Goal: Task Accomplishment & Management: Manage account settings

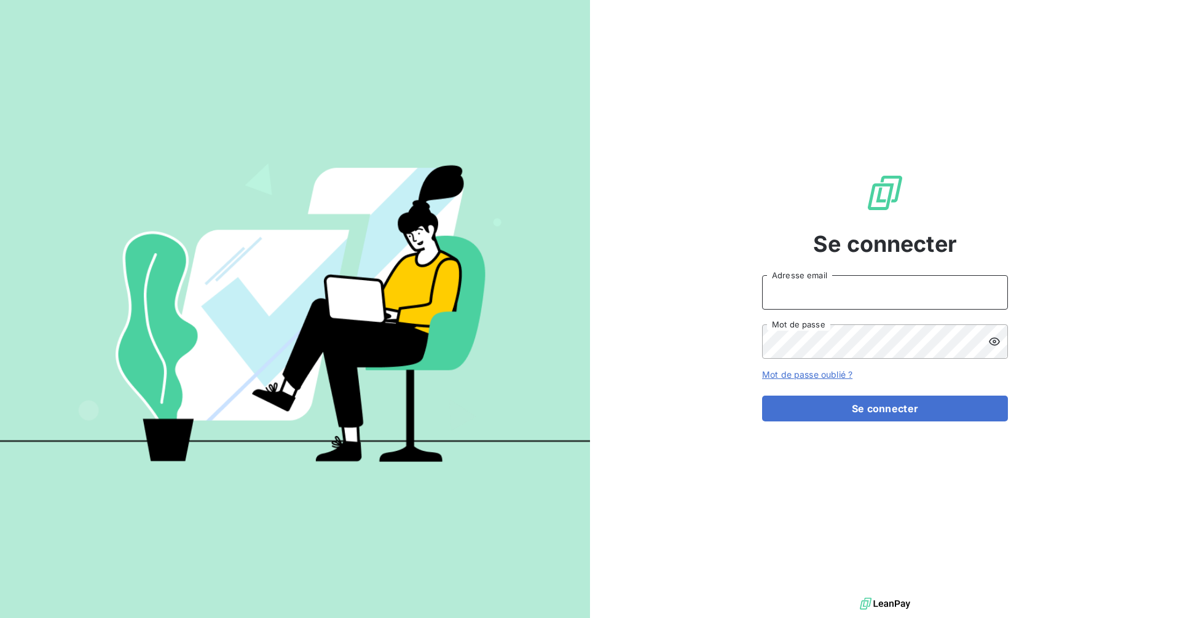
type input "comptabilite@goudici.fr"
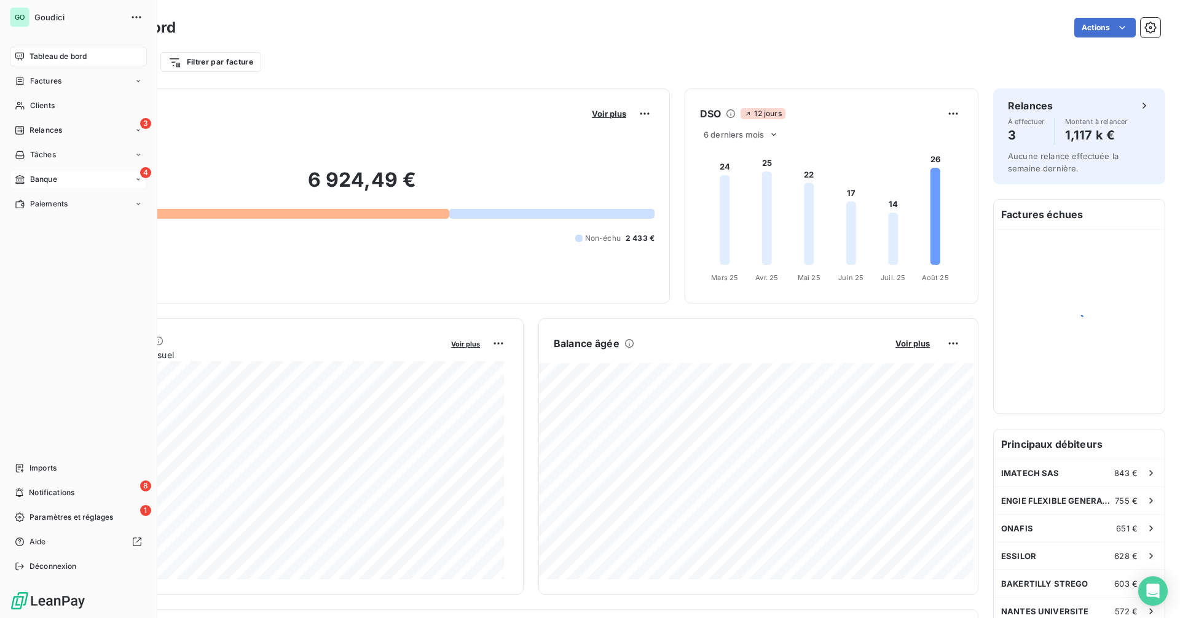
click at [59, 178] on div "4 Banque" at bounding box center [78, 180] width 137 height 20
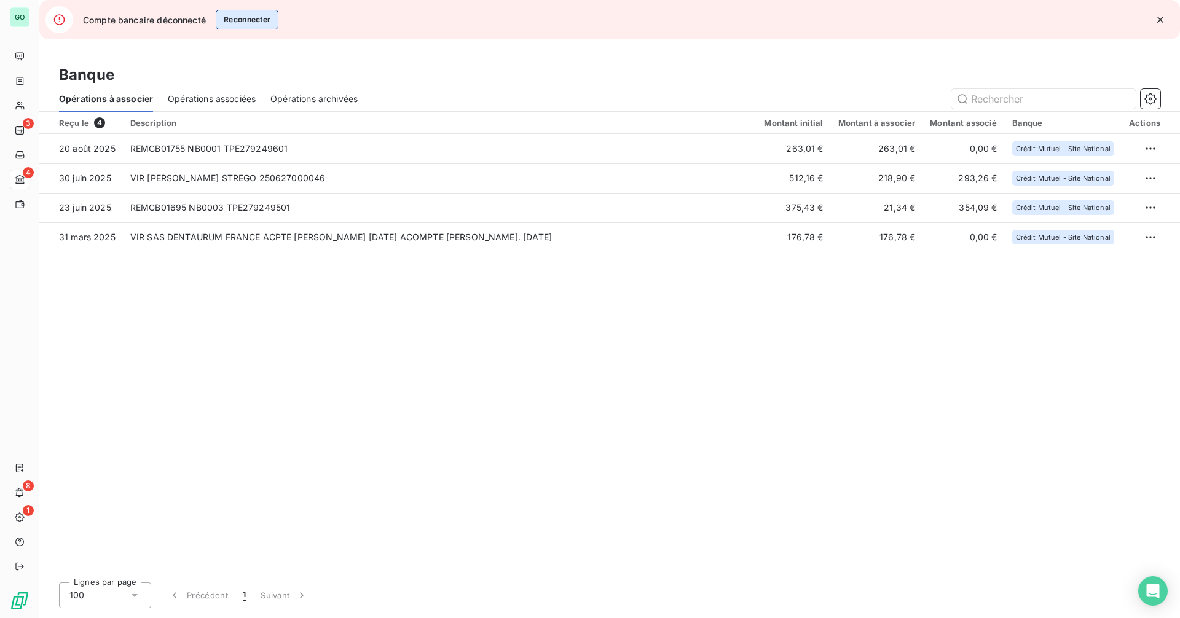
click at [253, 19] on button "Reconnecter" at bounding box center [247, 20] width 63 height 20
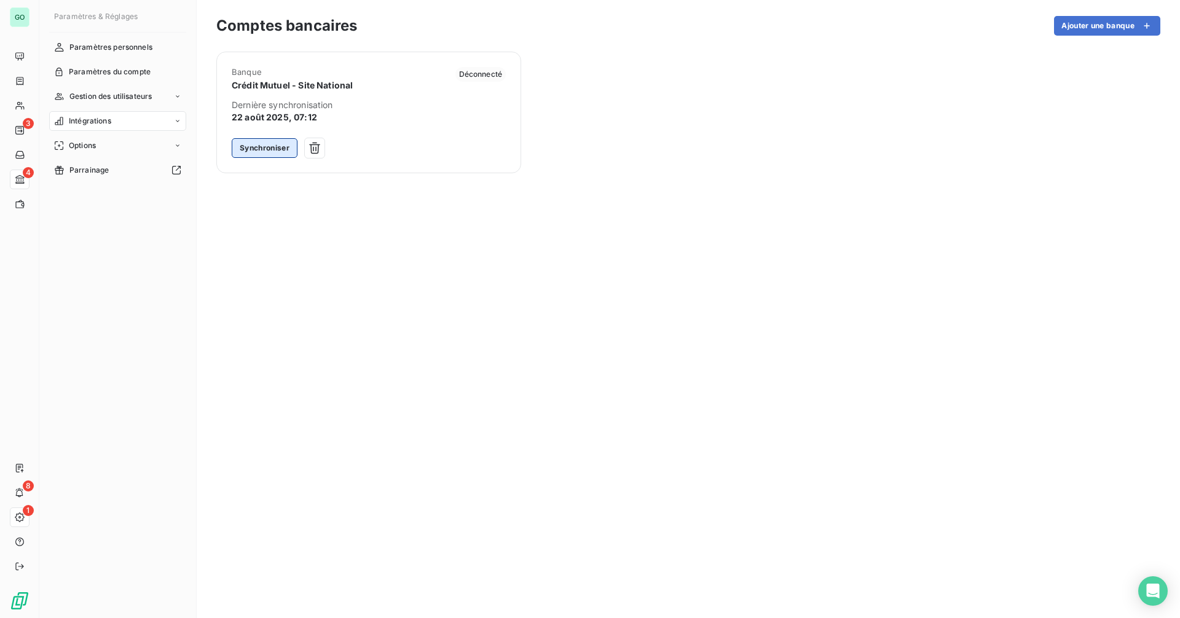
click at [255, 146] on button "Synchroniser" at bounding box center [265, 148] width 66 height 20
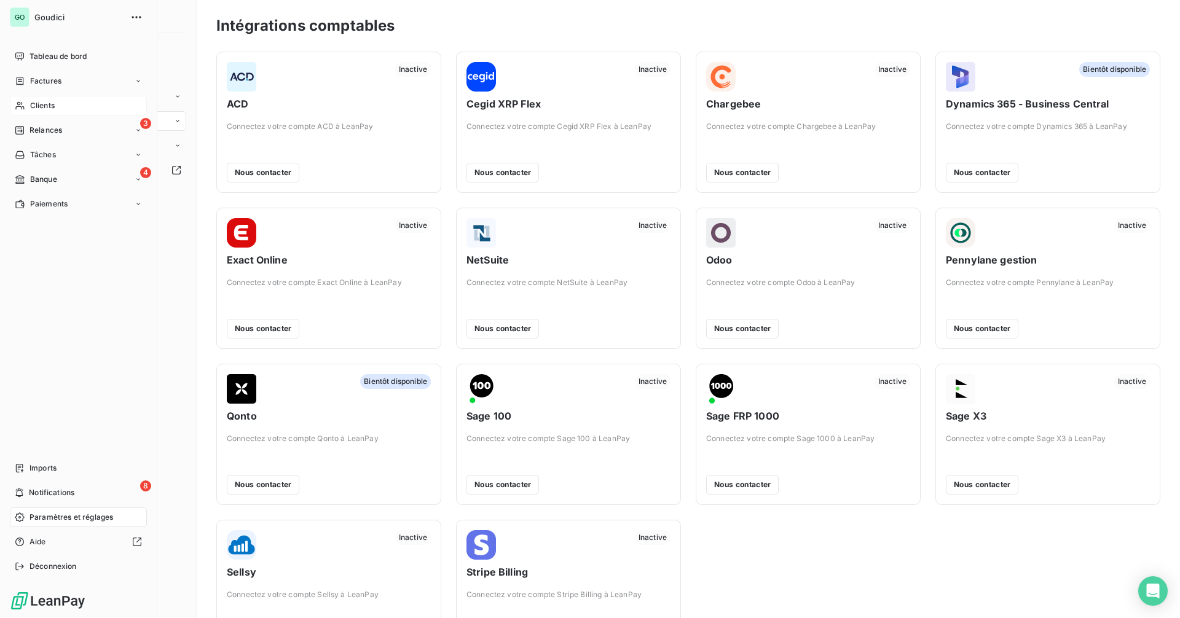
click at [61, 102] on div "Clients" at bounding box center [78, 106] width 137 height 20
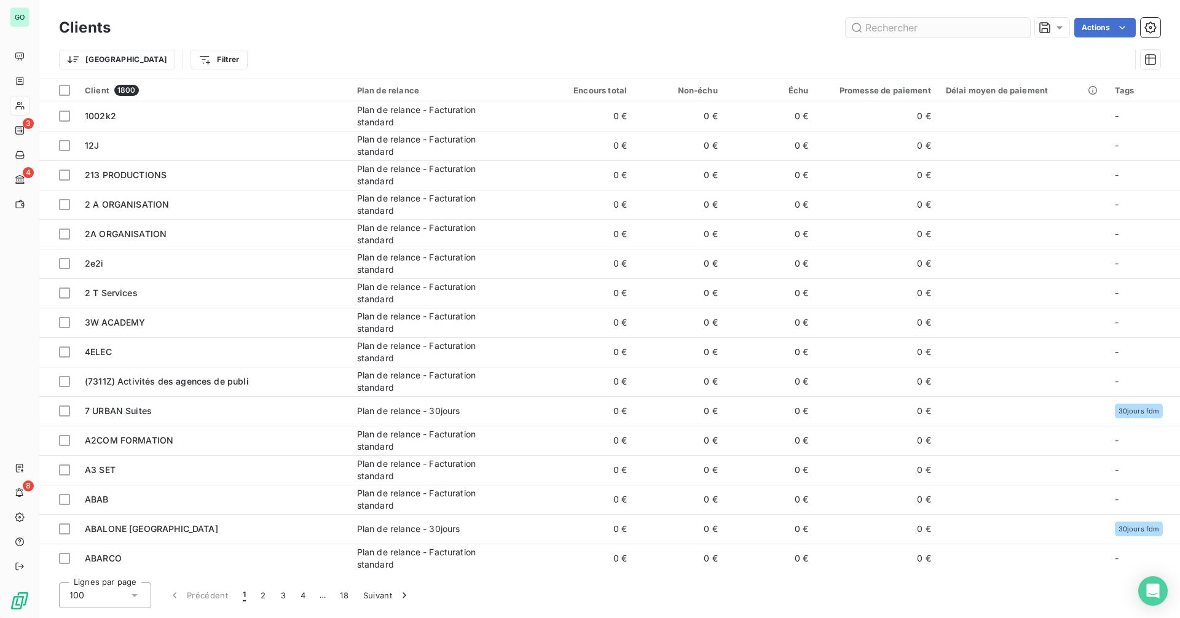
click at [898, 30] on input "text" at bounding box center [938, 28] width 184 height 20
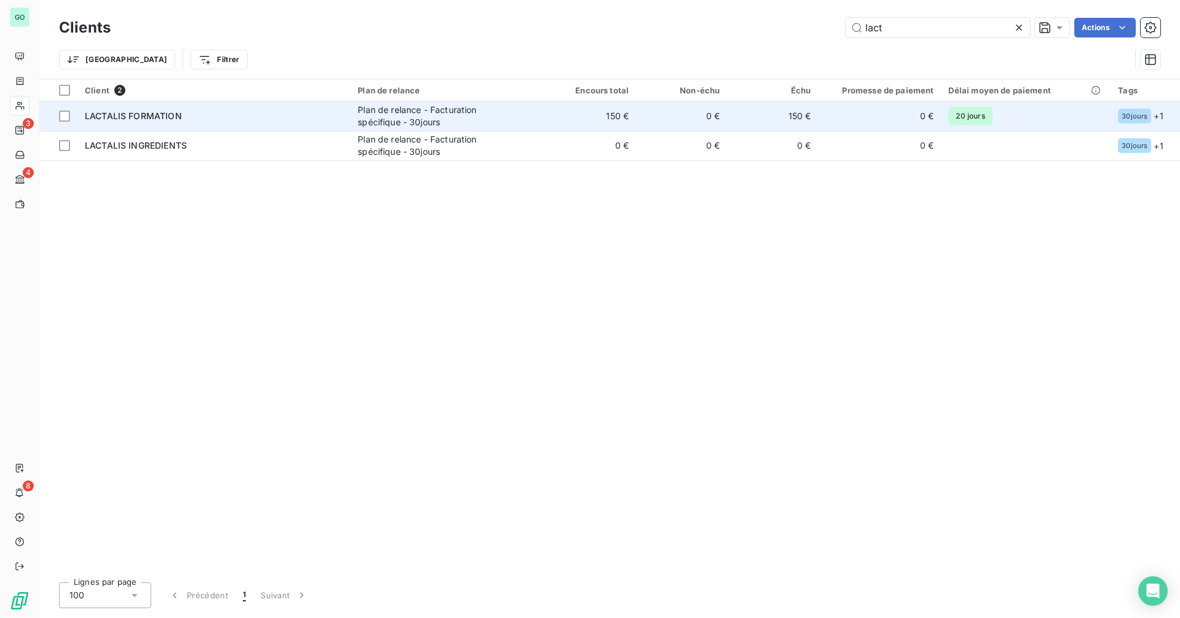
type input "lact"
click at [162, 116] on span "LACTALIS FORMATION" at bounding box center [133, 116] width 97 height 10
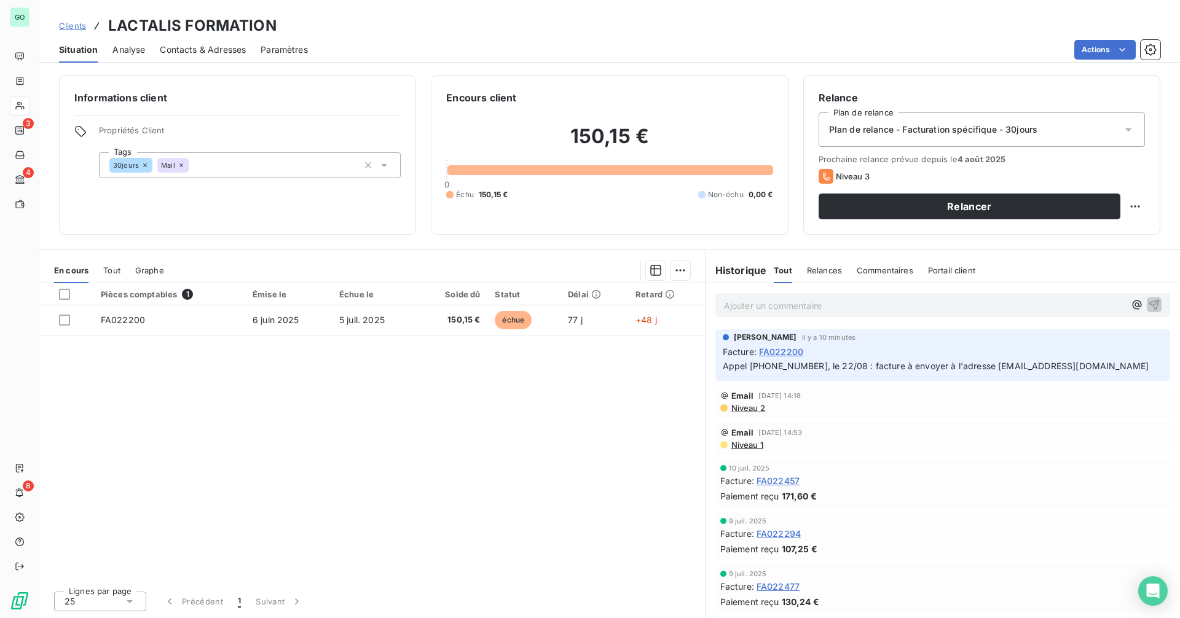
drag, startPoint x: 227, startPoint y: 41, endPoint x: 253, endPoint y: 67, distance: 36.5
click at [227, 42] on div "Contacts & Adresses" at bounding box center [203, 50] width 86 height 26
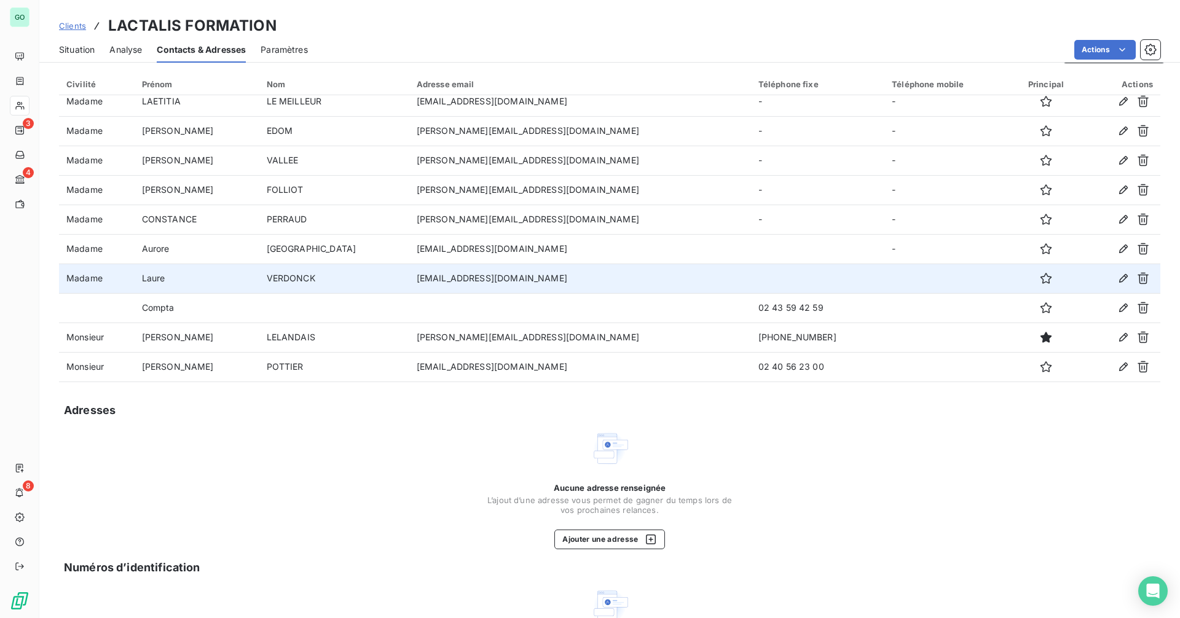
scroll to position [61, 0]
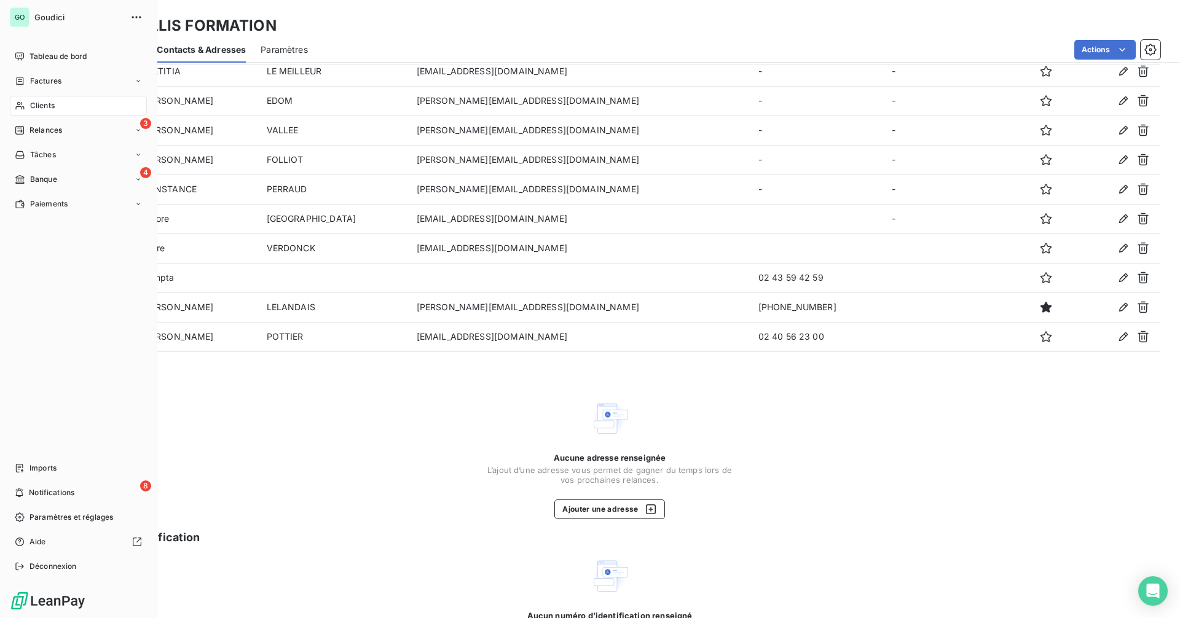
click at [50, 107] on span "Clients" at bounding box center [42, 105] width 25 height 11
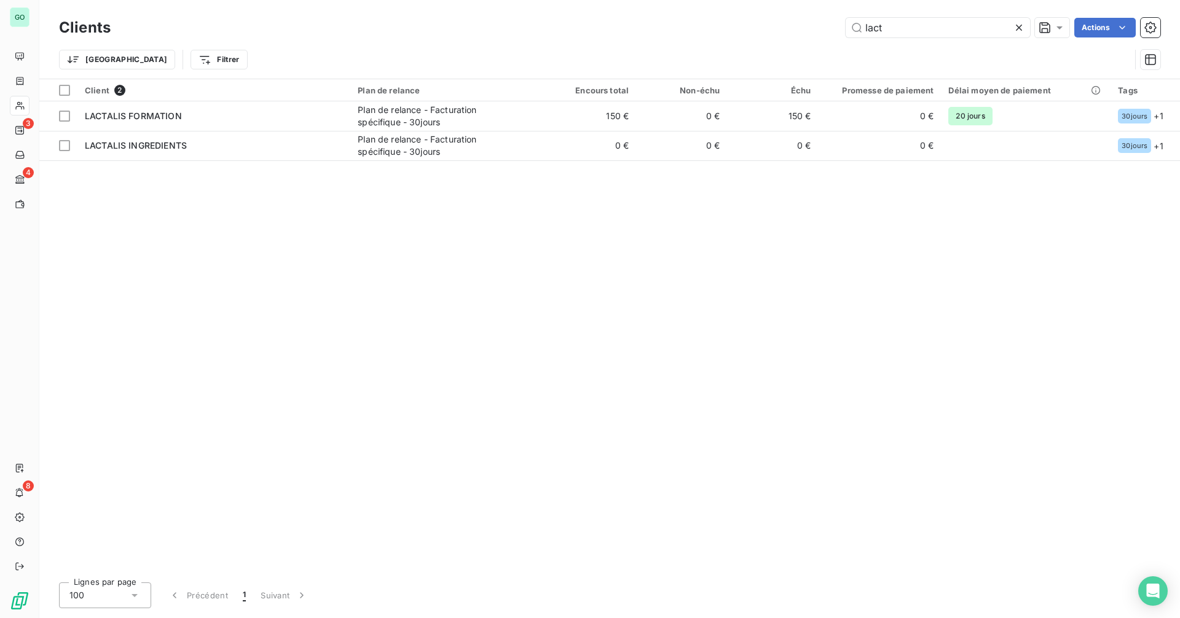
drag, startPoint x: 929, startPoint y: 31, endPoint x: 815, endPoint y: 30, distance: 114.4
click at [816, 30] on div "lact Actions" at bounding box center [642, 28] width 1035 height 20
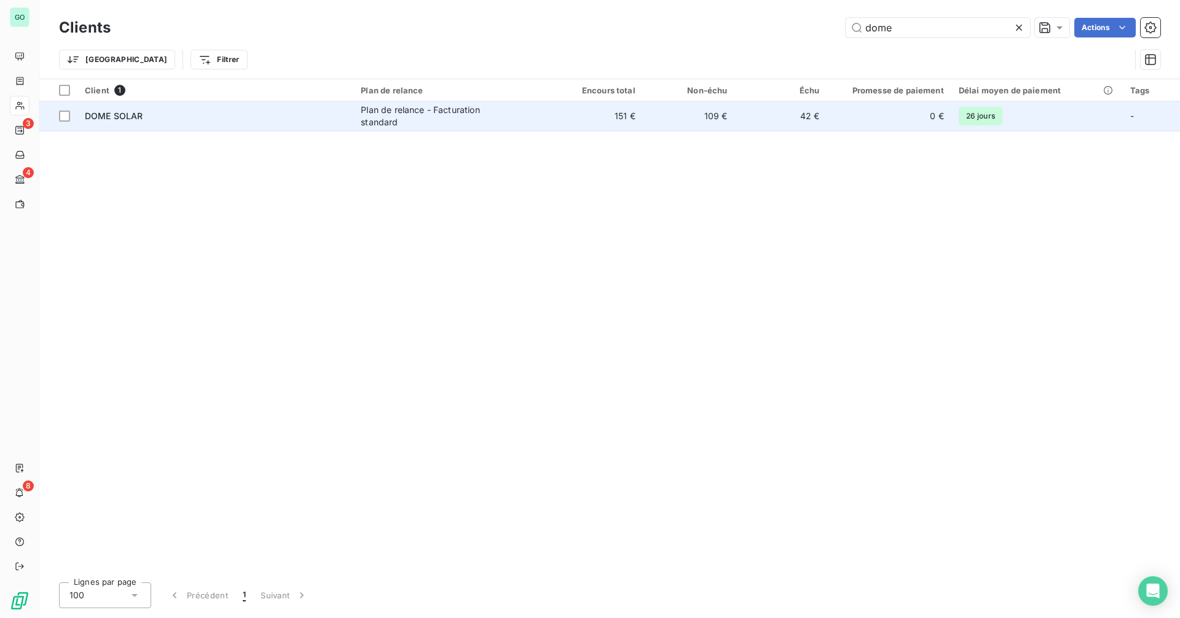
type input "dome"
click at [208, 111] on div "DOME SOLAR" at bounding box center [215, 116] width 261 height 12
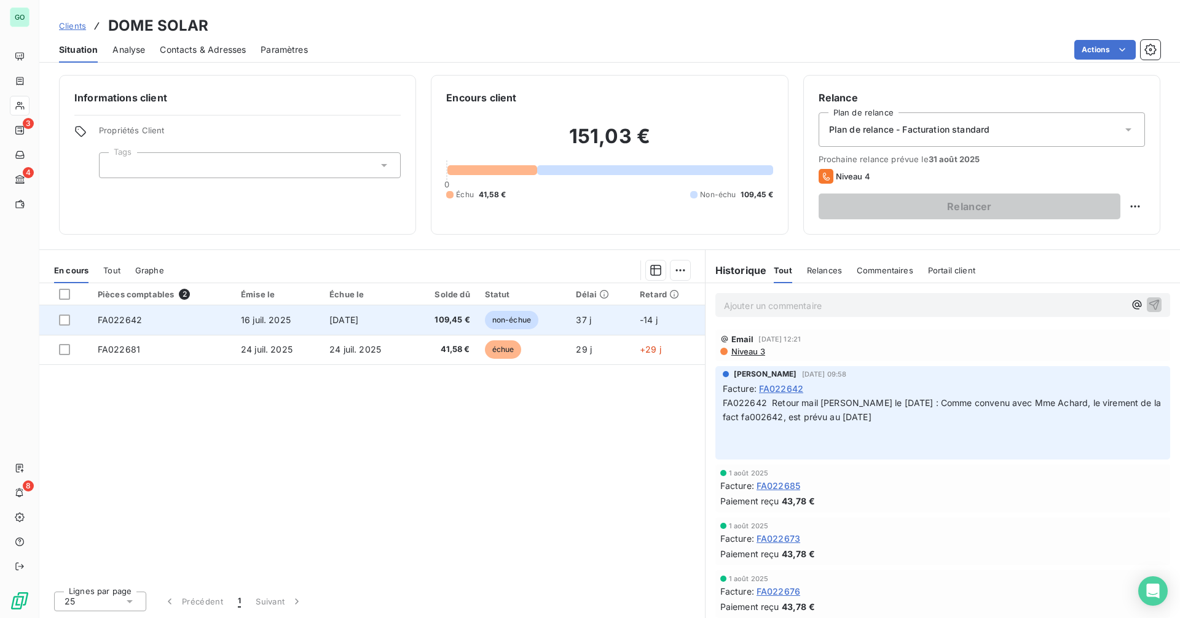
click at [358, 324] on span "[DATE]" at bounding box center [344, 320] width 29 height 10
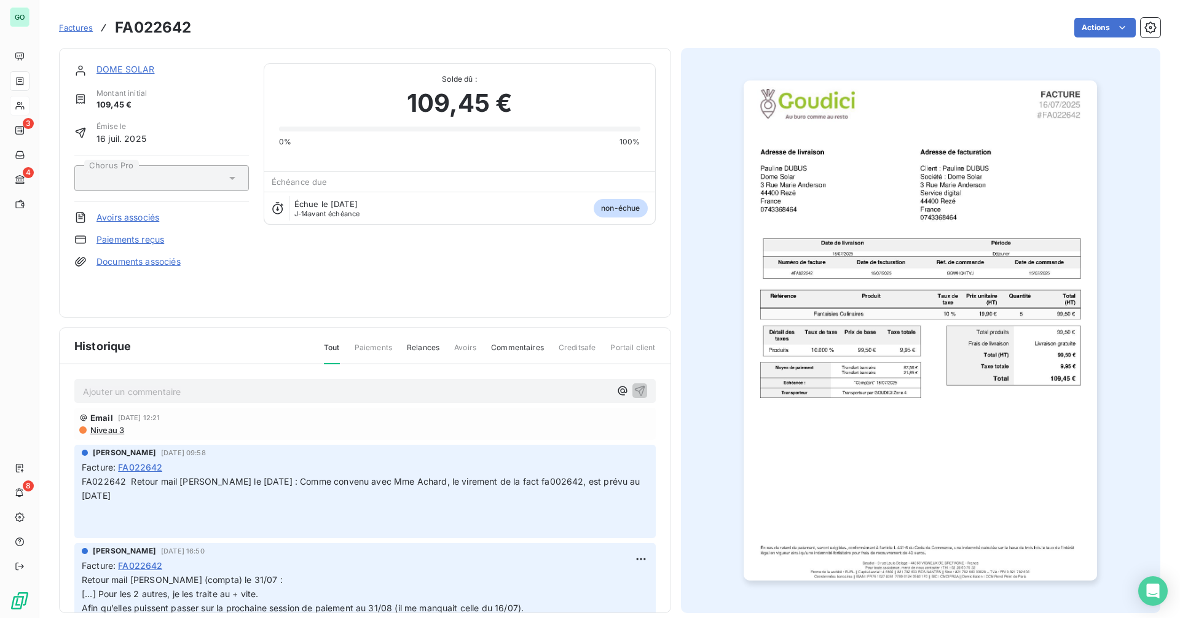
click at [116, 64] on div "DOME SOLAR Montant initial 109,45 € Émise le [DATE] Chorus Pro Avoirs associés …" at bounding box center [365, 183] width 612 height 270
click at [116, 65] on link "DOME SOLAR" at bounding box center [126, 69] width 58 height 10
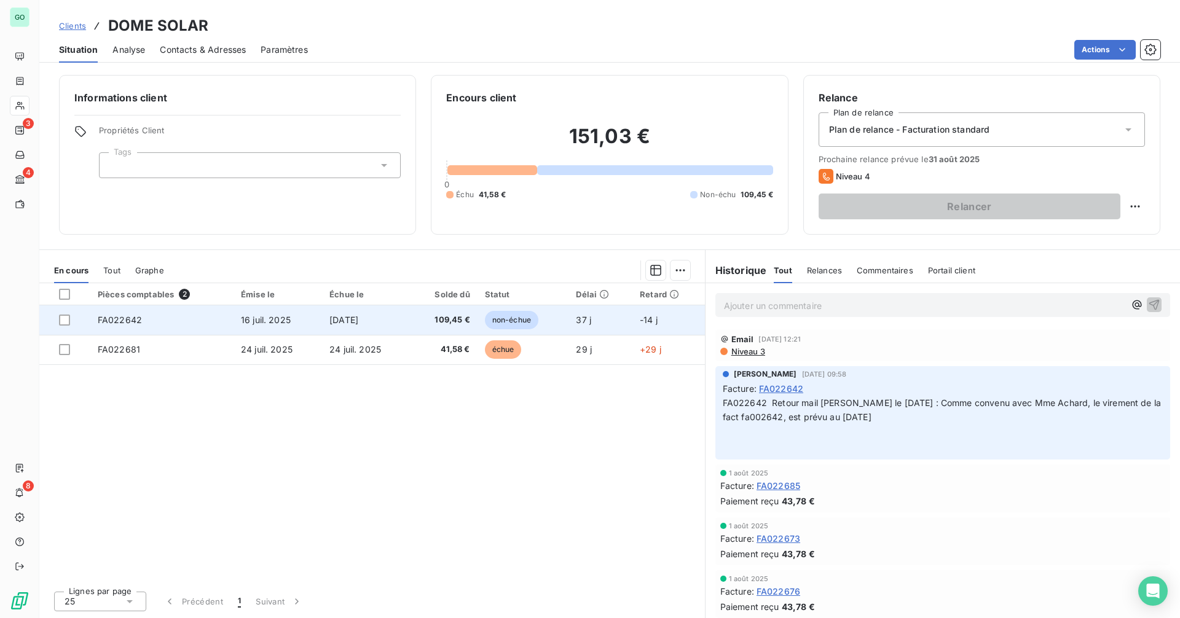
click at [274, 320] on span "16 juil. 2025" at bounding box center [266, 320] width 50 height 10
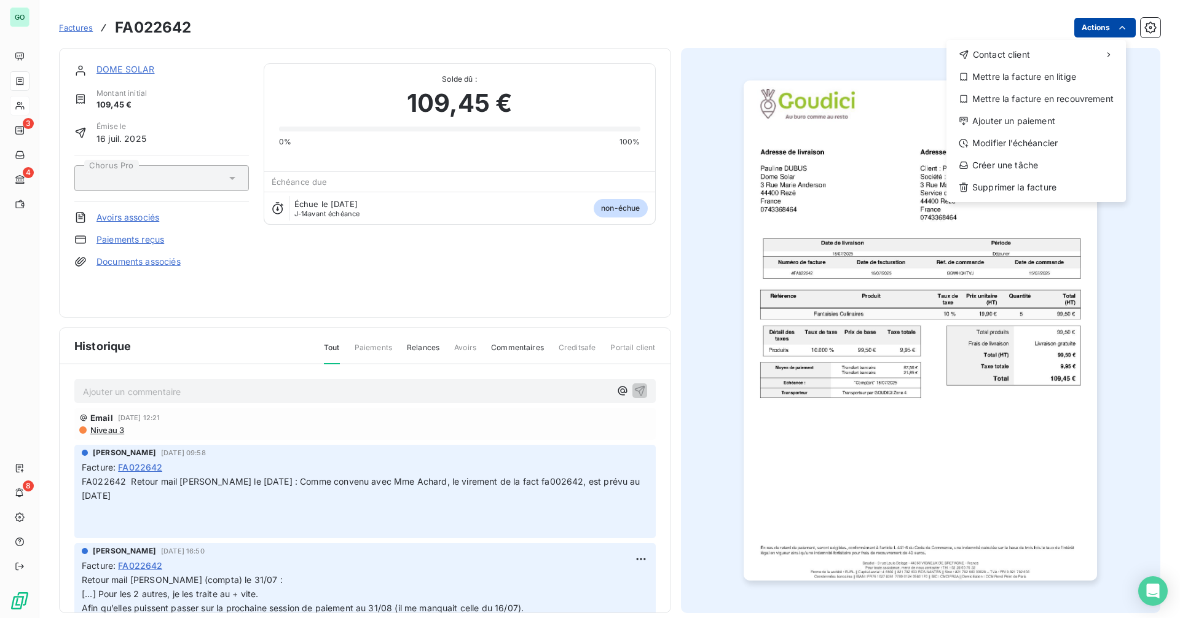
click at [1090, 28] on html "GO 3 4 8 Factures FA022642 Actions Contact client Mettre la facture en litige M…" at bounding box center [590, 309] width 1180 height 618
click at [1023, 141] on div "Modifier l’échéancier" at bounding box center [1037, 143] width 170 height 20
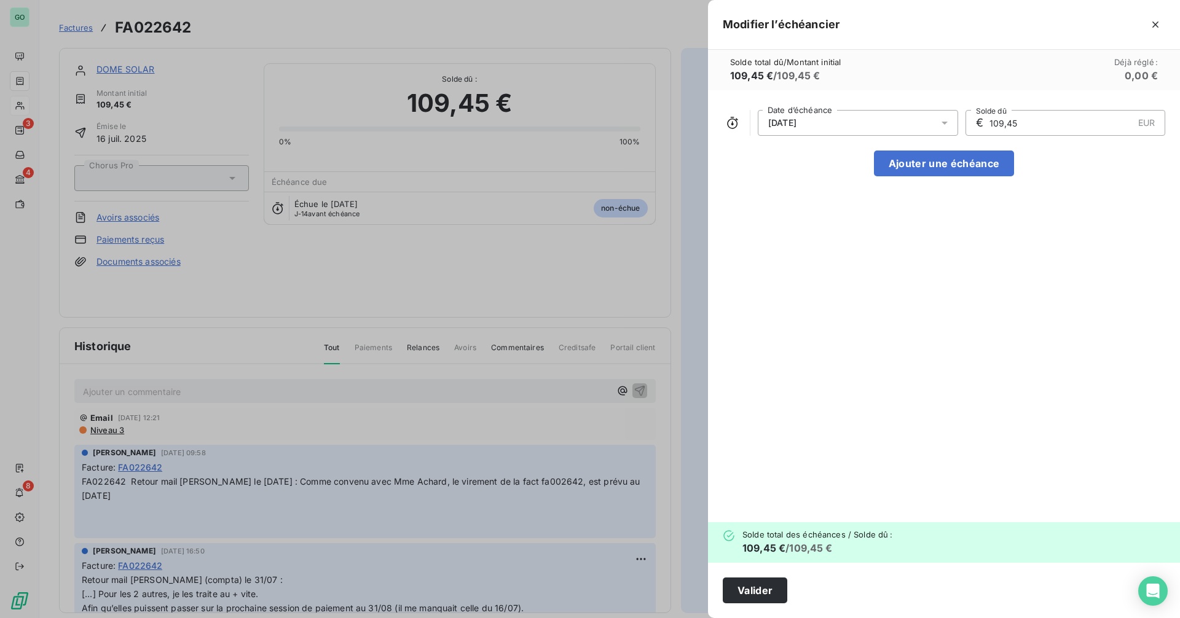
click at [830, 118] on div "[DATE]" at bounding box center [858, 123] width 200 height 26
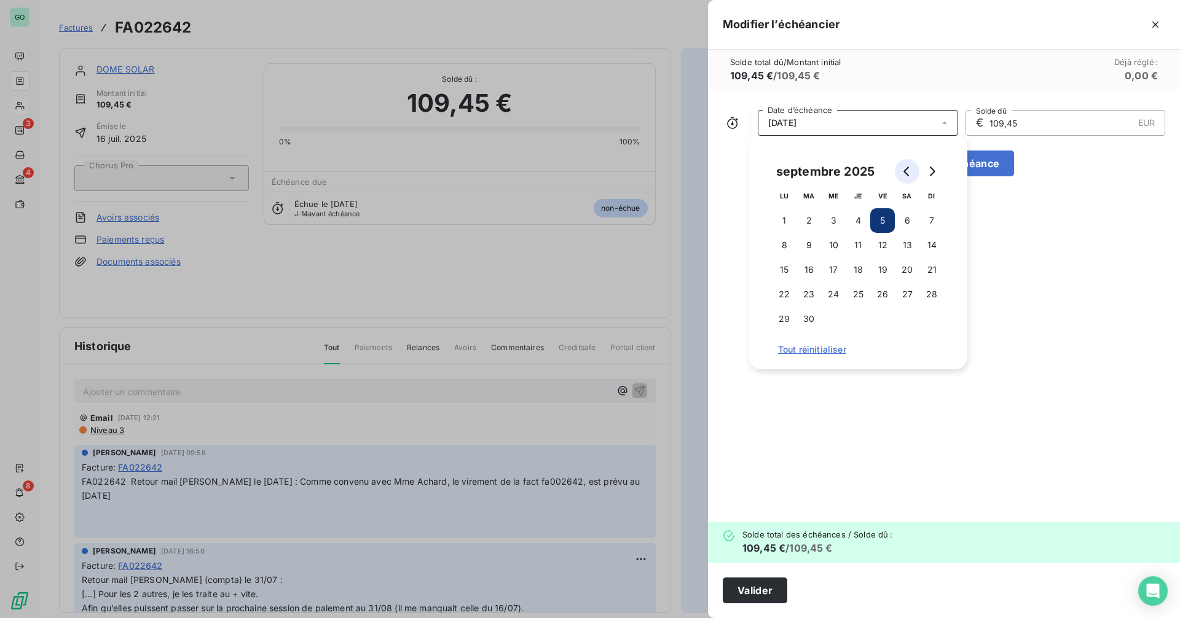
click at [907, 172] on icon "Go to previous month" at bounding box center [907, 172] width 10 height 10
click at [836, 267] on button "16" at bounding box center [833, 270] width 25 height 25
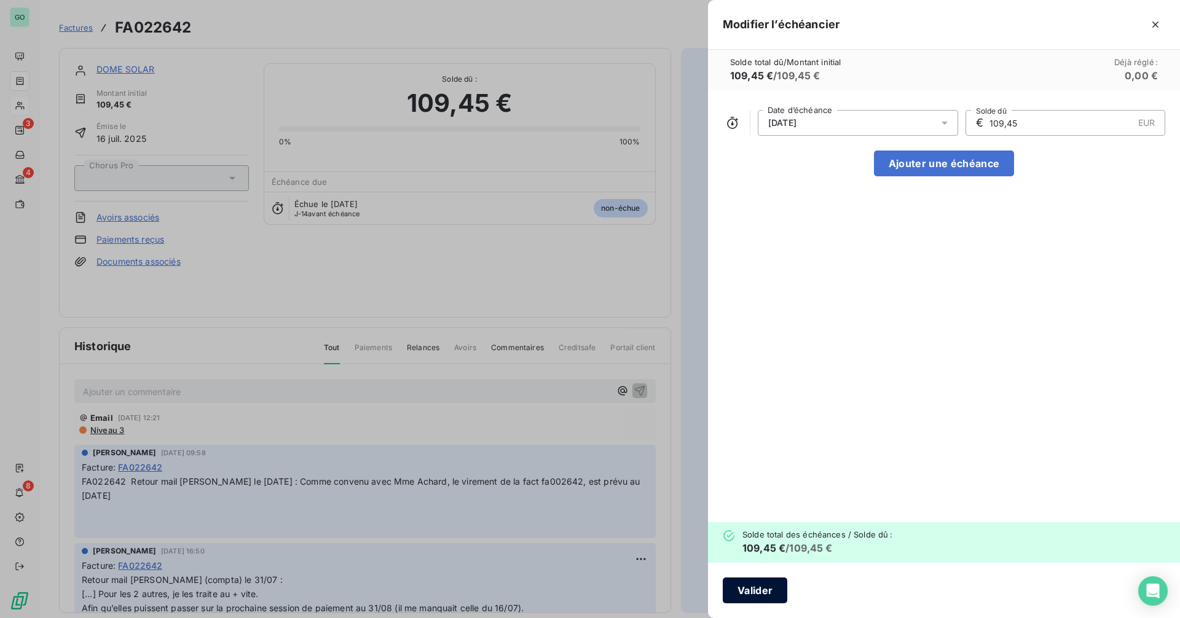
click at [755, 582] on button "Valider" at bounding box center [755, 591] width 65 height 26
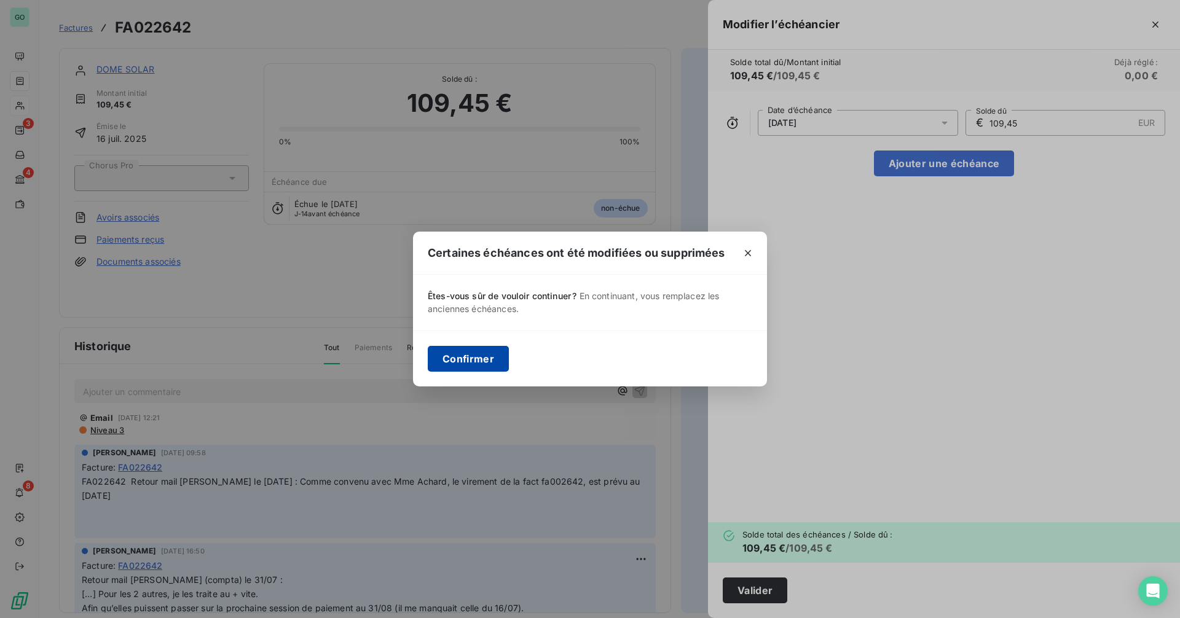
click at [483, 353] on button "Confirmer" at bounding box center [468, 359] width 81 height 26
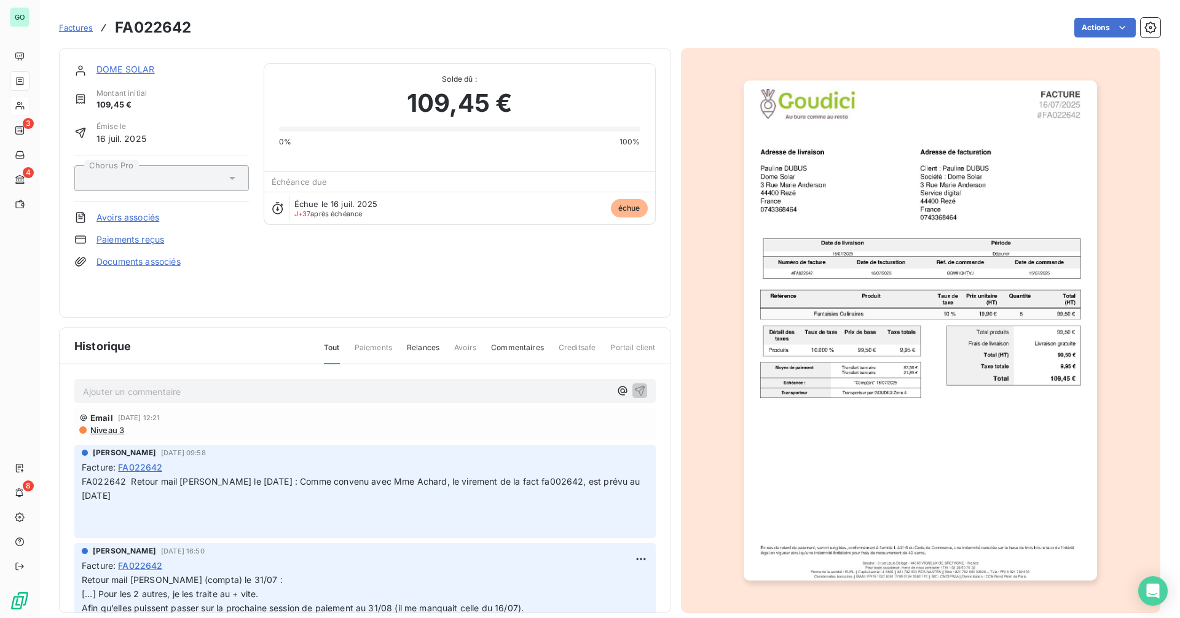
drag, startPoint x: 295, startPoint y: 205, endPoint x: 363, endPoint y: 212, distance: 68.0
click at [363, 212] on div "Échue le [DATE] J+37 après échéance" at bounding box center [335, 208] width 83 height 18
click at [135, 69] on link "DOME SOLAR" at bounding box center [126, 69] width 58 height 10
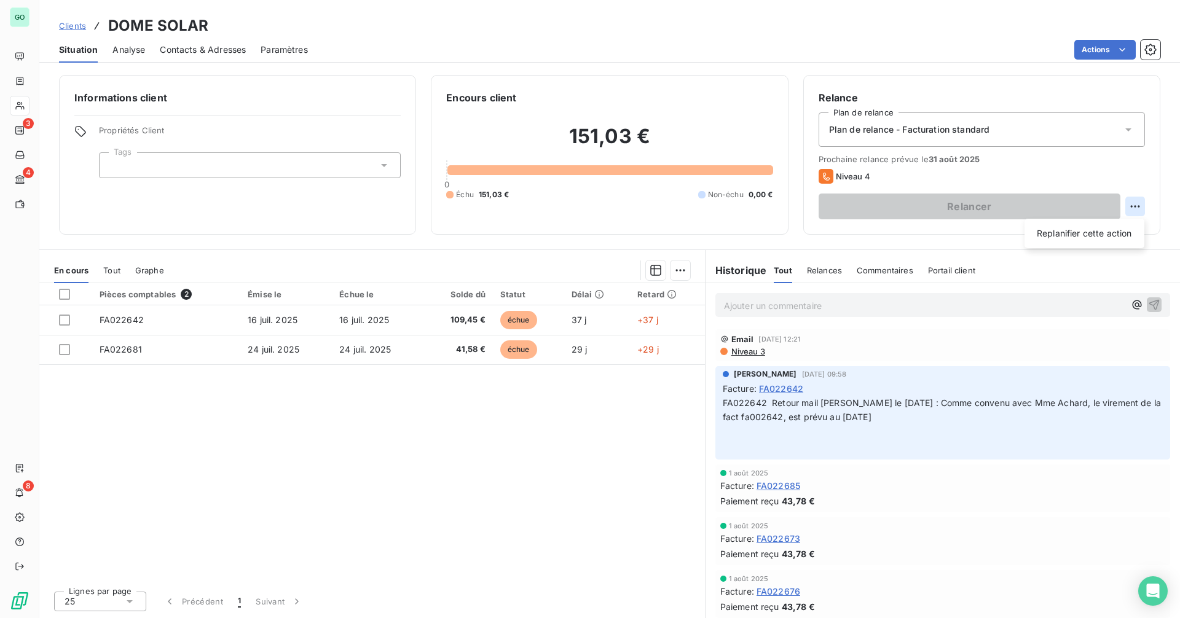
click at [1134, 211] on html "GO 3 4 8 Clients DOME SOLAR Situation Analyse Contacts & Adresses Paramètres Ac…" at bounding box center [590, 309] width 1180 height 618
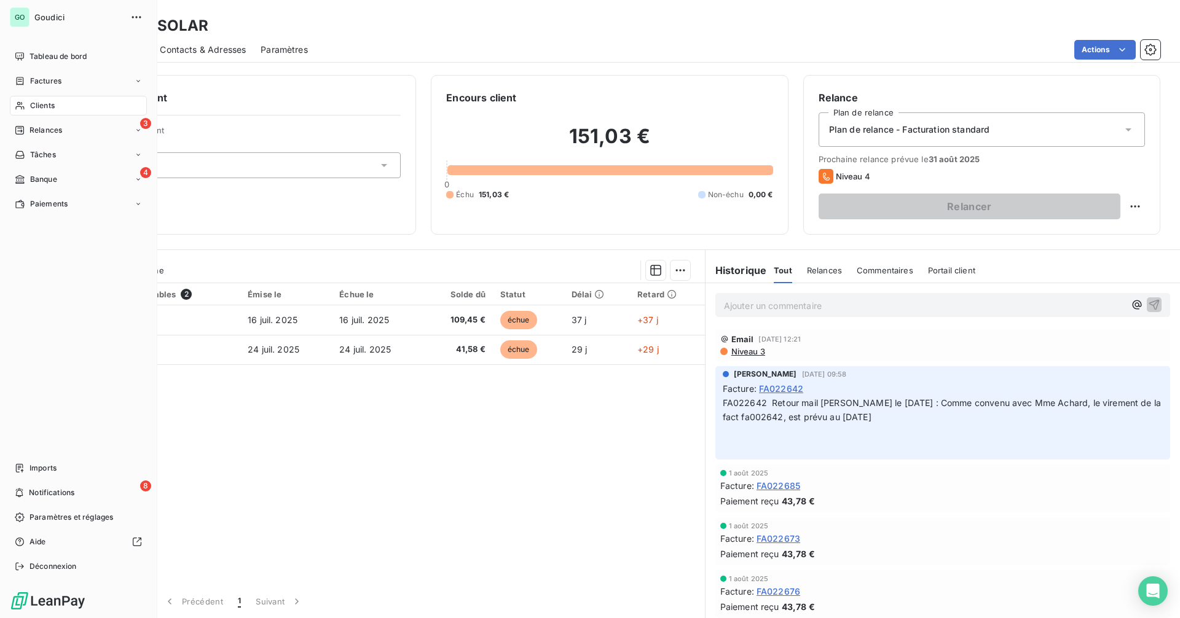
click at [23, 130] on html "GO Goudici Tableau de bord Factures Clients 3 Relances Tâches 4 Banque Paiement…" at bounding box center [590, 309] width 1180 height 618
click at [30, 133] on div "Relances" at bounding box center [38, 130] width 47 height 11
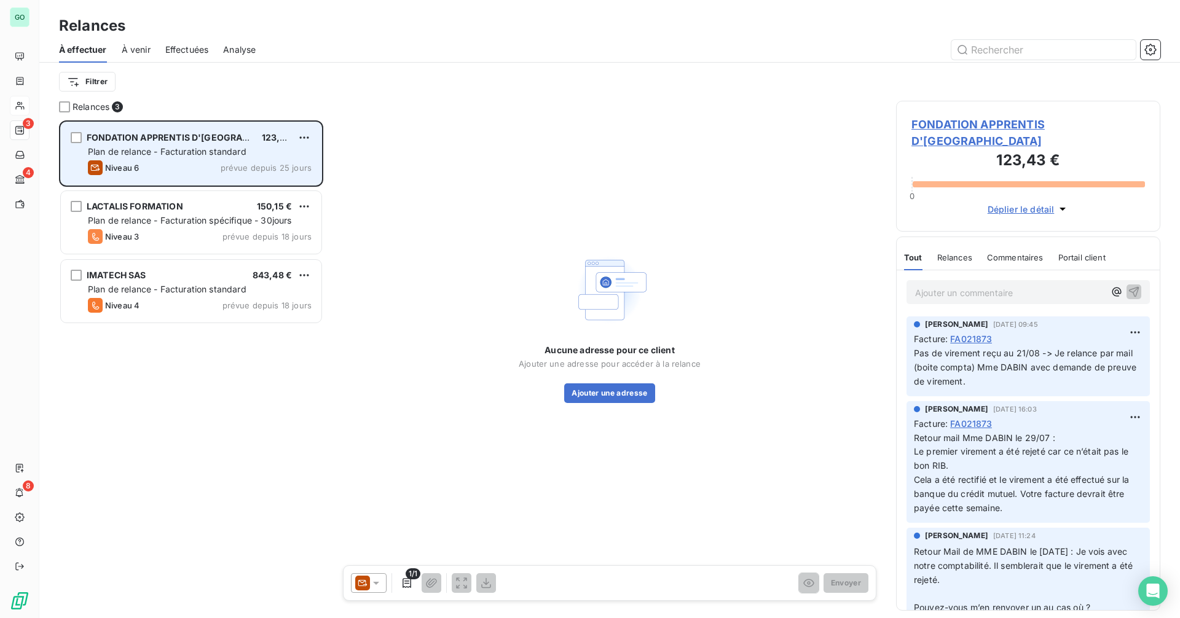
scroll to position [489, 255]
click at [303, 140] on html "GO 3 4 8 Relances À effectuer À venir Effectuées Analyse Filtrer Relances 3 FON…" at bounding box center [590, 309] width 1180 height 618
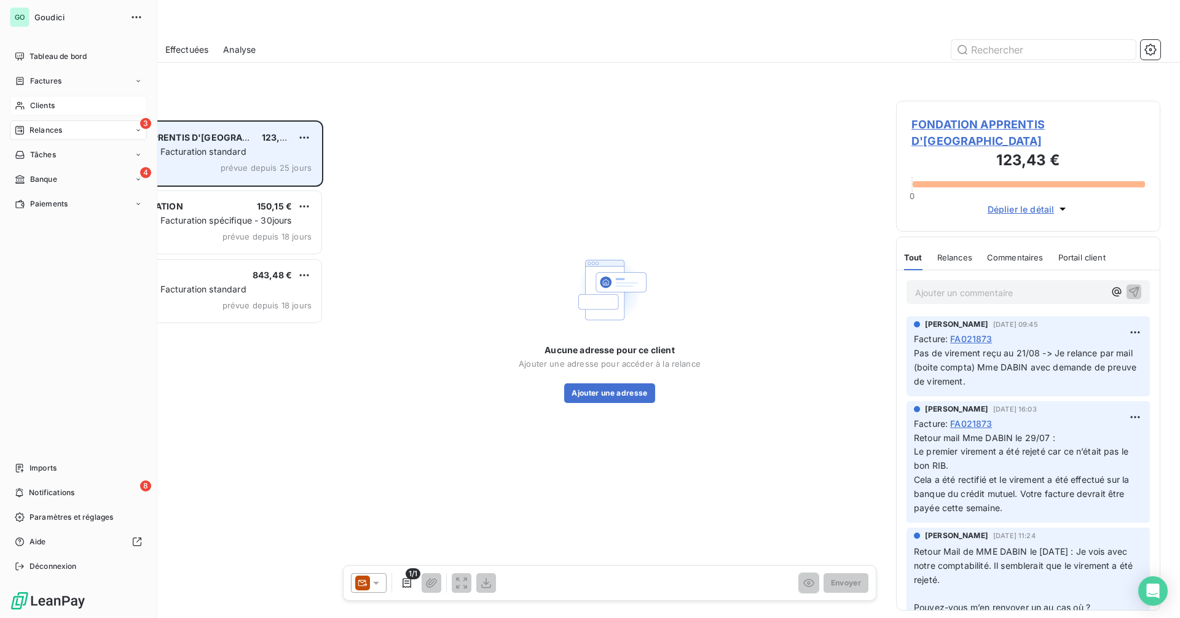
click at [31, 114] on html "GO Goudici Tableau de bord Factures Clients 3 Relances Tâches 4 Banque Paiement…" at bounding box center [590, 309] width 1180 height 618
drag, startPoint x: 26, startPoint y: 104, endPoint x: 143, endPoint y: 106, distance: 116.2
click at [27, 104] on div "Clients" at bounding box center [78, 106] width 137 height 20
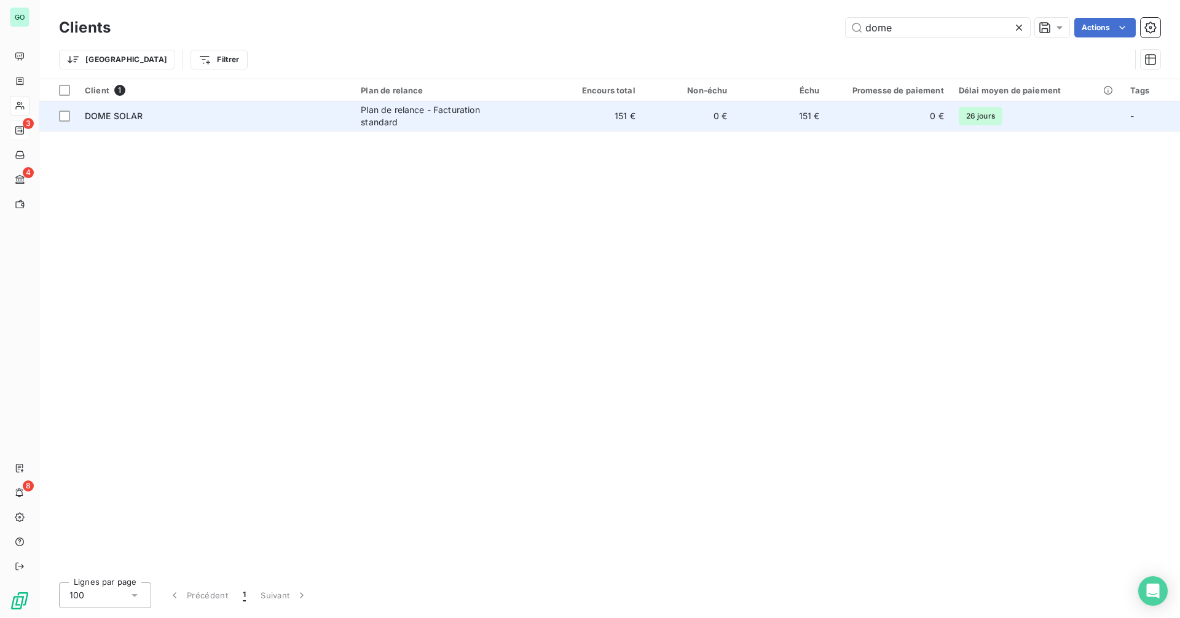
click at [170, 115] on div "DOME SOLAR" at bounding box center [215, 116] width 261 height 12
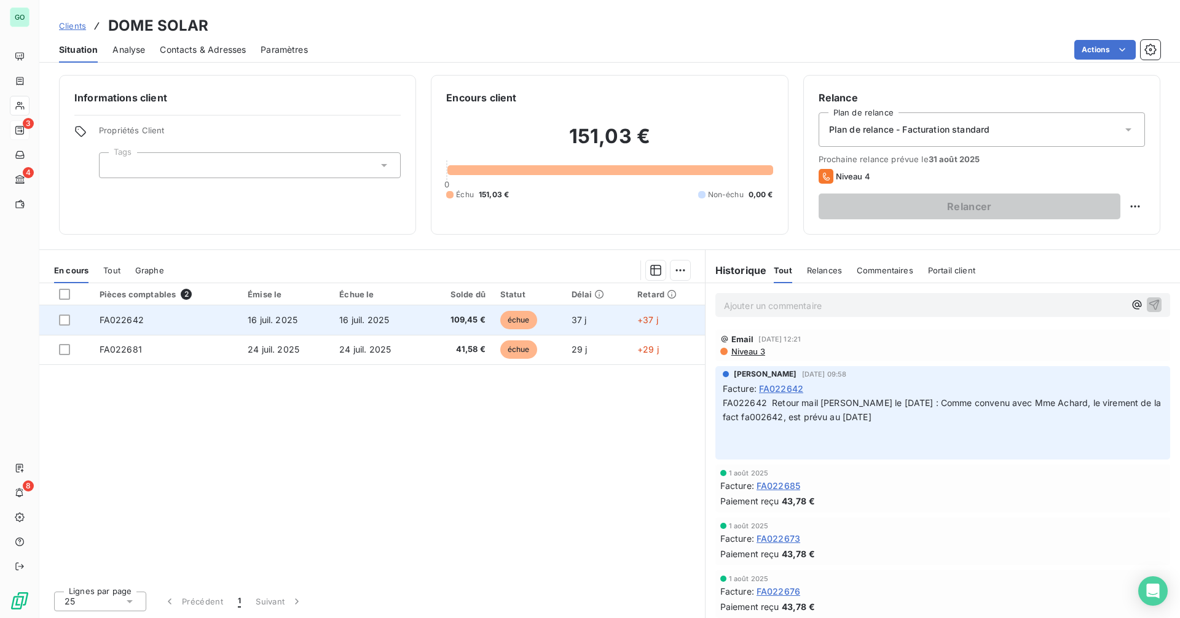
click at [286, 323] on span "16 juil. 2025" at bounding box center [273, 320] width 50 height 10
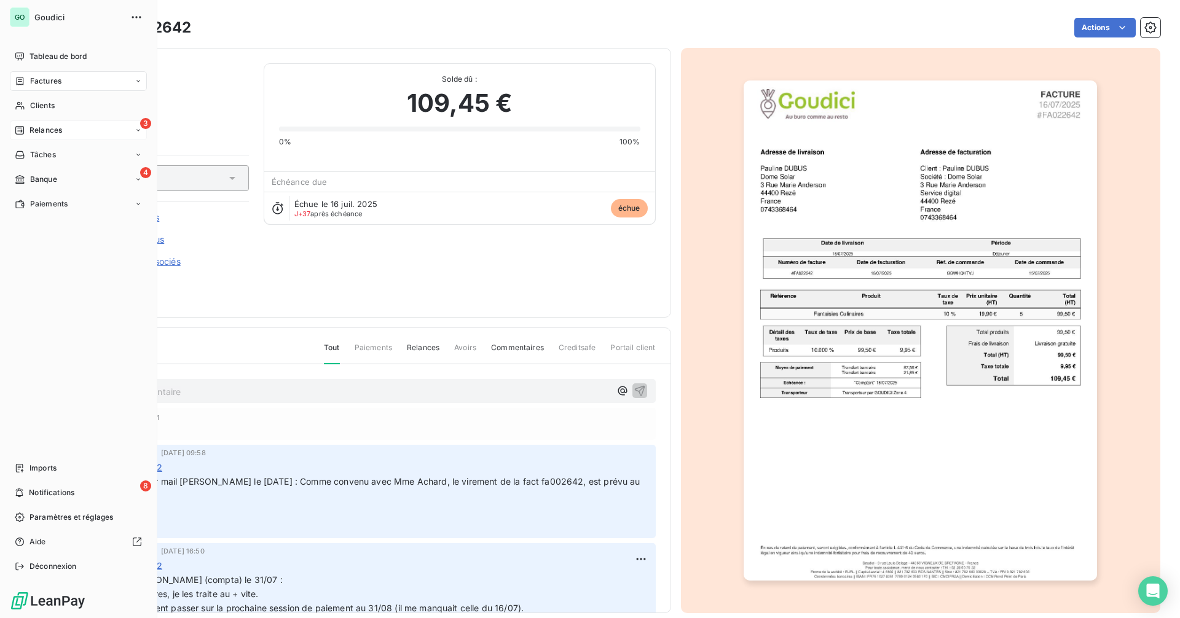
click at [32, 133] on span "Relances" at bounding box center [46, 130] width 33 height 11
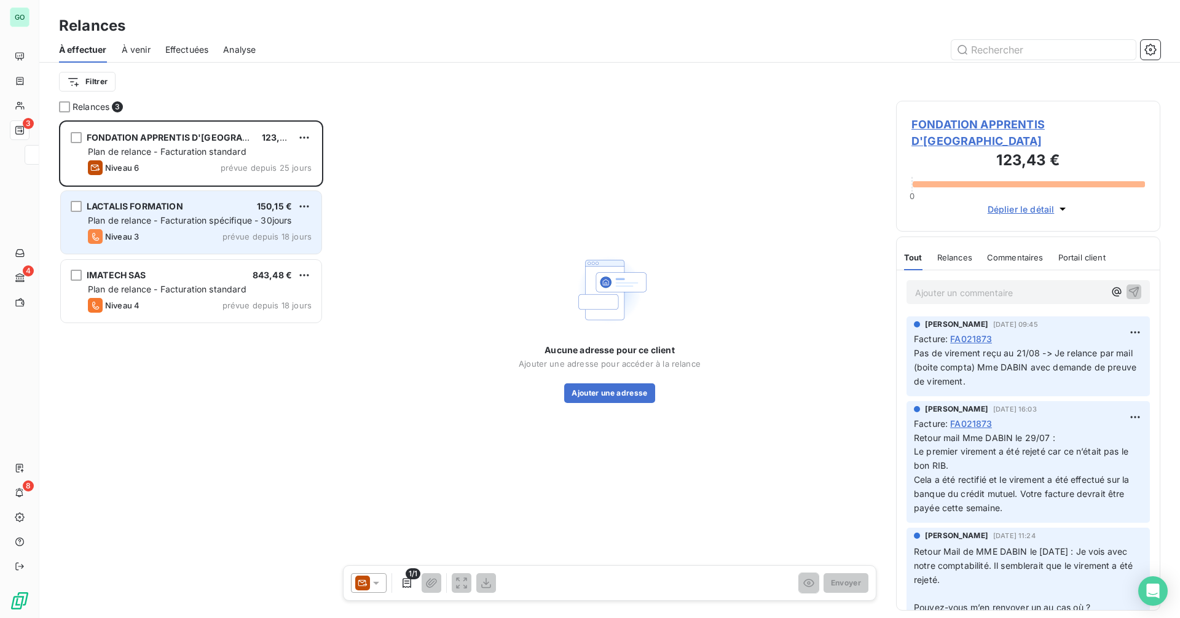
scroll to position [489, 255]
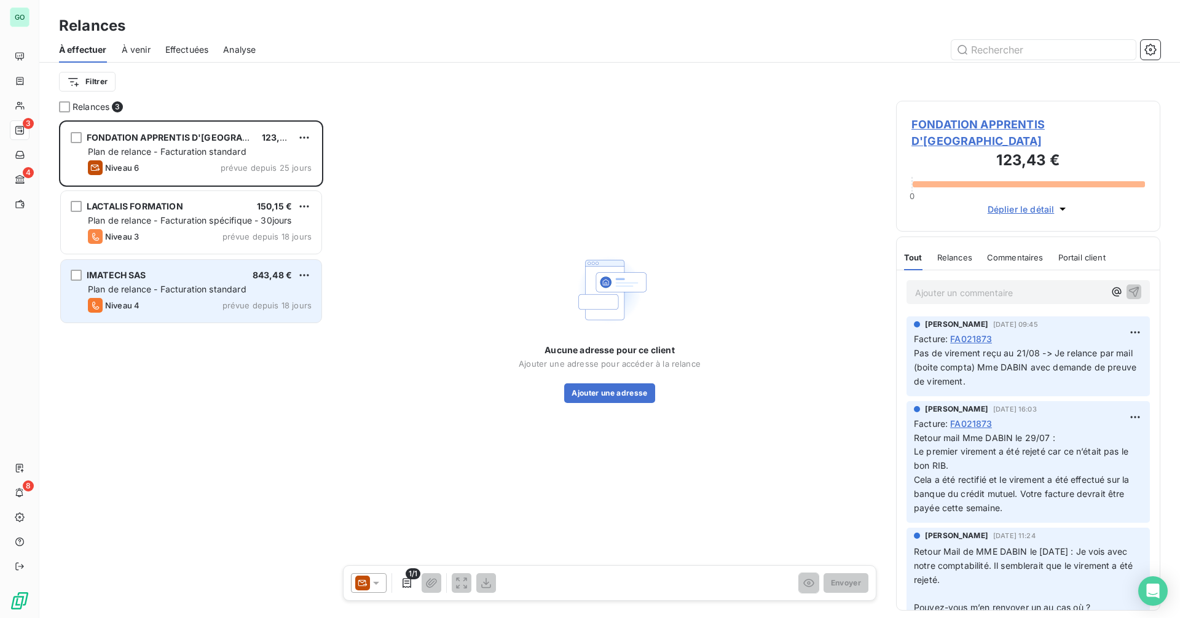
click at [180, 285] on span "Plan de relance - Facturation standard" at bounding box center [167, 289] width 159 height 10
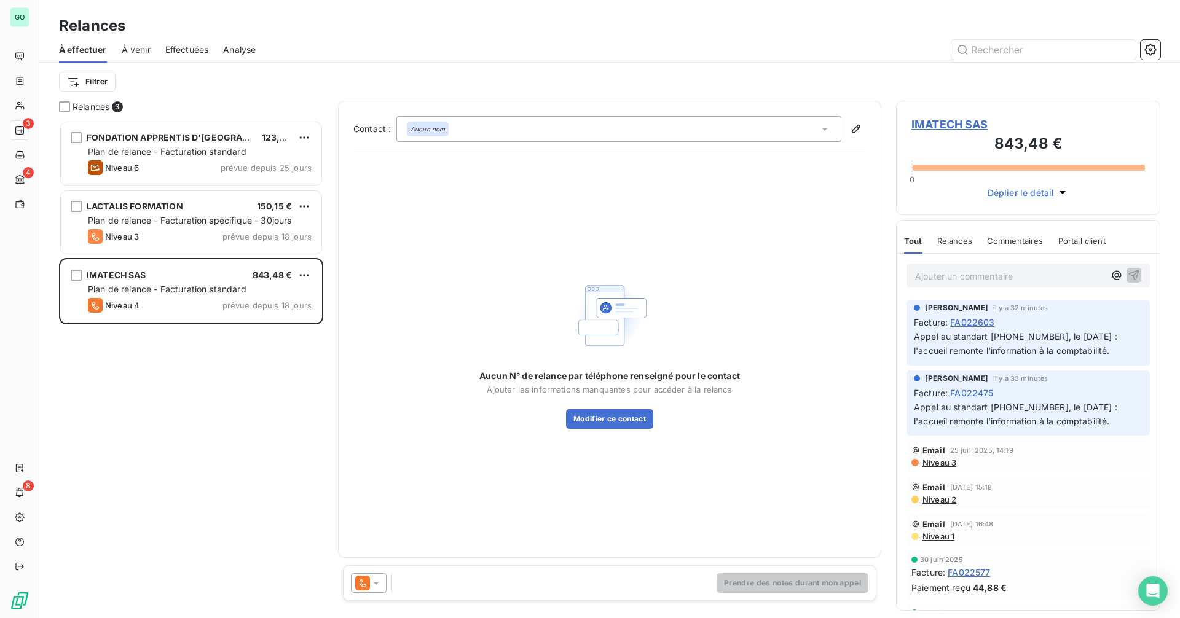
click at [613, 126] on div "Aucun nom" at bounding box center [619, 129] width 445 height 26
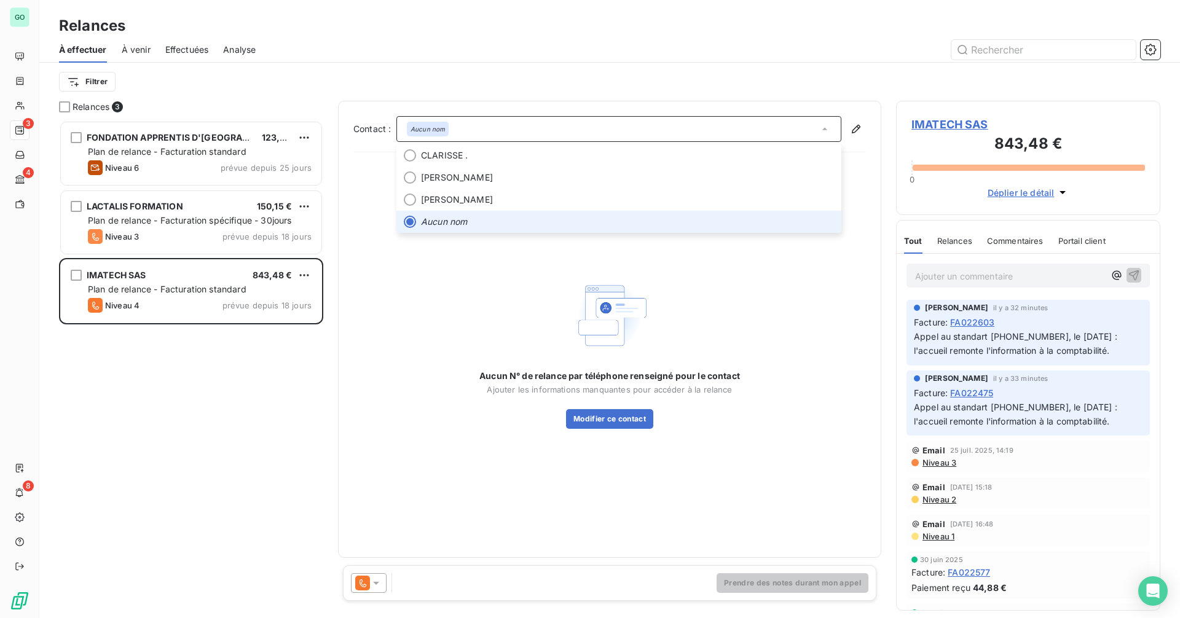
click at [451, 221] on em "Aucun nom" at bounding box center [444, 222] width 46 height 12
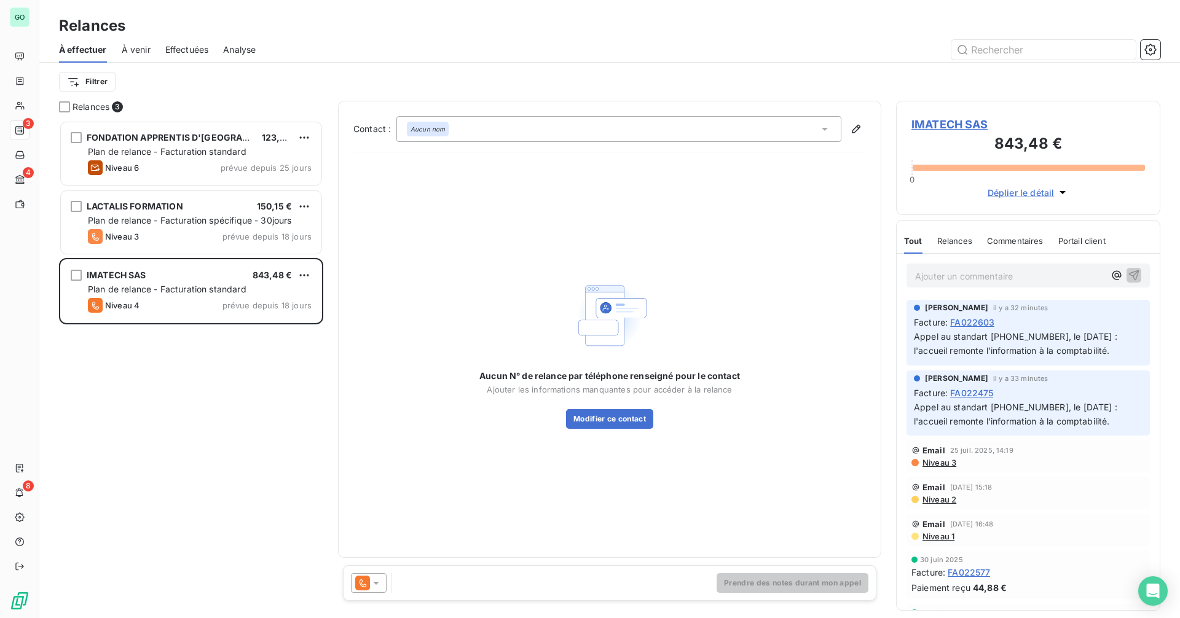
click at [502, 133] on div "Aucun nom" at bounding box center [619, 129] width 445 height 26
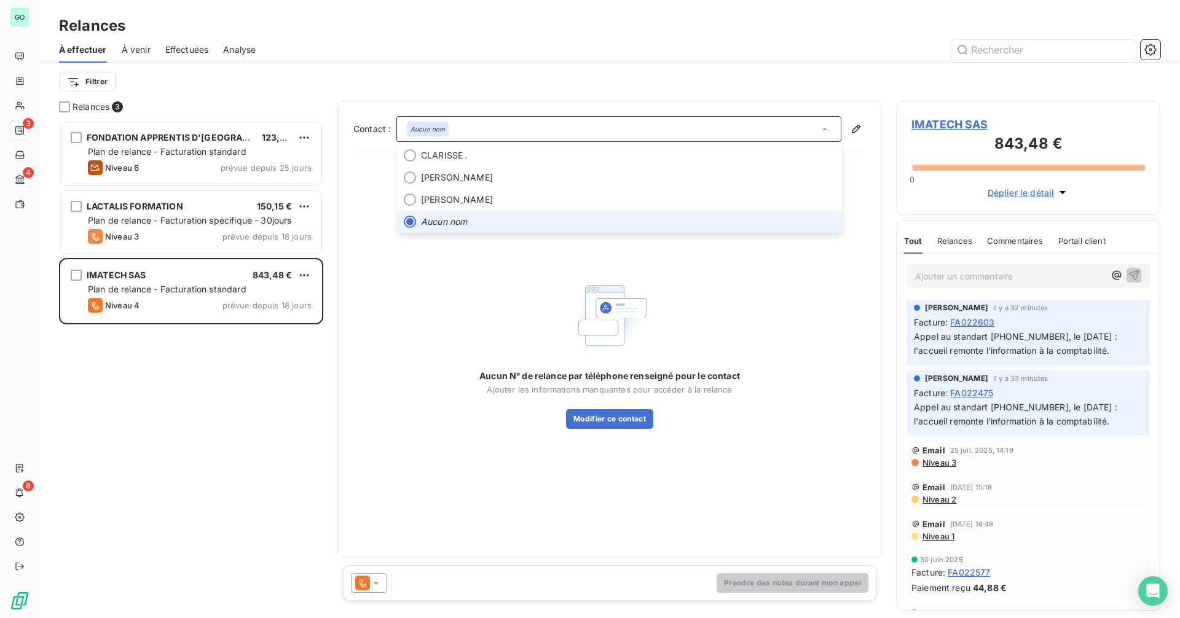
click at [502, 133] on div "Aucun nom" at bounding box center [619, 129] width 445 height 26
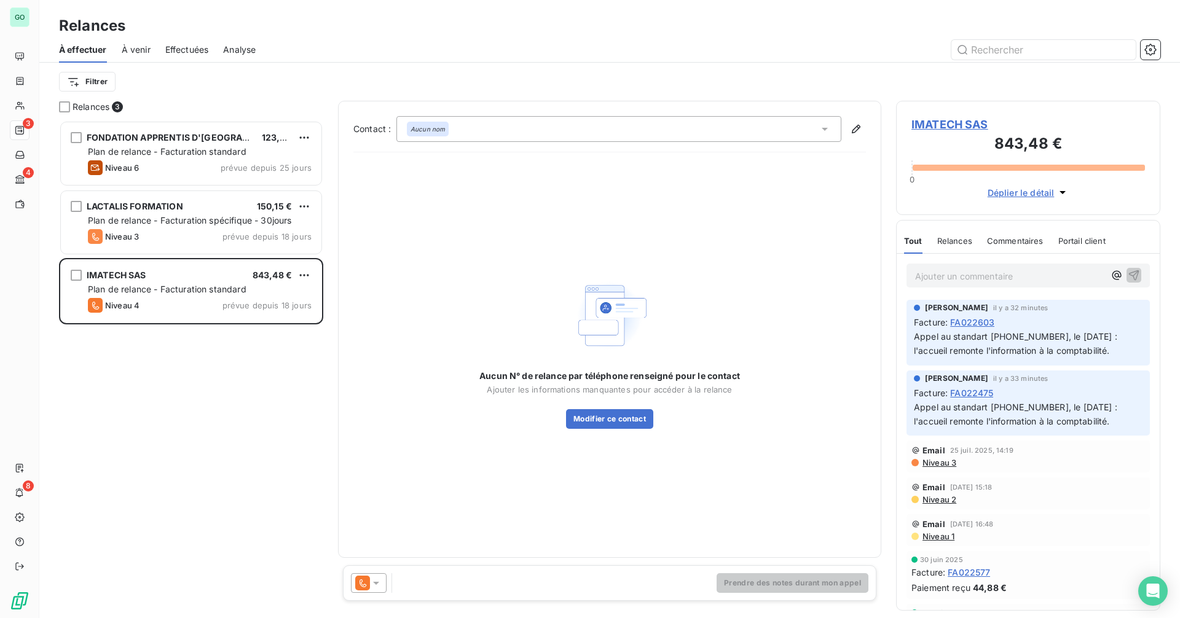
click at [938, 126] on span "IMATECH SAS" at bounding box center [1029, 124] width 234 height 17
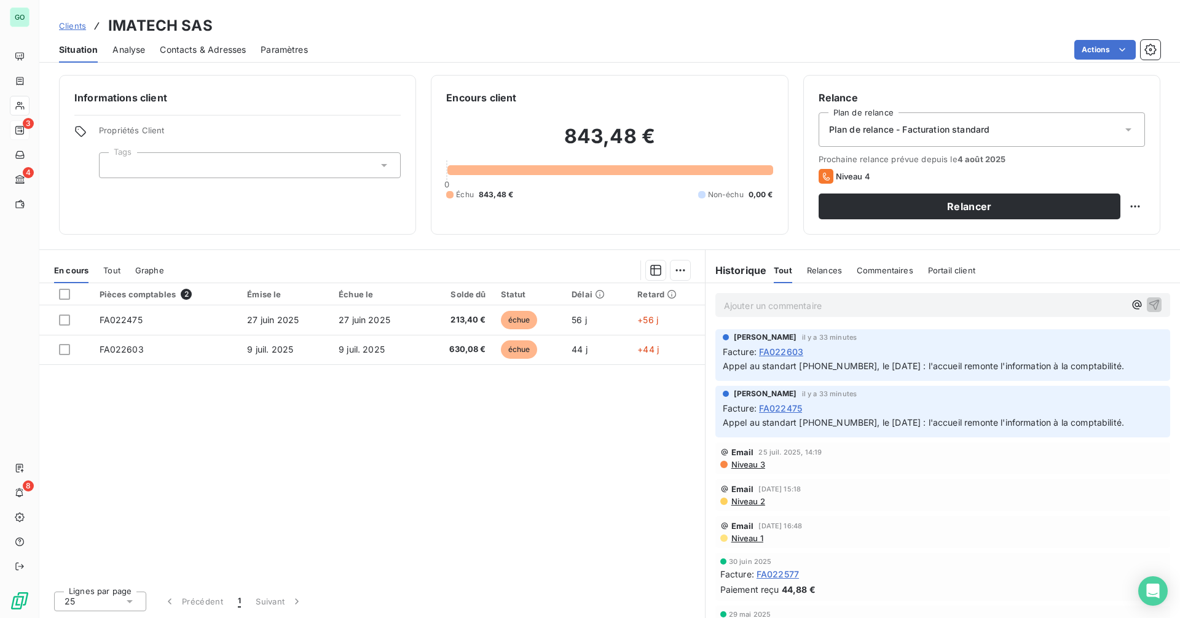
click at [240, 47] on span "Contacts & Adresses" at bounding box center [203, 50] width 86 height 12
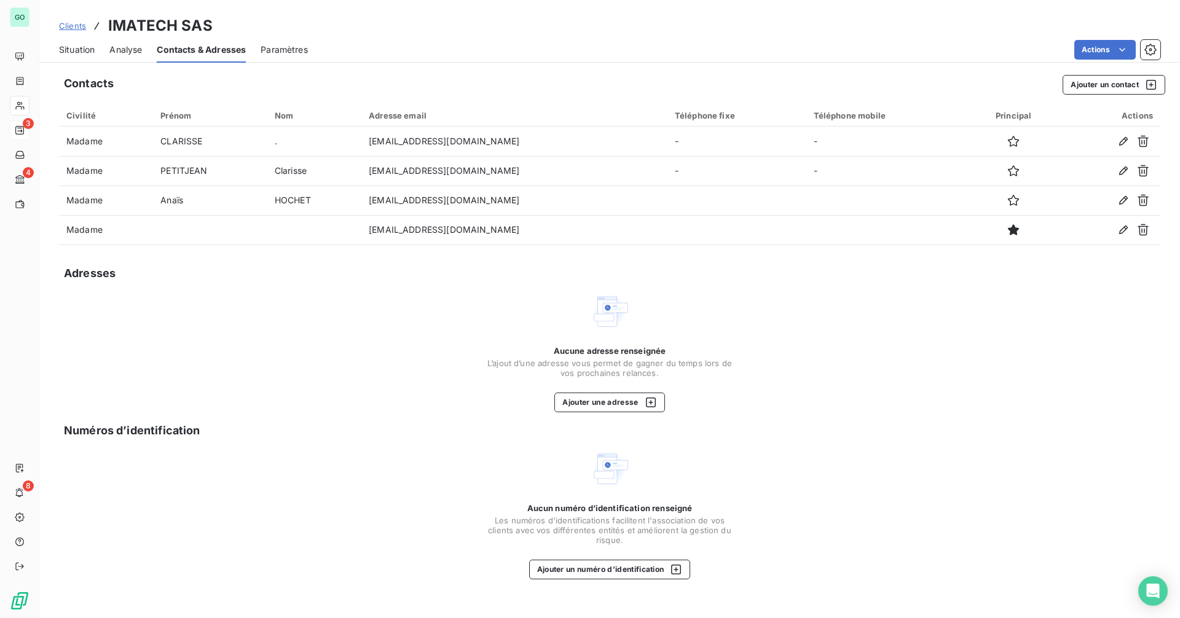
click at [75, 53] on span "Situation" at bounding box center [77, 50] width 36 height 12
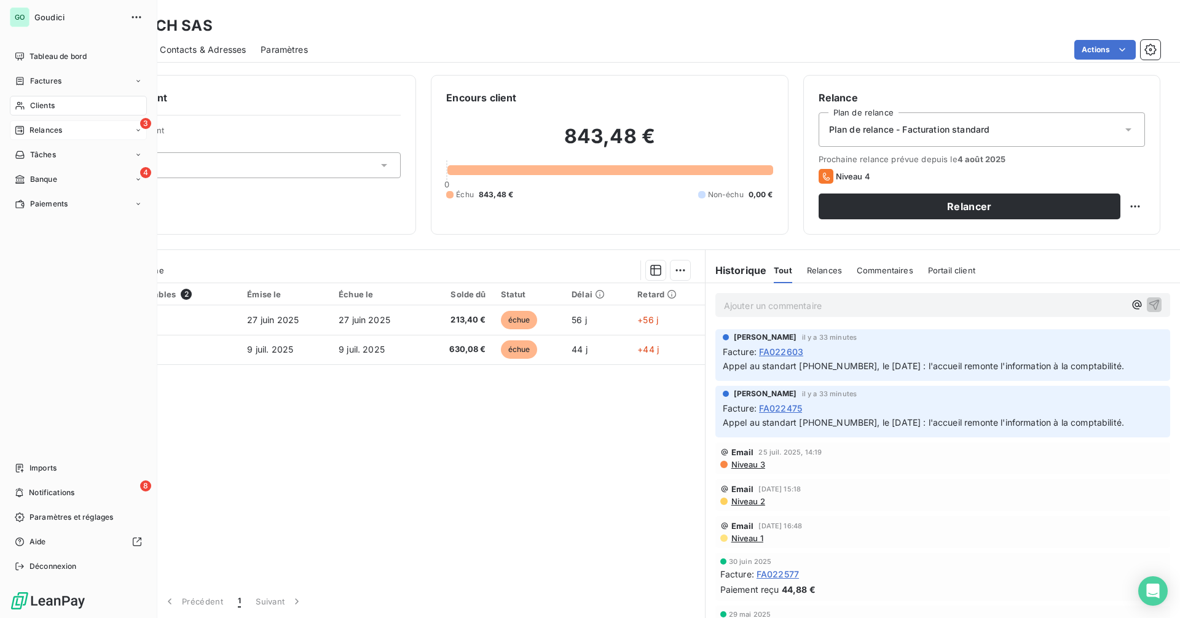
click at [61, 132] on span "Relances" at bounding box center [46, 130] width 33 height 11
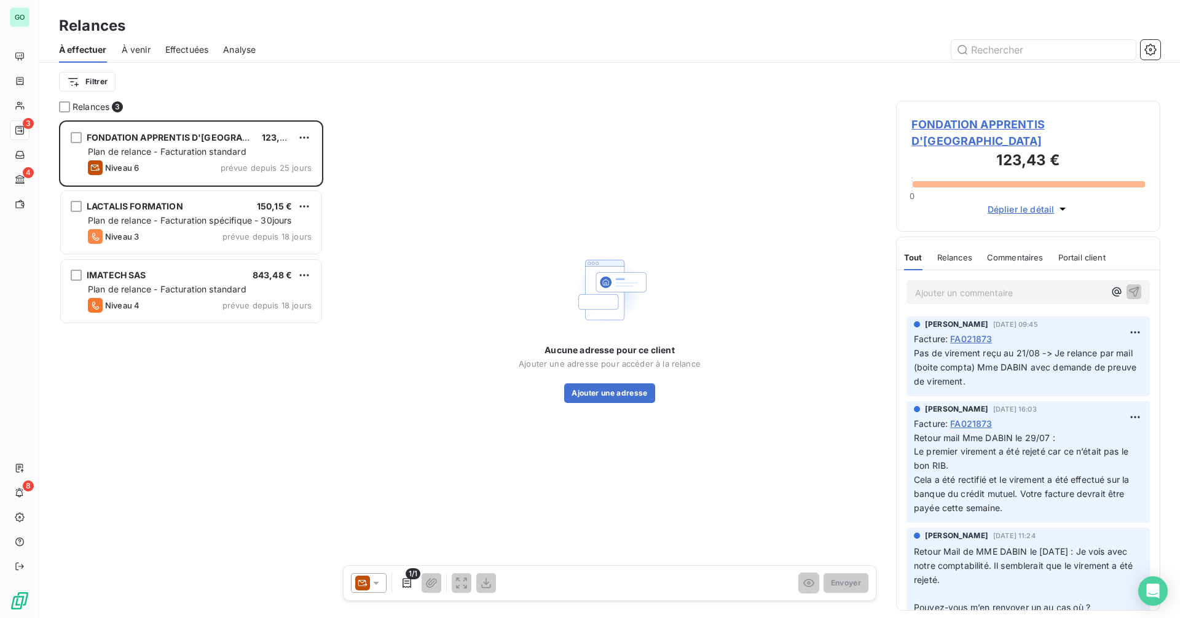
scroll to position [489, 255]
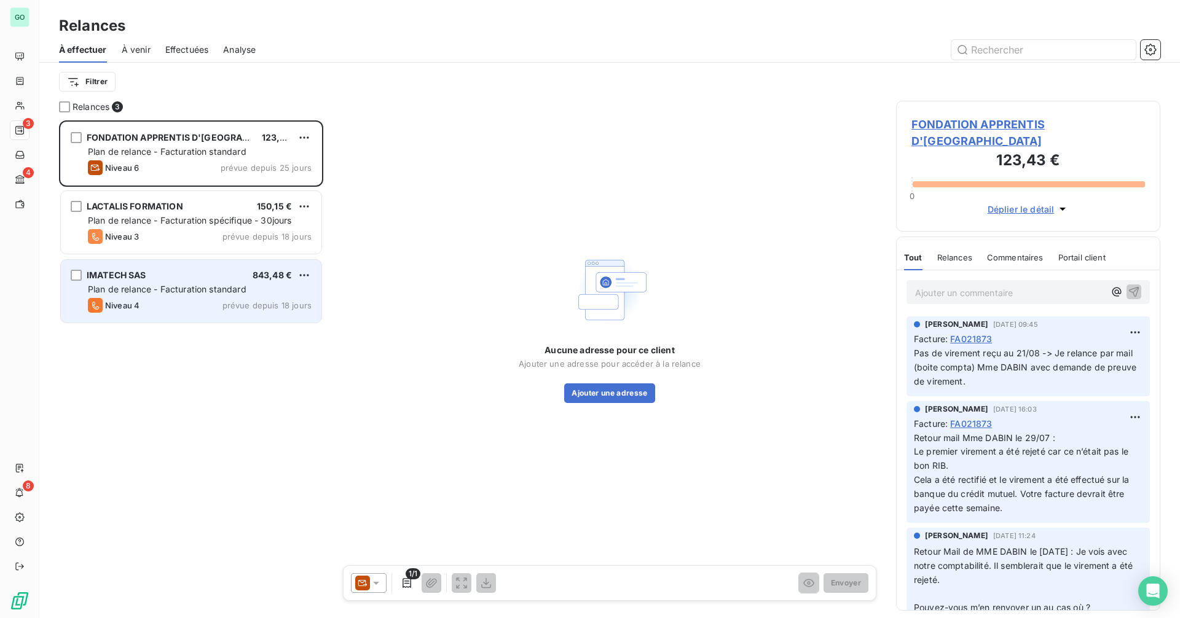
click at [164, 306] on div "Niveau 4 prévue depuis 18 jours" at bounding box center [200, 305] width 224 height 15
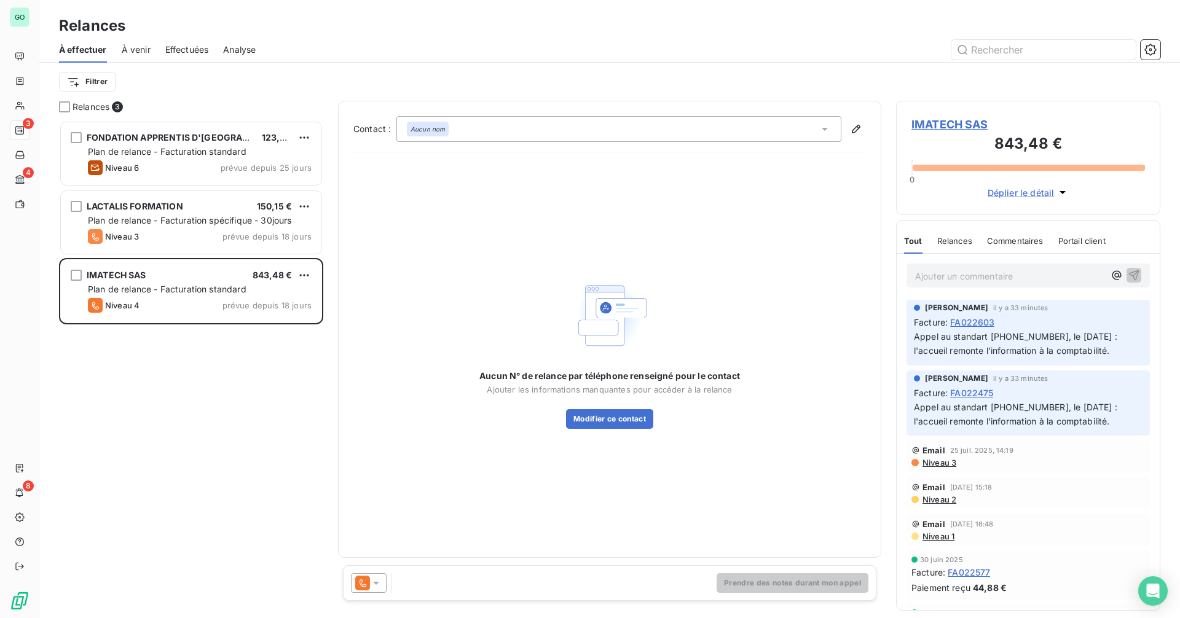
drag, startPoint x: 498, startPoint y: 127, endPoint x: 478, endPoint y: 129, distance: 20.4
click at [497, 127] on div "Aucun nom" at bounding box center [619, 129] width 445 height 26
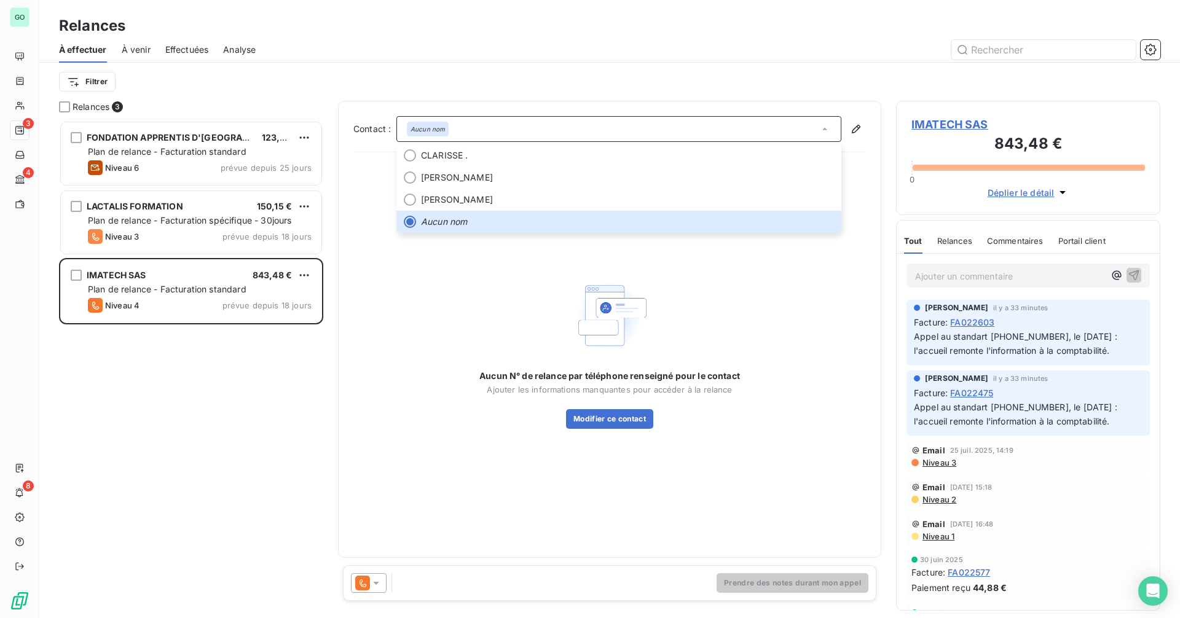
drag, startPoint x: 601, startPoint y: 352, endPoint x: 665, endPoint y: 311, distance: 75.7
click at [601, 350] on img at bounding box center [609, 315] width 79 height 79
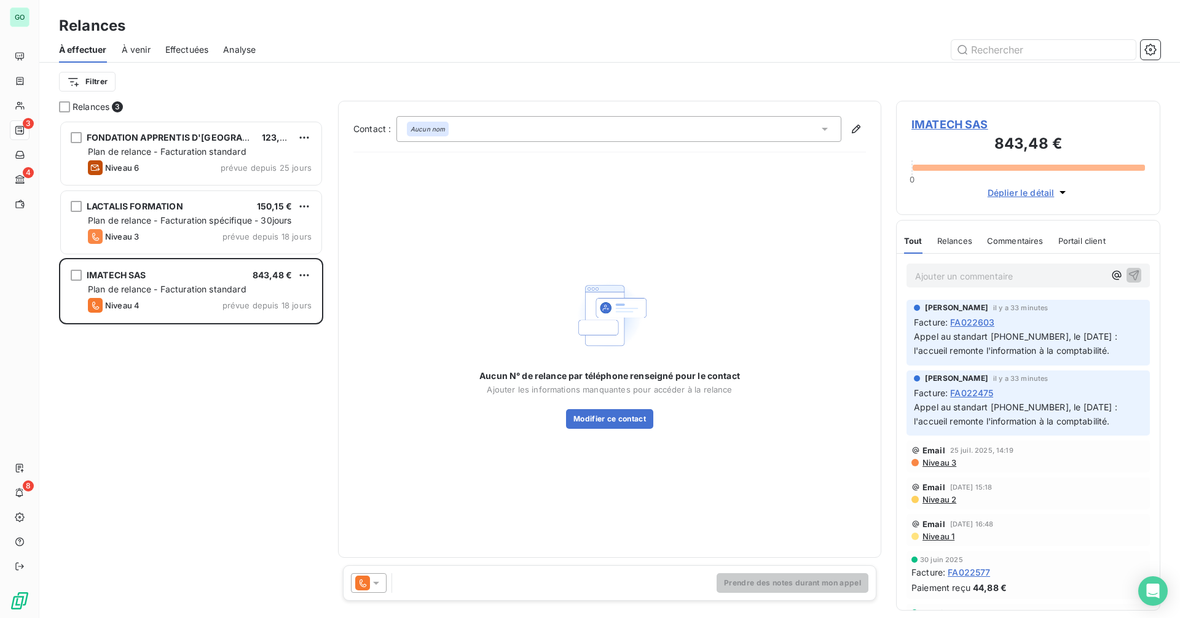
click at [990, 408] on span "Appel au standart [PHONE_NUMBER], le [DATE] : l'accueil remonte l'information à…" at bounding box center [1017, 414] width 206 height 25
drag, startPoint x: 990, startPoint y: 408, endPoint x: 1050, endPoint y: 405, distance: 59.7
click at [1050, 405] on span "Appel au standart [PHONE_NUMBER], le [DATE] : l'accueil remonte l'information à…" at bounding box center [1017, 414] width 206 height 25
click at [1000, 410] on span "Appel au standart [PHONE_NUMBER], le [DATE] : l'accueil remonte l'information à…" at bounding box center [1017, 414] width 206 height 25
click at [994, 406] on span "Appel au standart [PHONE_NUMBER], le [DATE] : l'accueil remonte l'information à…" at bounding box center [1017, 414] width 206 height 25
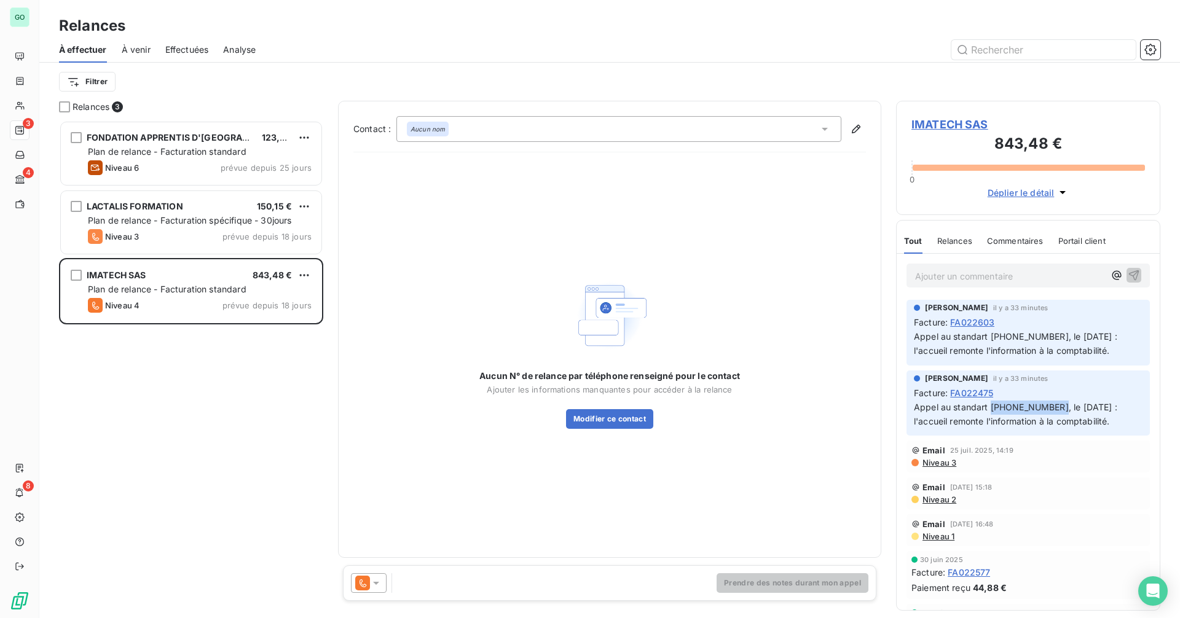
drag, startPoint x: 994, startPoint y: 406, endPoint x: 1046, endPoint y: 403, distance: 52.4
click at [1046, 403] on span "Appel au standart [PHONE_NUMBER], le [DATE] : l'accueil remonte l'information à…" at bounding box center [1017, 414] width 206 height 25
copy span "02 51 86 62 00"
click at [859, 127] on icon "button" at bounding box center [856, 129] width 12 height 12
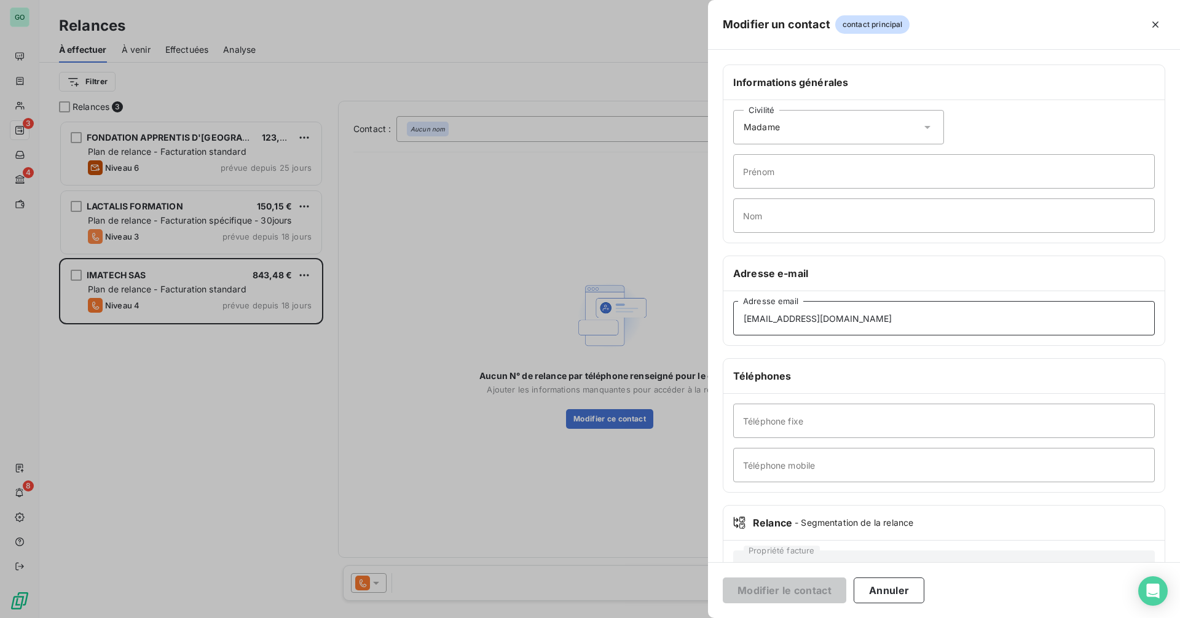
drag, startPoint x: 910, startPoint y: 319, endPoint x: 610, endPoint y: 317, distance: 300.0
click at [610, 618] on div "Modifier un contact contact principal Informations générales Civilité Madame Pr…" at bounding box center [590, 618] width 1180 height 0
click at [789, 422] on input "Téléphone fixe" at bounding box center [944, 421] width 422 height 34
paste input "02 51 86 62 00"
type input "02 51 86 62 00"
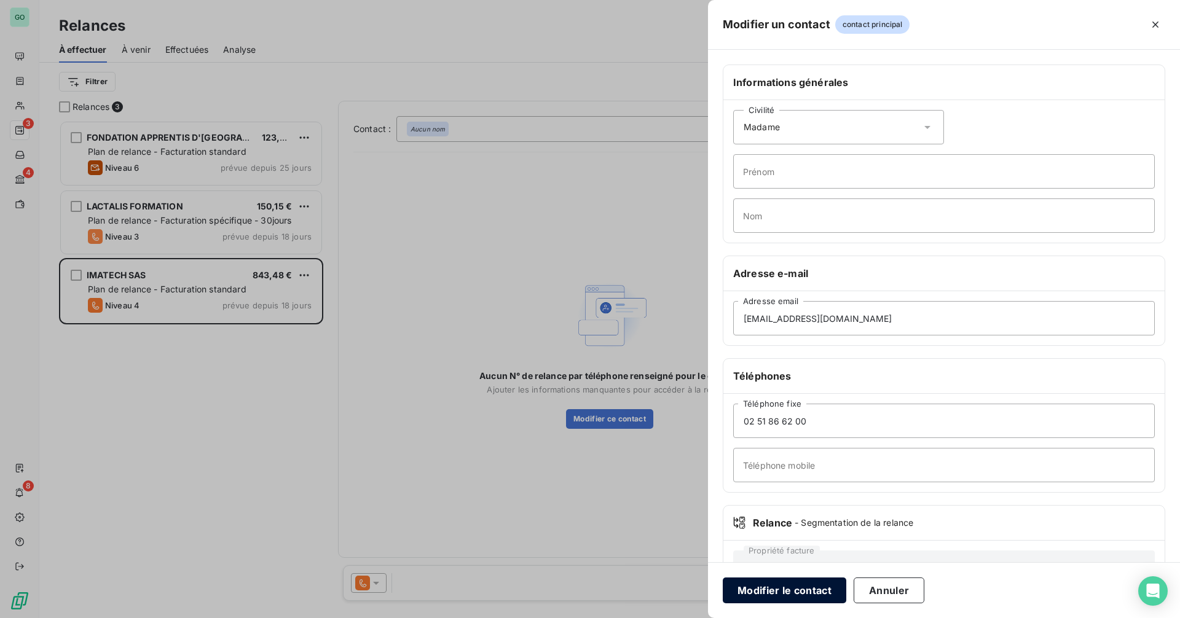
click at [782, 595] on button "Modifier le contact" at bounding box center [785, 591] width 124 height 26
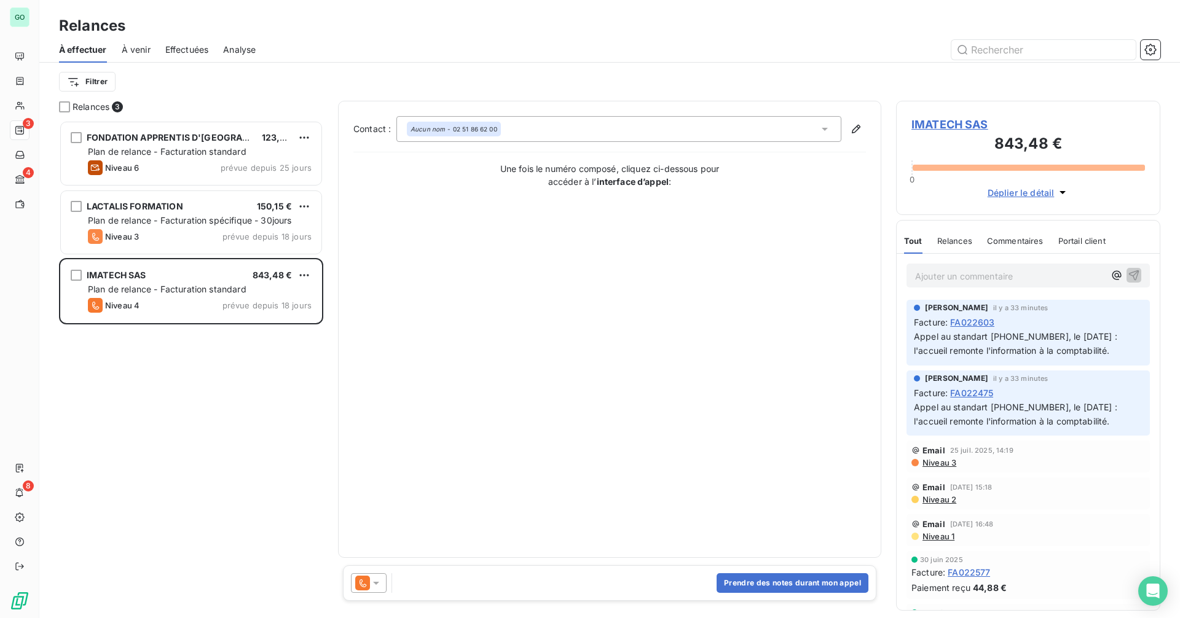
drag, startPoint x: 914, startPoint y: 351, endPoint x: 1129, endPoint y: 355, distance: 215.2
click at [1129, 355] on p "Appel au standart [PHONE_NUMBER], le [DATE] : l'accueil remonte l'information à…" at bounding box center [1028, 344] width 229 height 28
copy span "l'accueil remonte l'information à la comptabilité."
click at [760, 580] on button "Prendre des notes durant mon appel" at bounding box center [793, 584] width 152 height 20
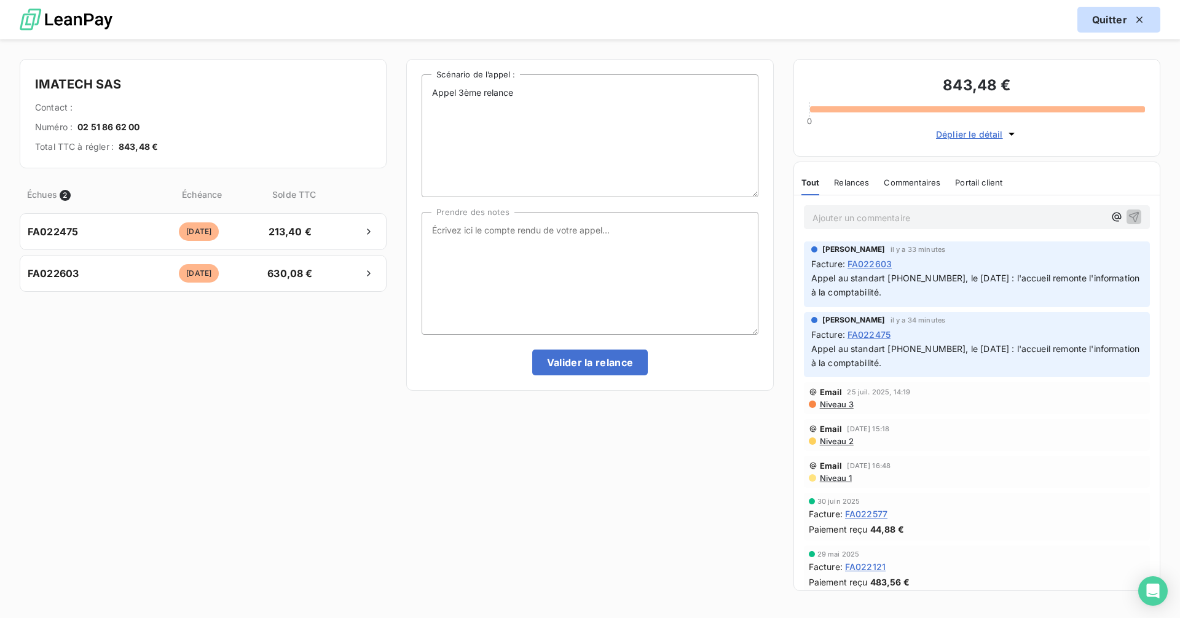
click at [1100, 26] on button "Quitter" at bounding box center [1119, 20] width 83 height 26
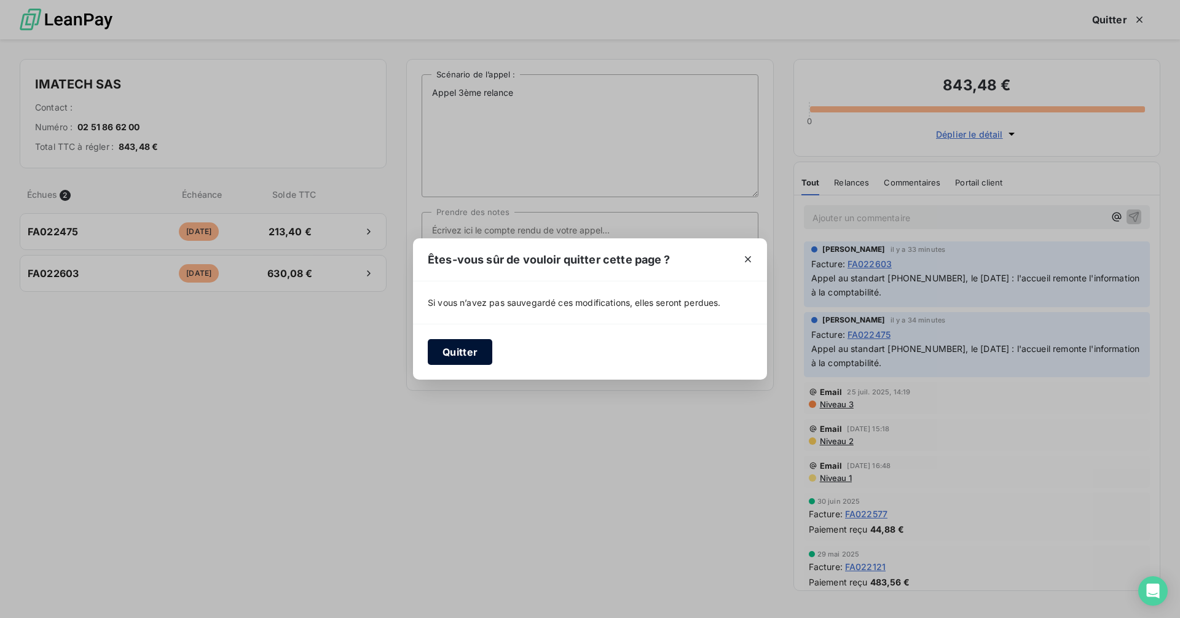
click at [451, 348] on button "Quitter" at bounding box center [460, 352] width 65 height 26
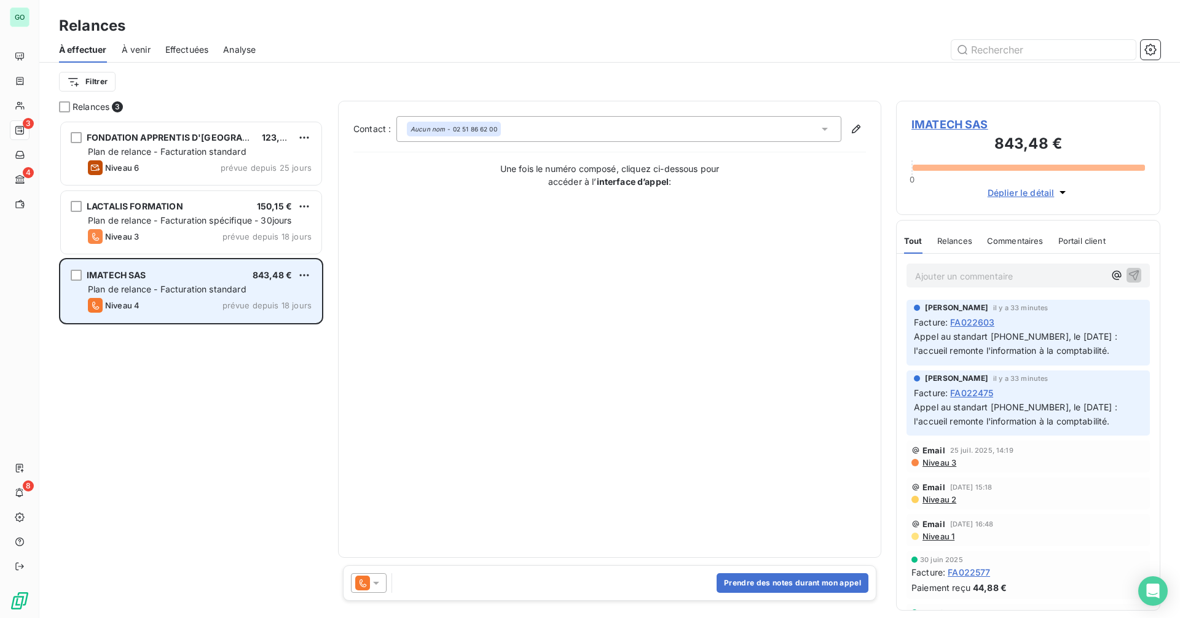
click at [157, 299] on div "Niveau 4 prévue depuis 18 jours" at bounding box center [200, 305] width 224 height 15
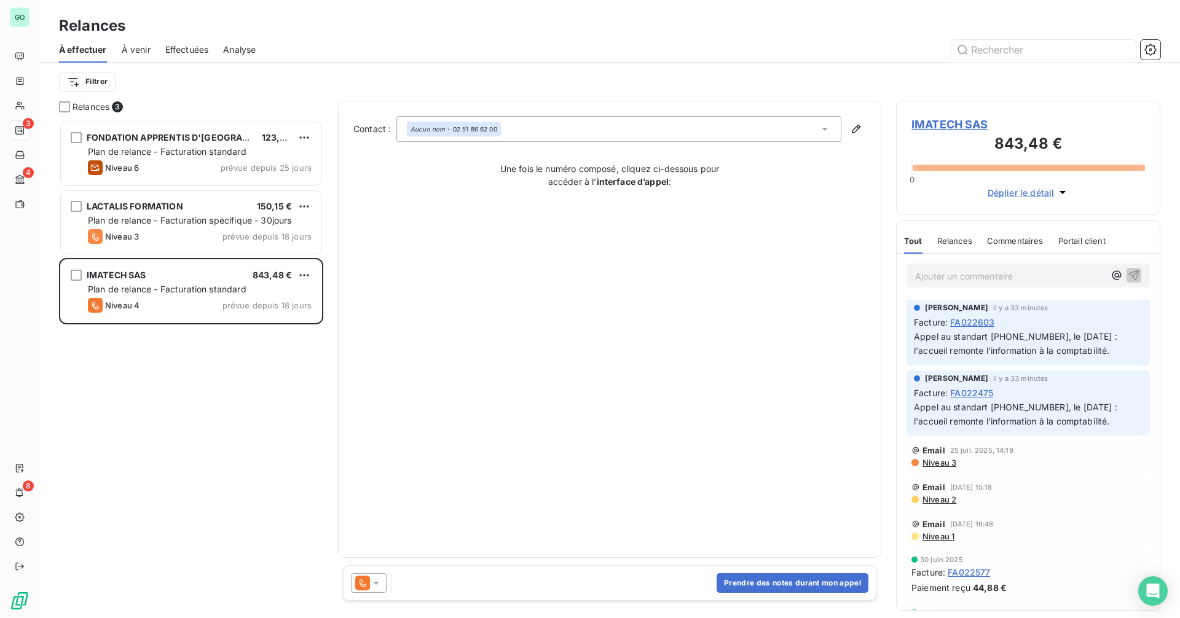
click at [374, 593] on div at bounding box center [369, 584] width 36 height 20
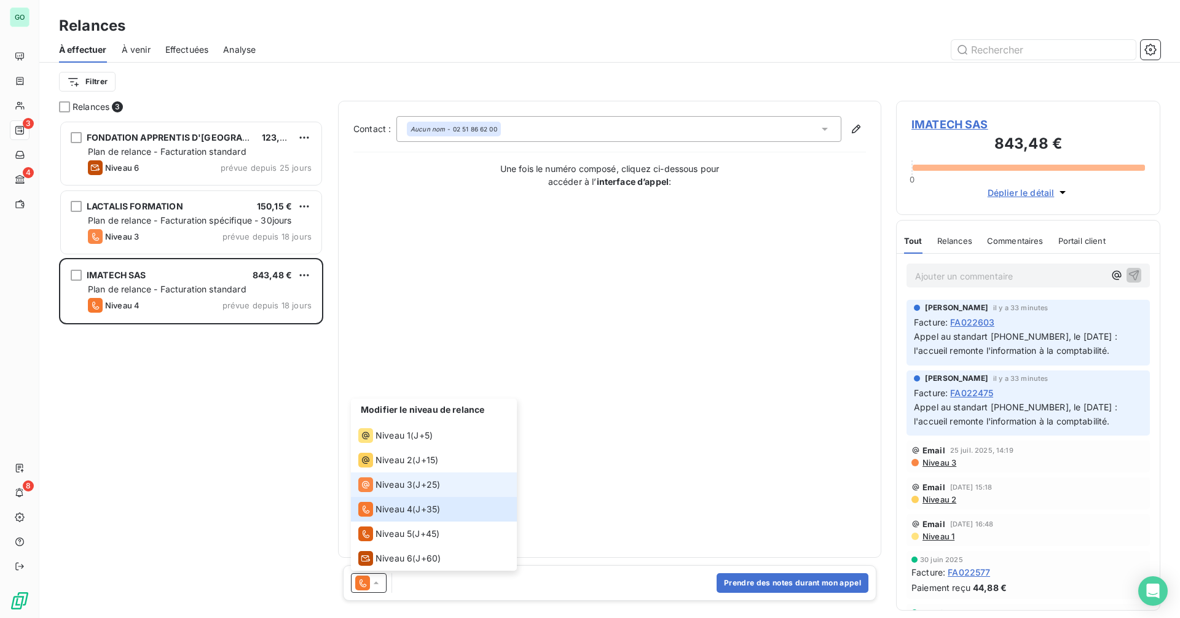
click at [392, 483] on span "Niveau 3" at bounding box center [394, 485] width 37 height 12
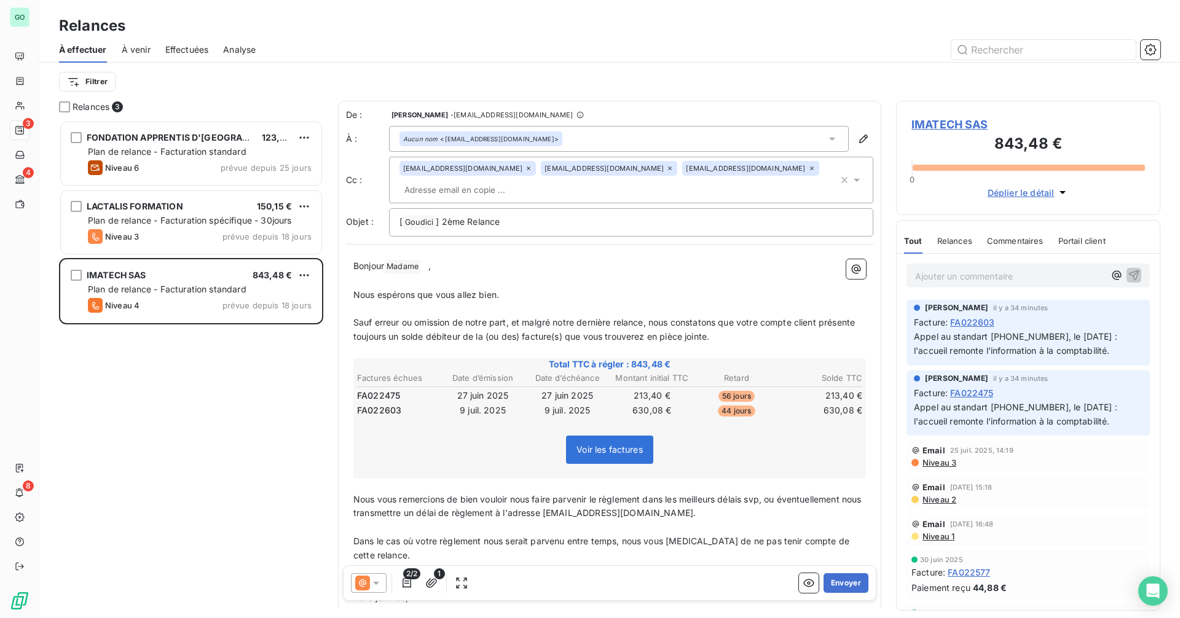
scroll to position [489, 255]
click at [379, 580] on icon at bounding box center [376, 583] width 12 height 12
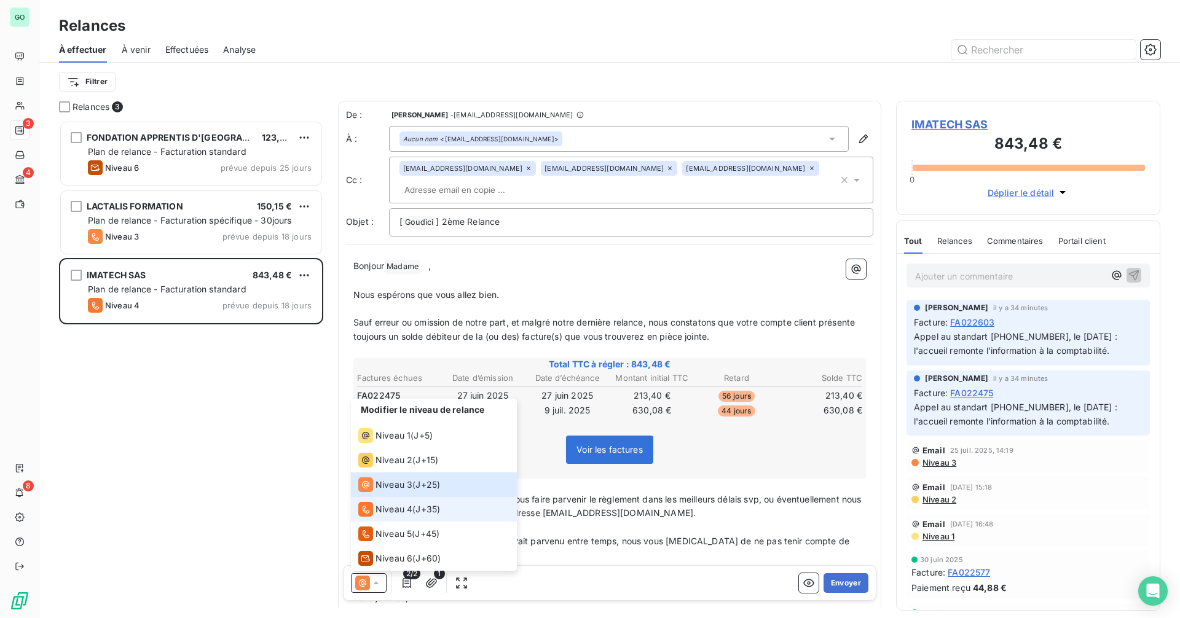
click at [393, 508] on span "Niveau 4" at bounding box center [394, 509] width 37 height 12
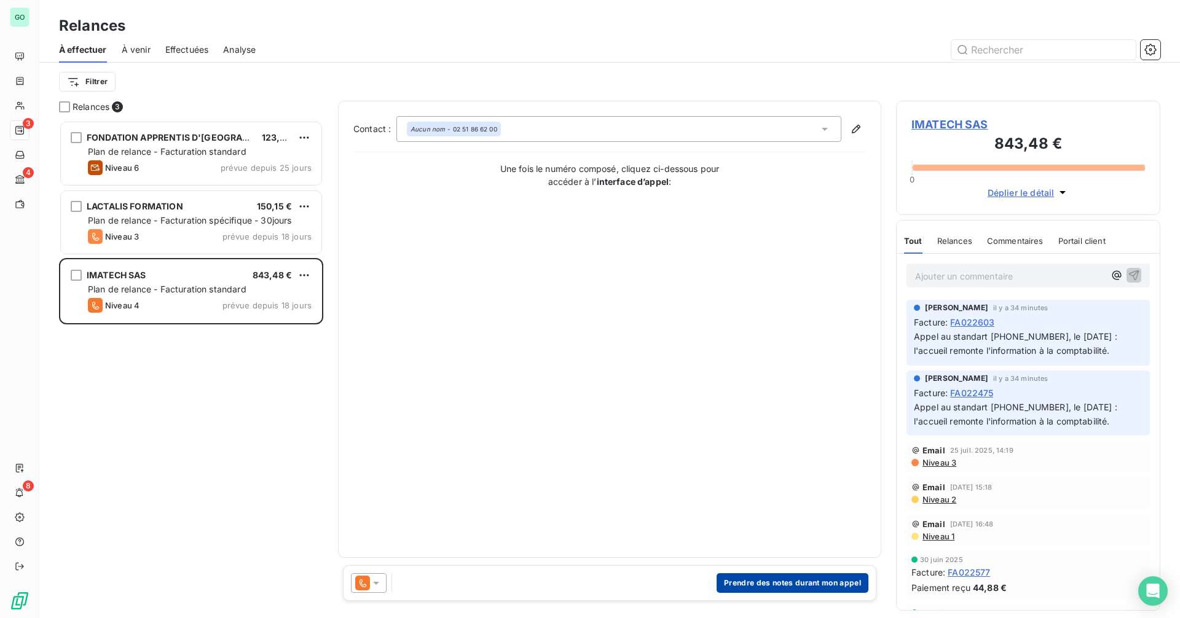
click at [756, 585] on button "Prendre des notes durant mon appel" at bounding box center [793, 584] width 152 height 20
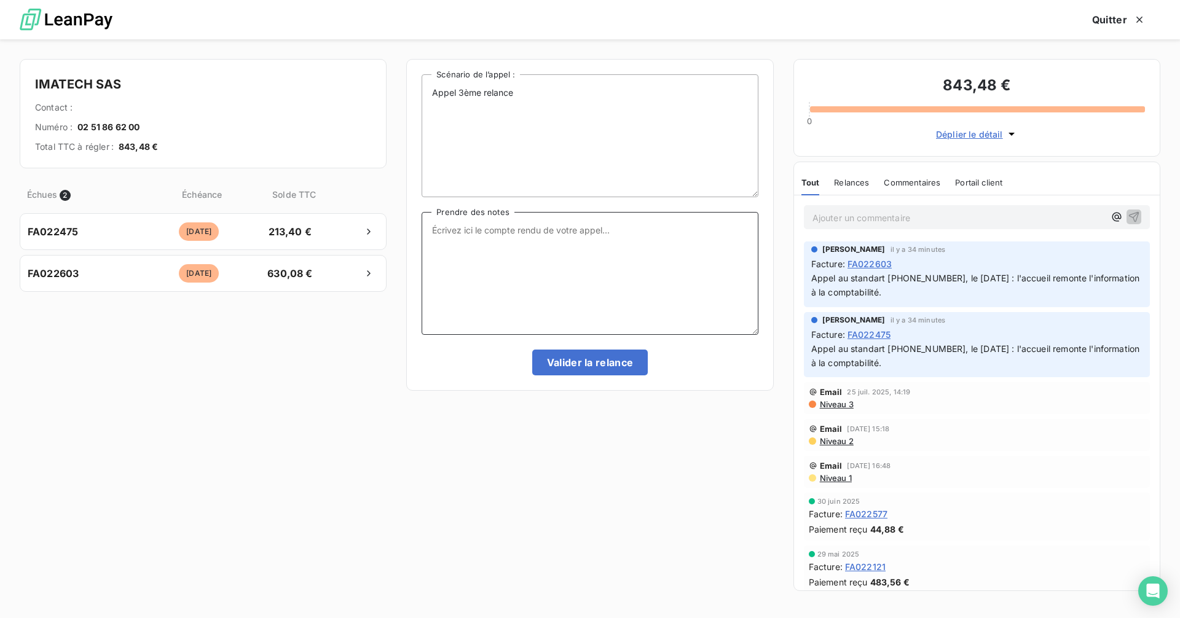
click at [508, 237] on textarea "Prendre des notes" at bounding box center [590, 273] width 336 height 123
paste textarea "l'accueil remonte l'information à la comptabilité."
click at [819, 277] on span "Appel au standart [PHONE_NUMBER], le [DATE] : l'accueil remonte l'information à…" at bounding box center [976, 285] width 331 height 25
drag, startPoint x: 819, startPoint y: 277, endPoint x: 741, endPoint y: 301, distance: 80.9
click at [1043, 295] on p "Appel au standart [PHONE_NUMBER], le [DATE] : l'accueil remonte l'information à…" at bounding box center [976, 286] width 331 height 28
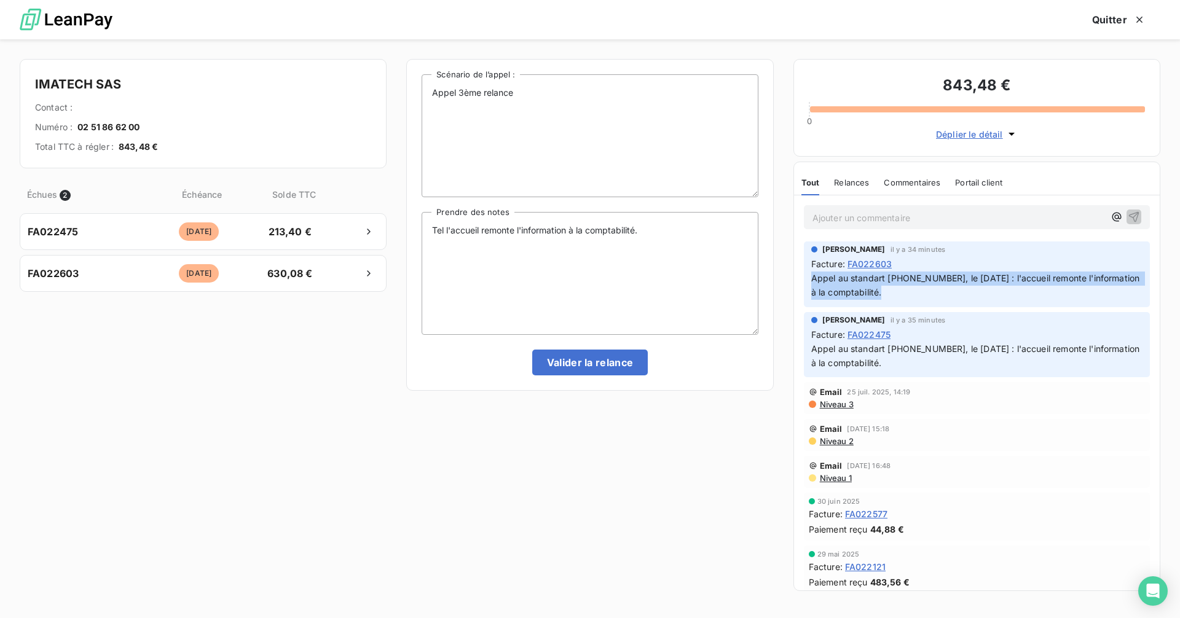
copy div "Appel au standart [PHONE_NUMBER], le [DATE] : l'accueil remonte l'information à…"
drag, startPoint x: 546, startPoint y: 248, endPoint x: 665, endPoint y: 235, distance: 120.0
click at [549, 247] on textarea "Tel l'accueil remonte l'information à la comptabilité." at bounding box center [590, 273] width 336 height 123
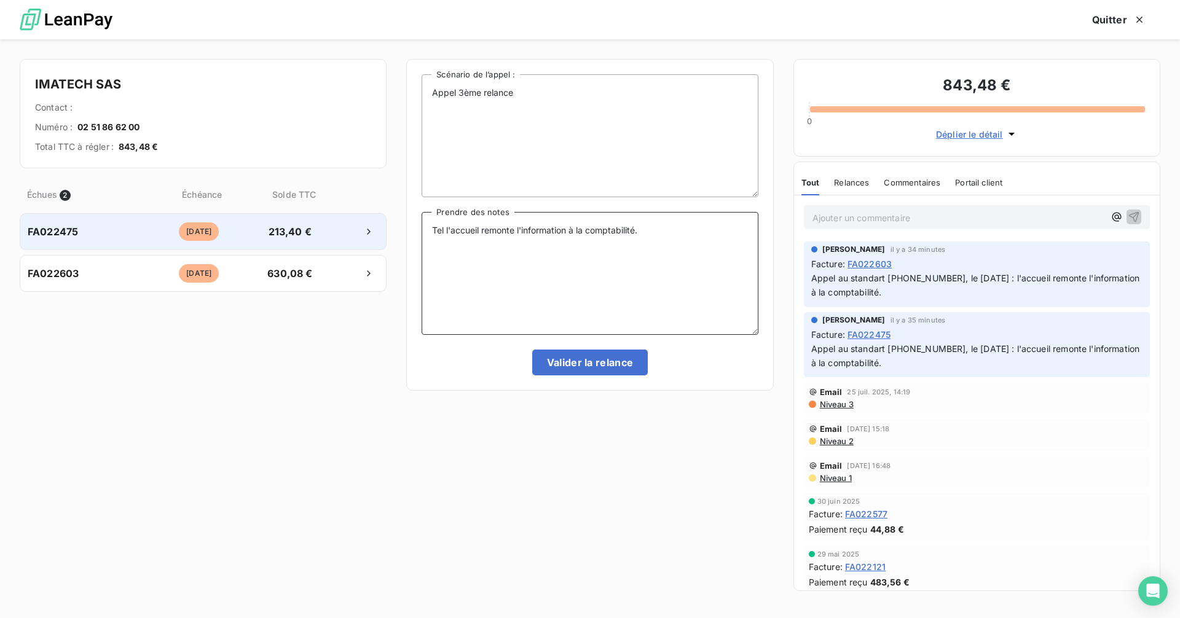
drag, startPoint x: 668, startPoint y: 233, endPoint x: 385, endPoint y: 240, distance: 283.5
click at [349, 231] on div "IMATECH SAS Contact : Numéro : [PHONE_NUMBER] Total TTC à régler : 843,48 € Éch…" at bounding box center [590, 328] width 1180 height 579
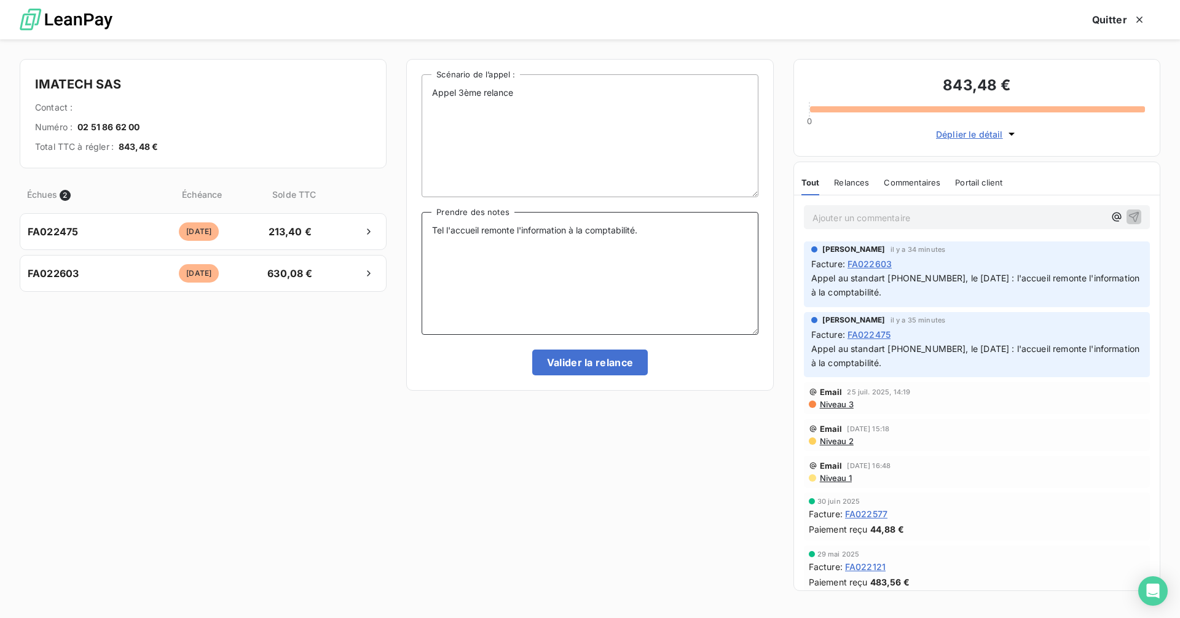
paste textarea "Appel au standart [PHONE_NUMBER], le [DATE] : l'accueil remonte l'information à…"
type textarea "Appel au standart [PHONE_NUMBER], le [DATE] : l'accueil remonte l'information à…"
click at [588, 364] on button "Valider la relance" at bounding box center [590, 363] width 116 height 26
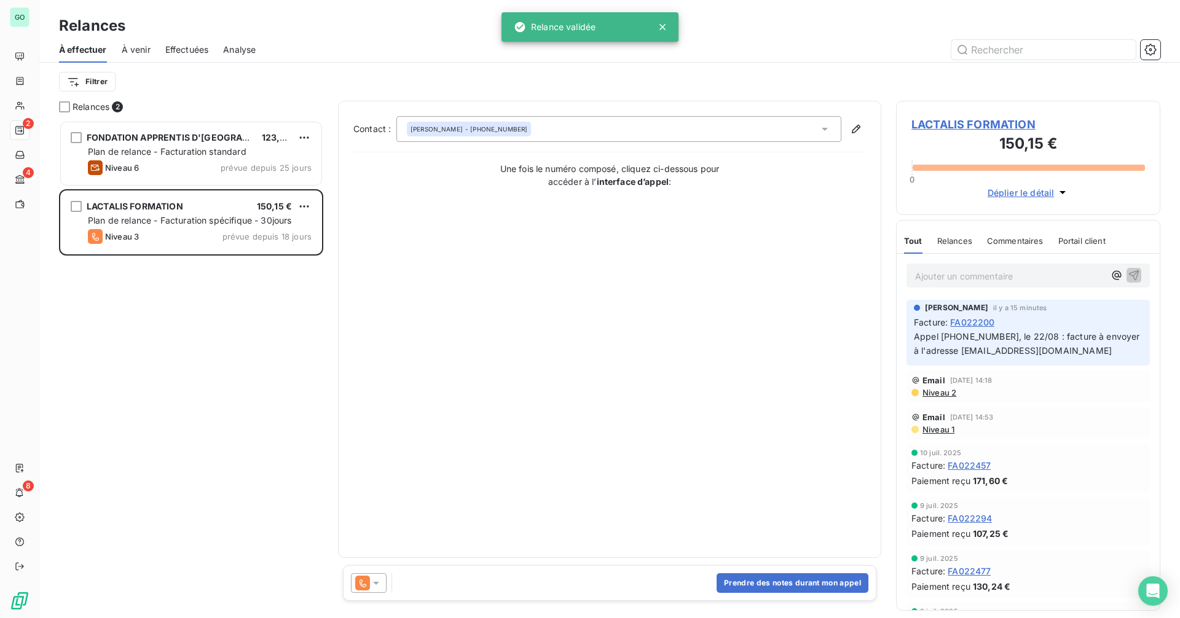
click at [140, 55] on span "À venir" at bounding box center [136, 50] width 29 height 12
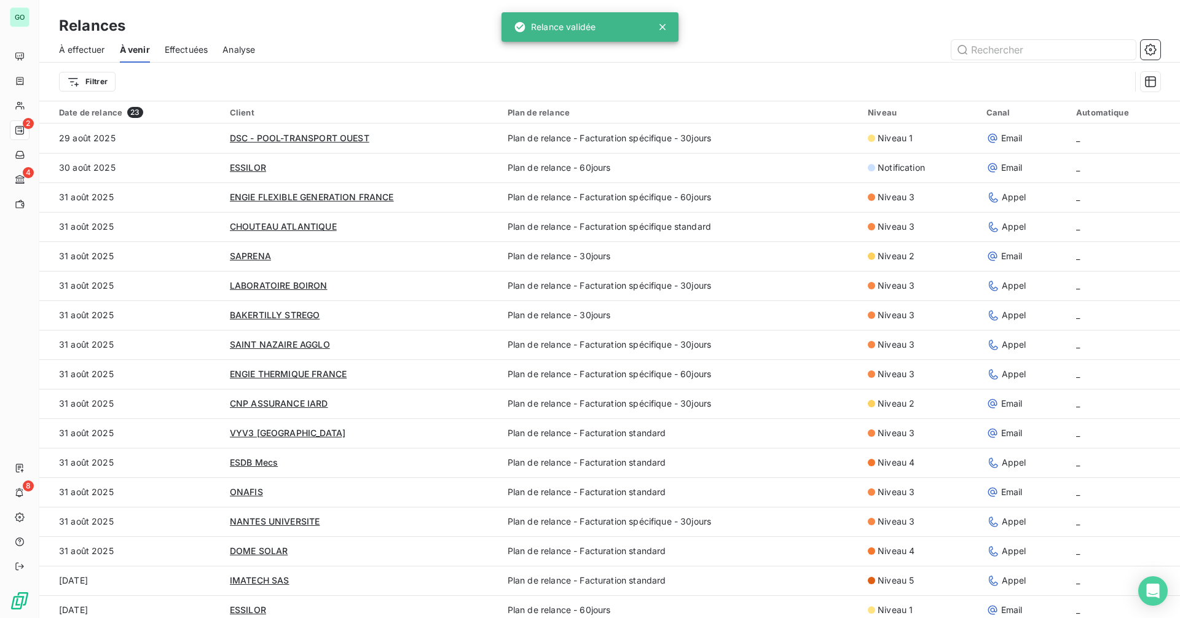
click at [184, 52] on span "Effectuées" at bounding box center [187, 50] width 44 height 12
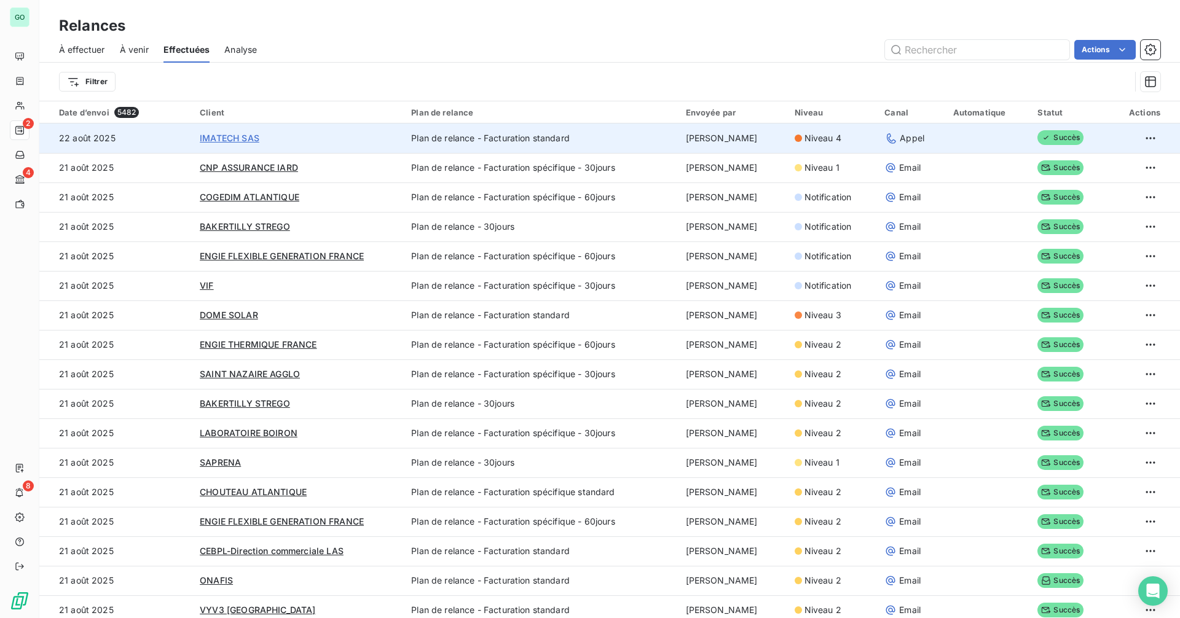
click at [229, 138] on span "IMATECH SAS" at bounding box center [230, 138] width 60 height 10
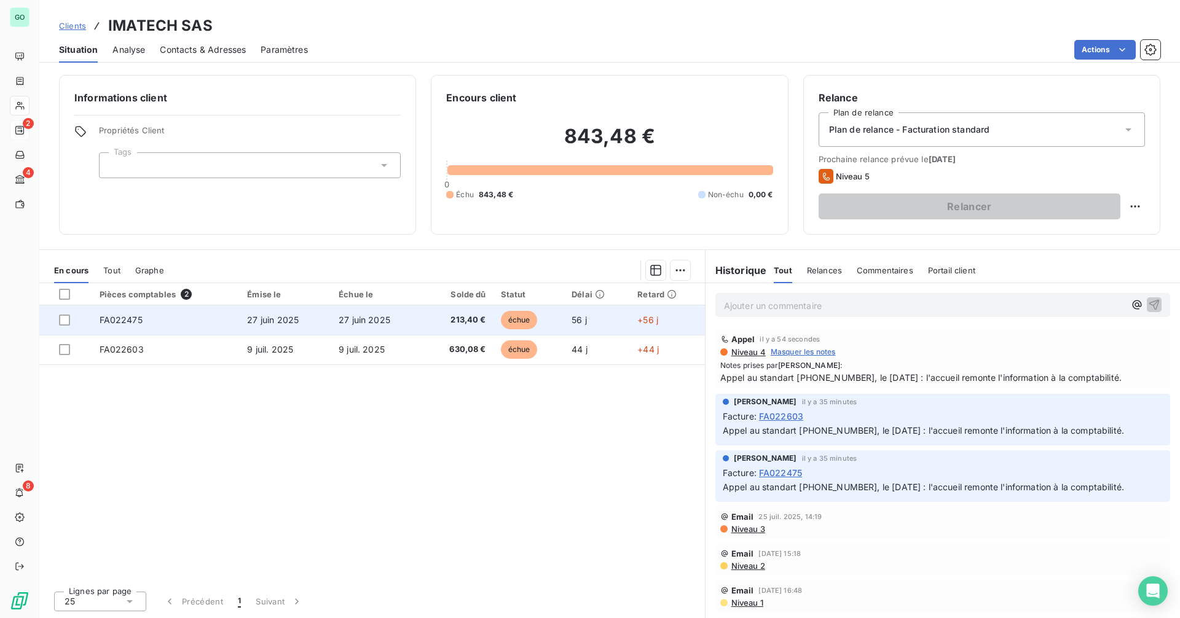
click at [322, 315] on td "27 juin 2025" at bounding box center [286, 321] width 92 height 30
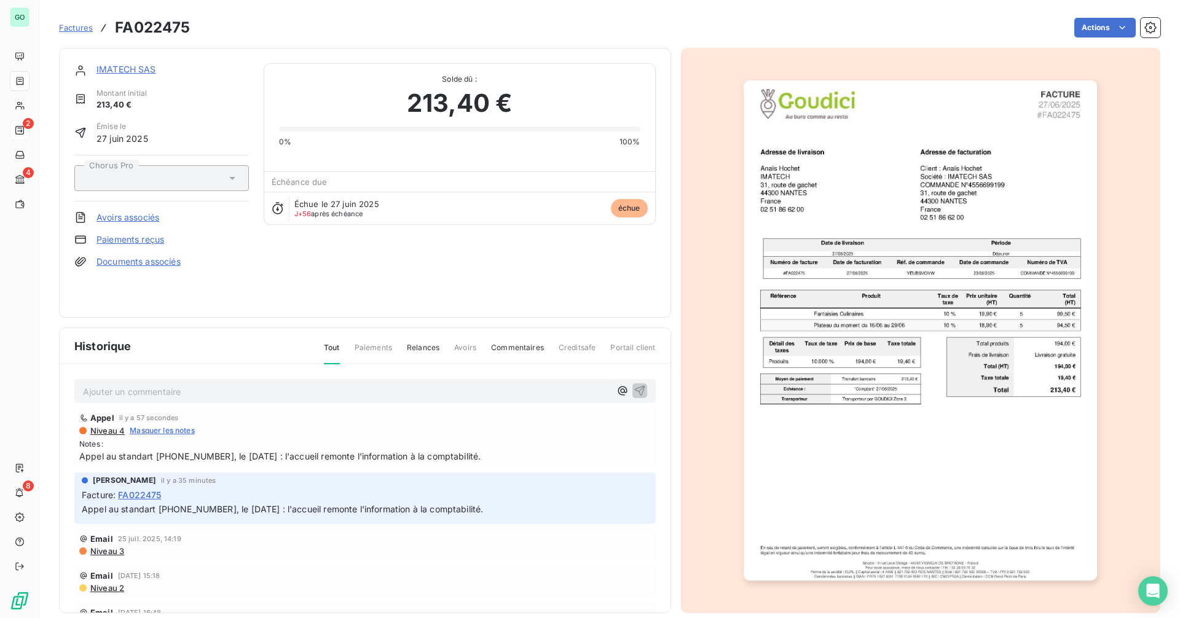
drag, startPoint x: 85, startPoint y: 459, endPoint x: 495, endPoint y: 462, distance: 410.7
click at [510, 460] on span "Appel au standart [PHONE_NUMBER], le [DATE] : l'accueil remonte l'information à…" at bounding box center [365, 456] width 572 height 13
click at [126, 71] on link "IMATECH SAS" at bounding box center [127, 69] width 60 height 10
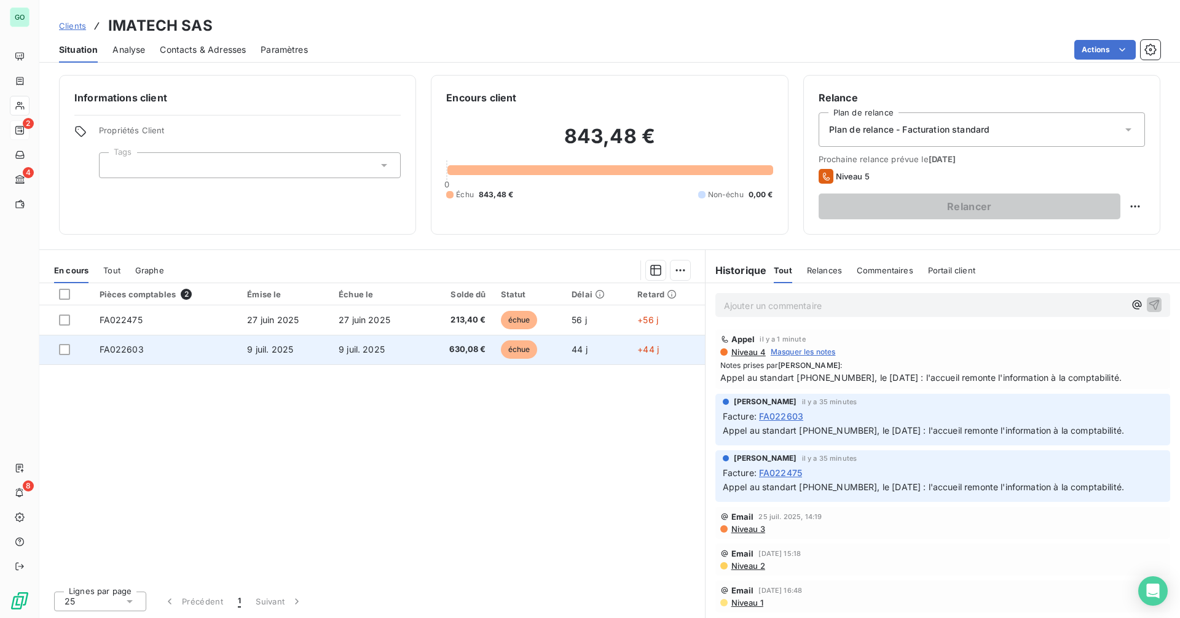
click at [306, 357] on td "9 juil. 2025" at bounding box center [286, 350] width 92 height 30
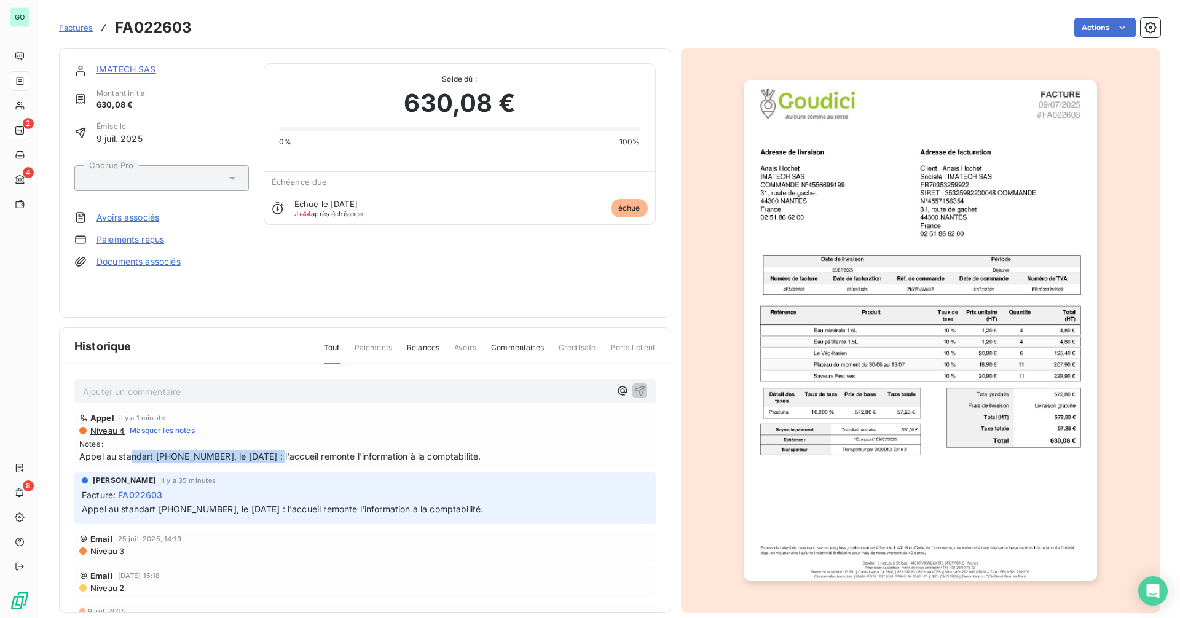
drag, startPoint x: 132, startPoint y: 459, endPoint x: 277, endPoint y: 457, distance: 145.1
click at [277, 457] on span "Appel au standart [PHONE_NUMBER], le [DATE] : l'accueil remonte l'information à…" at bounding box center [365, 456] width 572 height 13
click at [127, 67] on link "IMATECH SAS" at bounding box center [127, 69] width 60 height 10
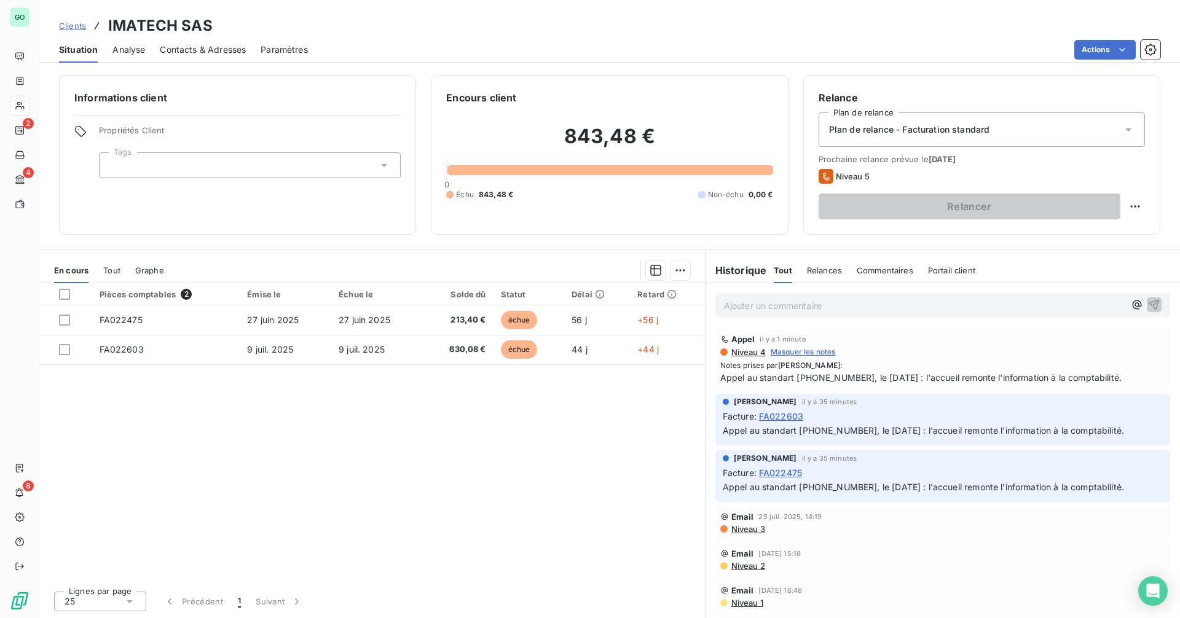
click at [737, 418] on span "Facture :" at bounding box center [740, 416] width 34 height 13
drag, startPoint x: 730, startPoint y: 430, endPoint x: 1175, endPoint y: 433, distance: 444.5
click at [1177, 432] on div "Ajouter un commentaire ﻿ Appel il y a 1 minute Niveau 4 Masquer les notes Notes…" at bounding box center [943, 450] width 475 height 335
click at [1090, 481] on p "Appel au standart [PHONE_NUMBER], le [DATE] : l'accueil remonte l'information à…" at bounding box center [943, 488] width 440 height 14
click at [826, 301] on p "Ajouter un commentaire ﻿" at bounding box center [924, 305] width 401 height 15
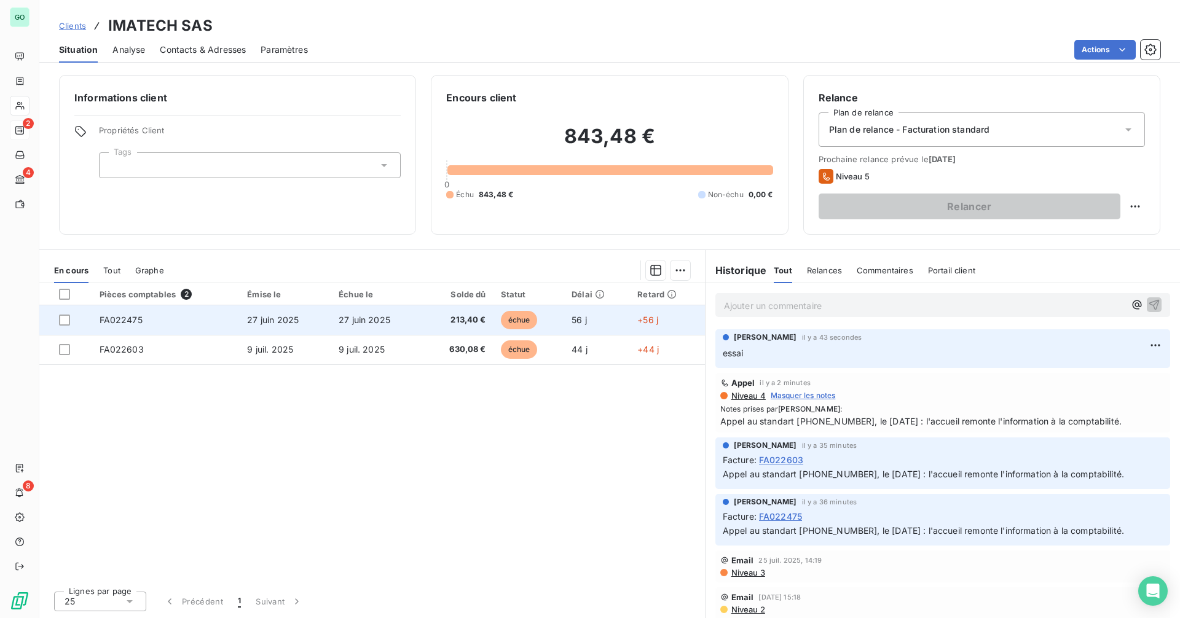
click at [236, 318] on td "FA022475" at bounding box center [166, 321] width 148 height 30
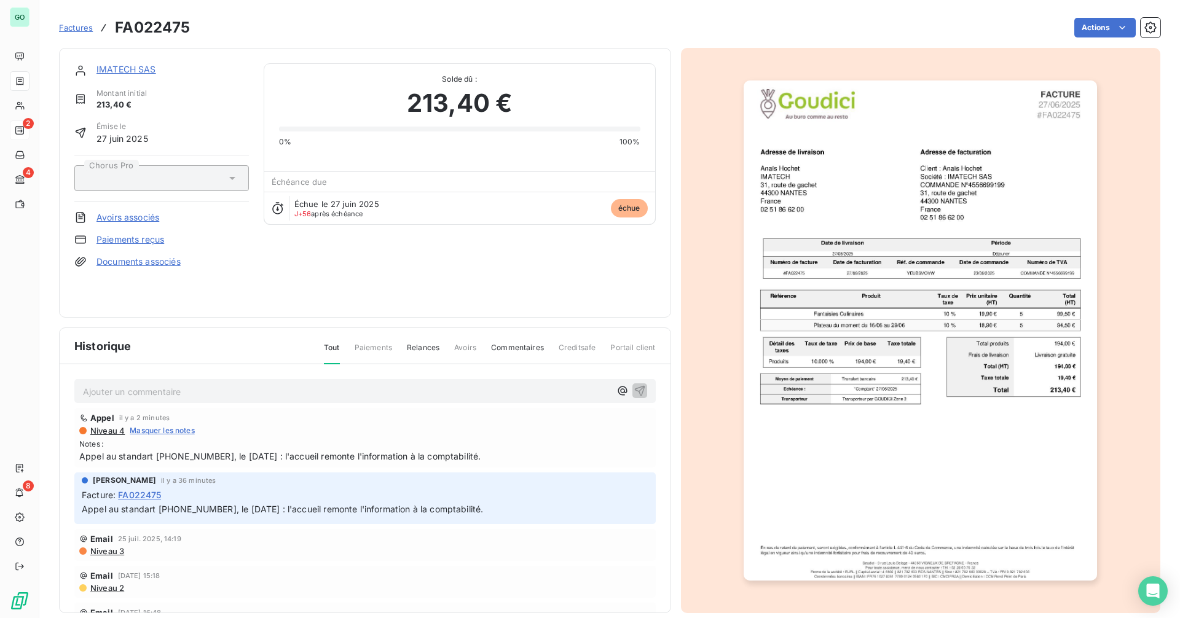
click at [127, 61] on div "IMATECH SAS Montant initial 213,40 € Émise le [DATE] Chorus Pro Avoirs associés…" at bounding box center [365, 183] width 612 height 270
click at [132, 68] on link "IMATECH SAS" at bounding box center [127, 69] width 60 height 10
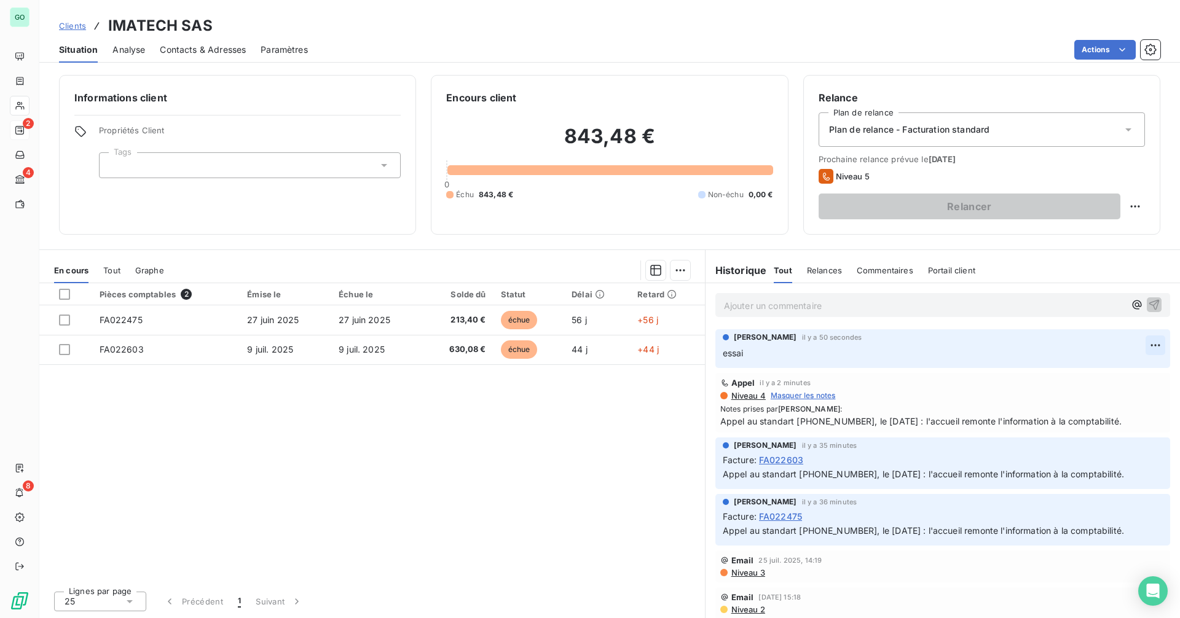
click at [1150, 347] on html "GO 2 4 8 Clients IMATECH SAS Situation Analyse Contacts & Adresses Paramètres A…" at bounding box center [590, 309] width 1180 height 618
click at [1121, 390] on div "Supprimer" at bounding box center [1117, 395] width 69 height 20
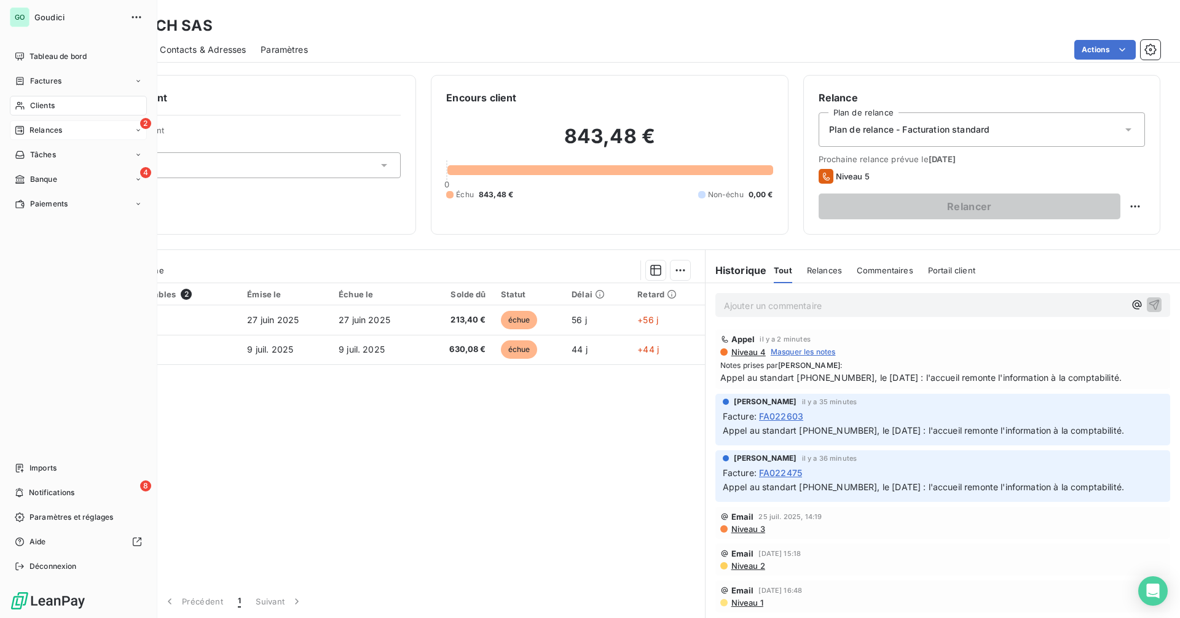
click at [59, 106] on div "Clients" at bounding box center [78, 106] width 137 height 20
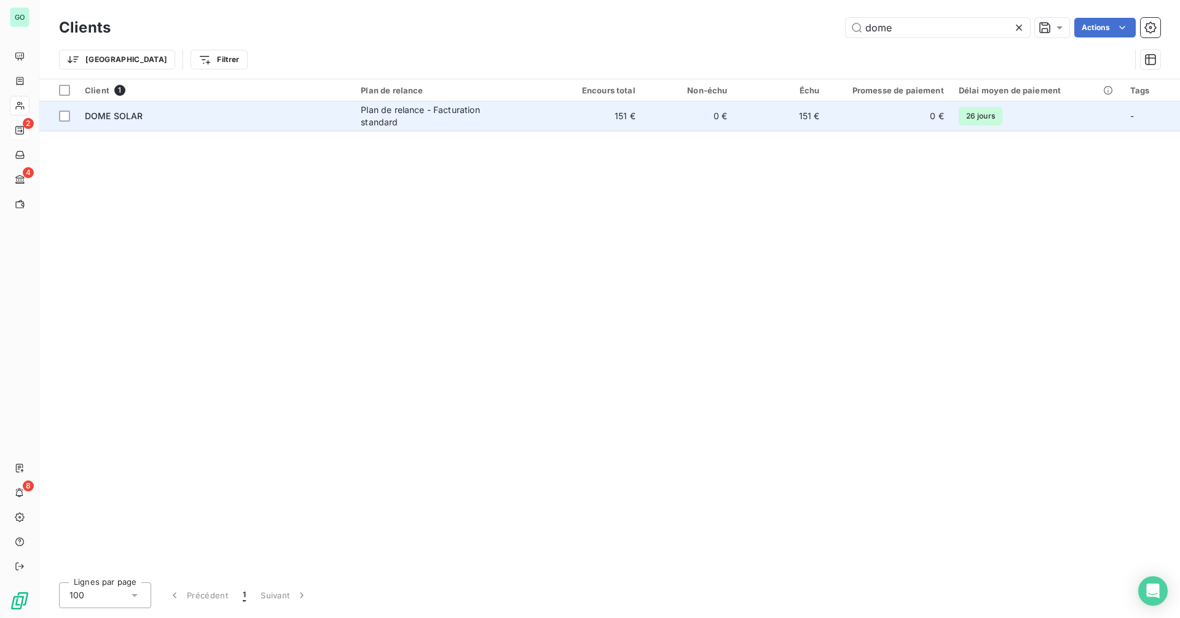
click at [288, 106] on td "DOME SOLAR" at bounding box center [215, 116] width 276 height 30
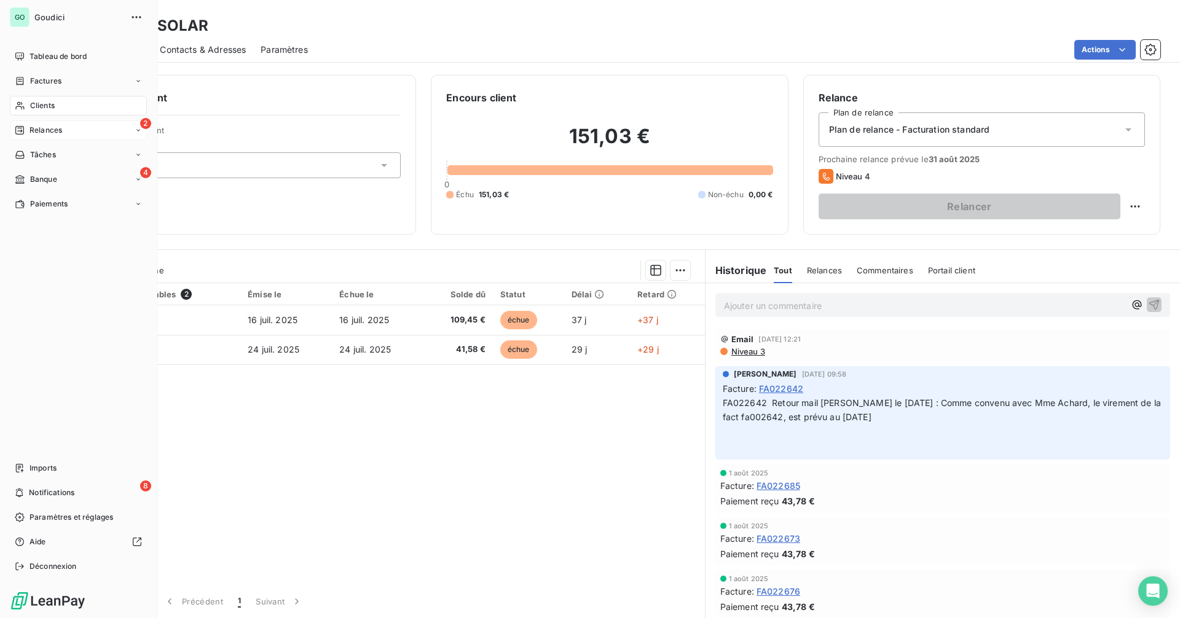
click at [41, 133] on span "Relances" at bounding box center [46, 130] width 33 height 11
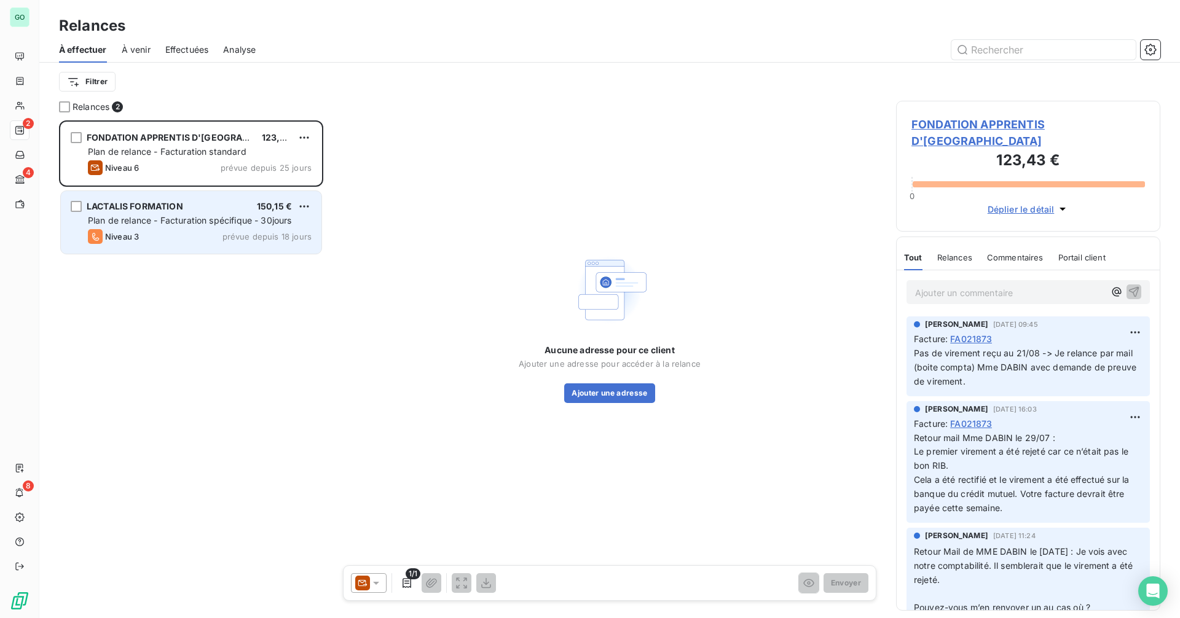
scroll to position [489, 255]
click at [156, 230] on div "Niveau 3 prévue depuis 18 jours" at bounding box center [200, 236] width 224 height 15
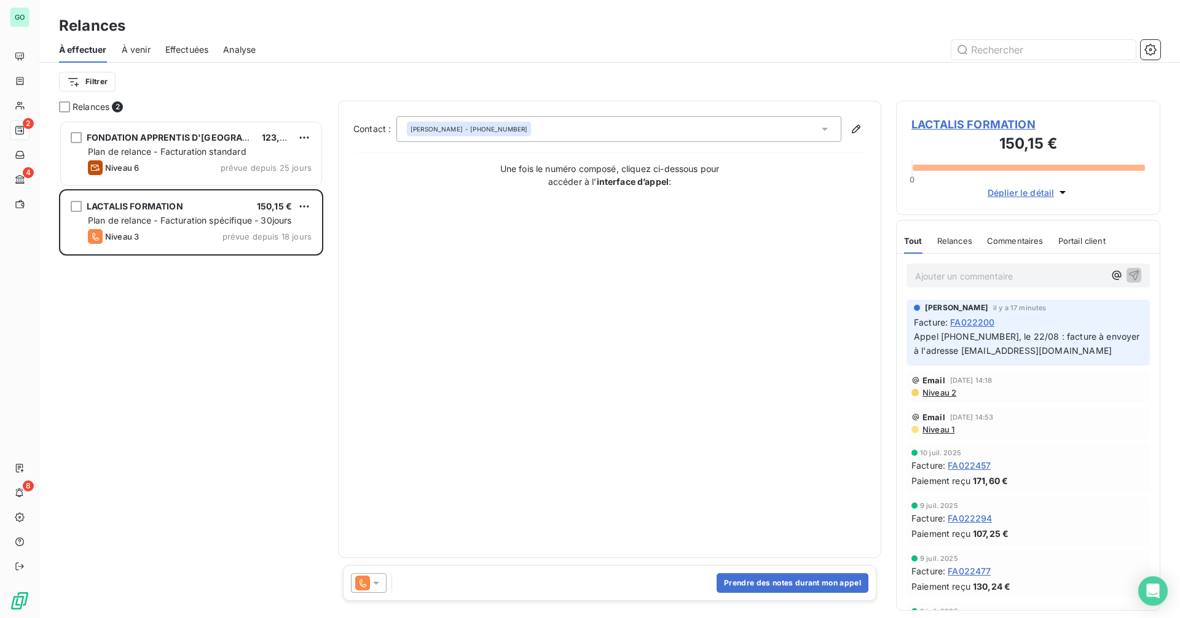
click at [494, 135] on div "[PERSON_NAME] - [PHONE_NUMBER]" at bounding box center [469, 129] width 124 height 15
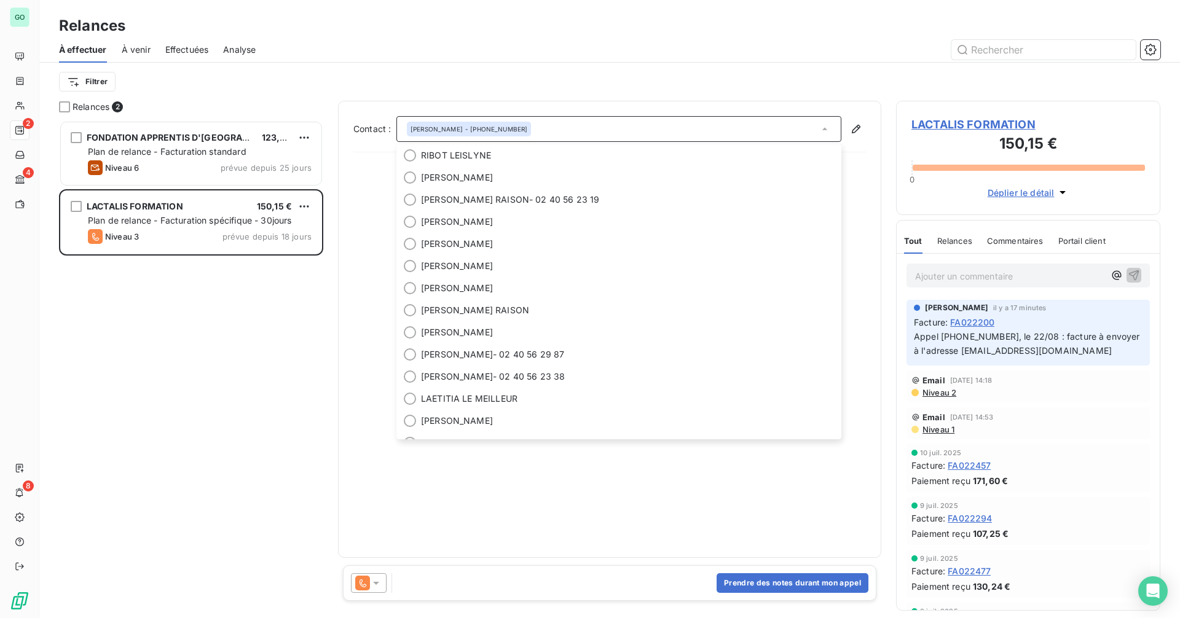
scroll to position [148, 0]
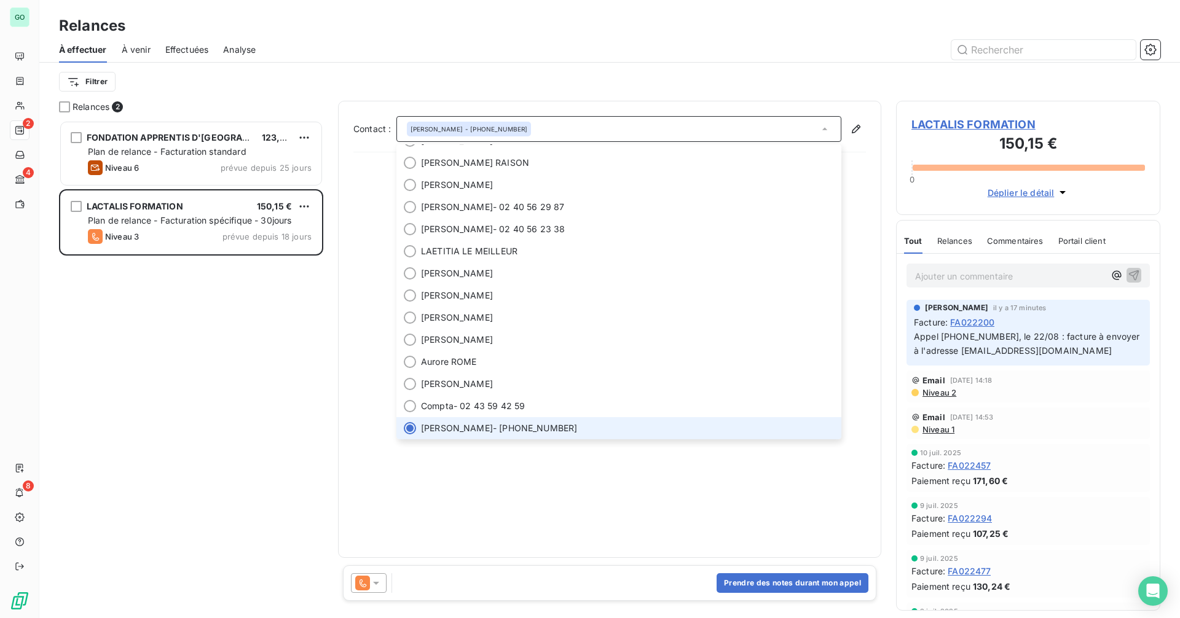
click at [494, 135] on div "[PERSON_NAME] - [PHONE_NUMBER]" at bounding box center [469, 129] width 124 height 15
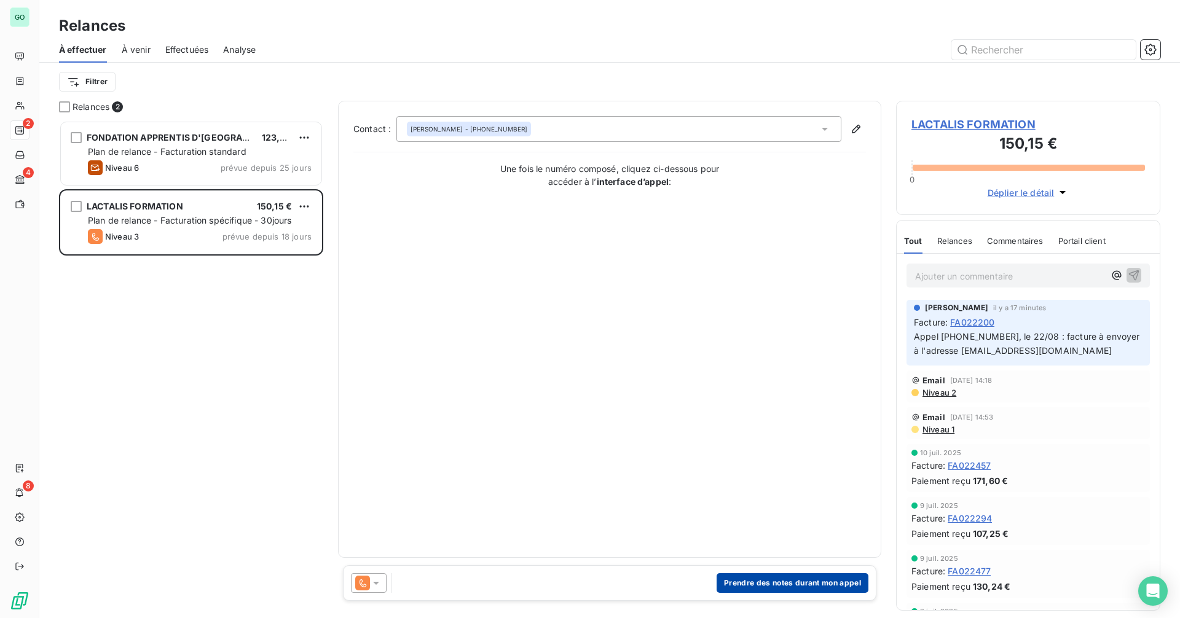
click at [749, 588] on button "Prendre des notes durant mon appel" at bounding box center [793, 584] width 152 height 20
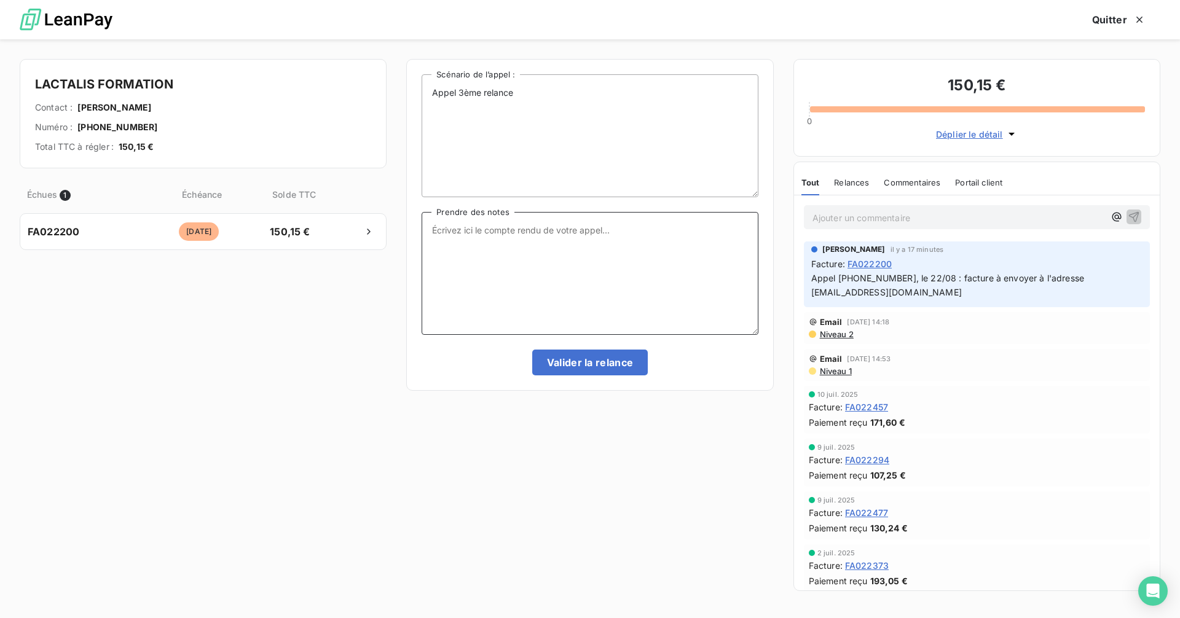
click at [478, 258] on textarea "Prendre des notes" at bounding box center [590, 273] width 336 height 123
click at [1108, 28] on button "Quitter" at bounding box center [1119, 20] width 83 height 26
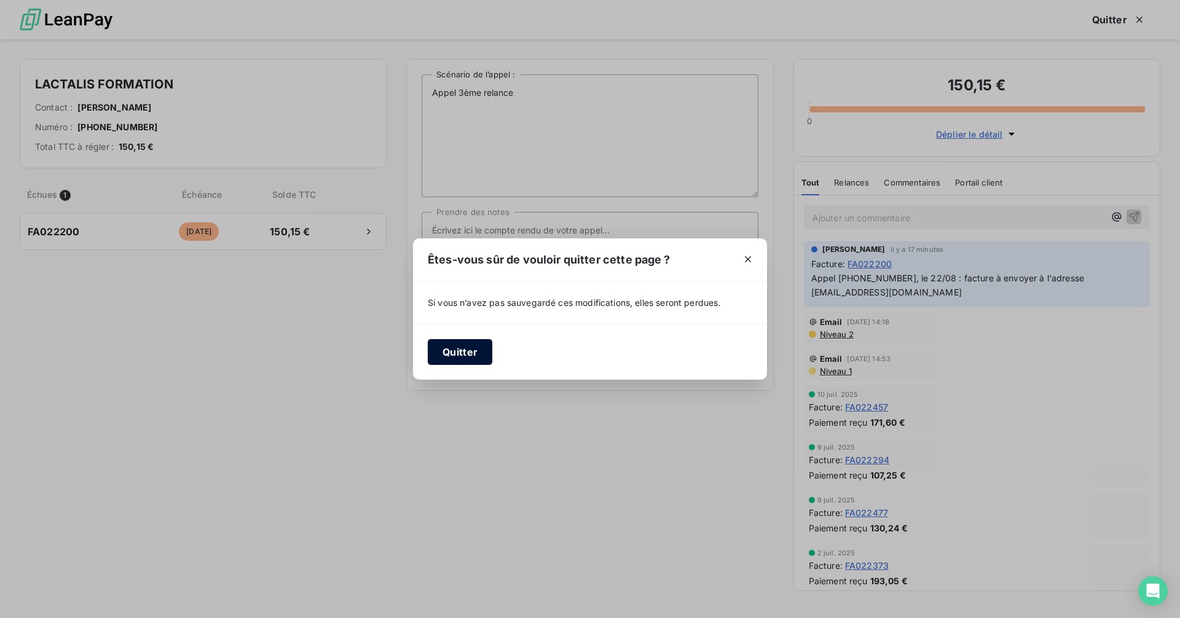
drag, startPoint x: 479, startPoint y: 359, endPoint x: 470, endPoint y: 346, distance: 15.5
click at [480, 359] on button "Quitter" at bounding box center [460, 352] width 65 height 26
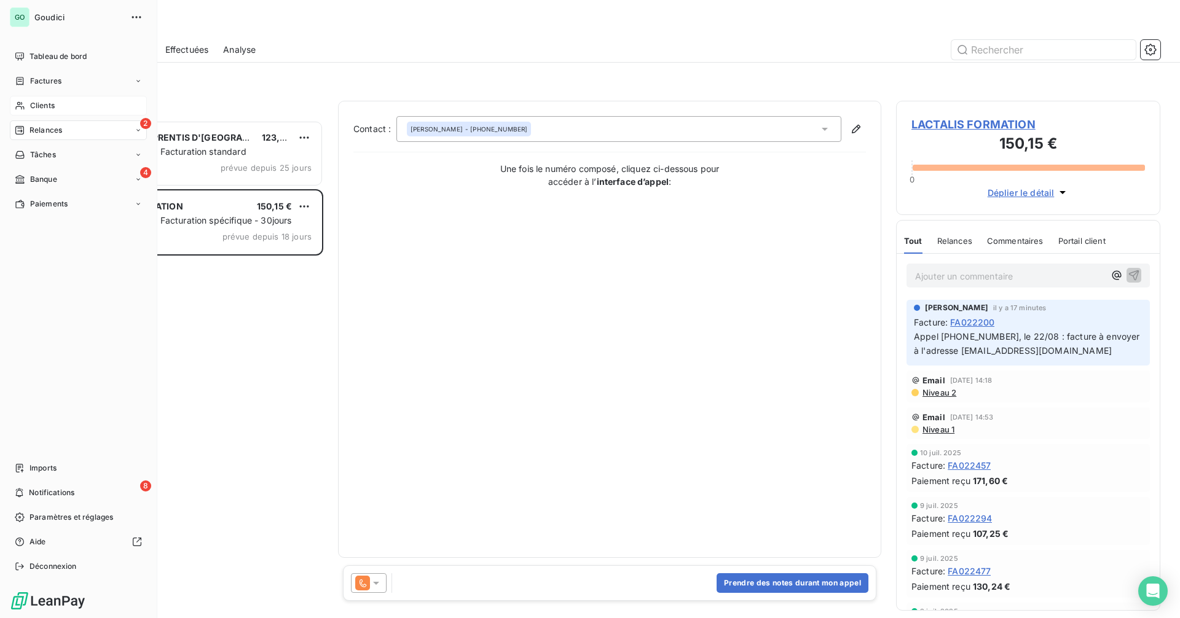
click at [65, 108] on div "Clients" at bounding box center [78, 106] width 137 height 20
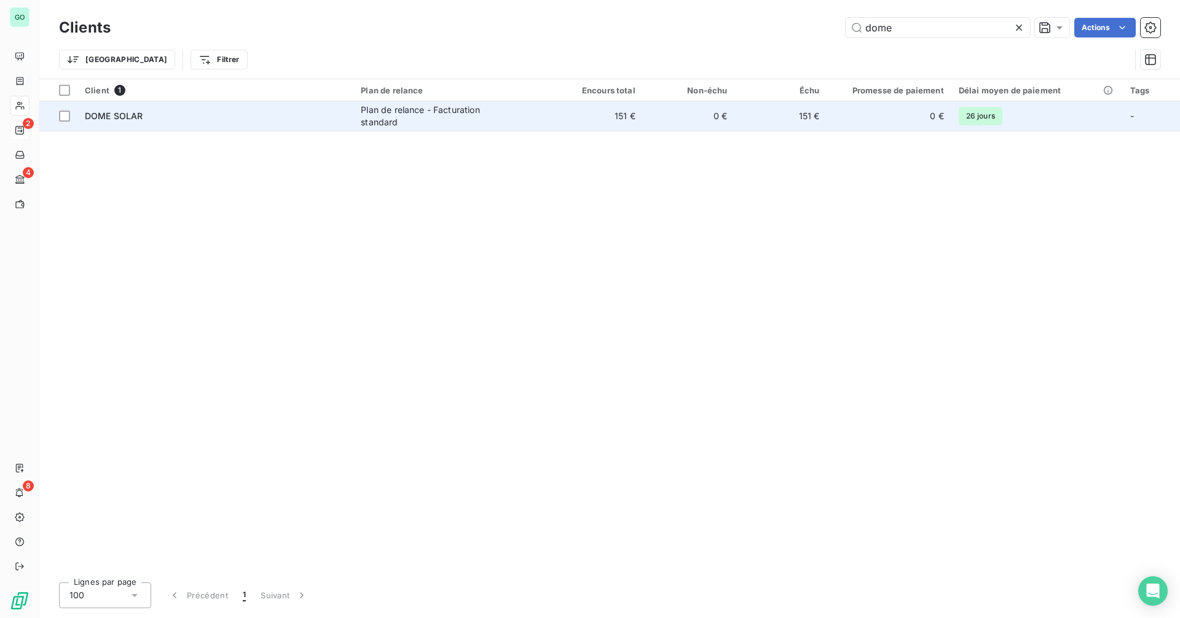
click at [234, 120] on div "DOME SOLAR" at bounding box center [215, 116] width 261 height 12
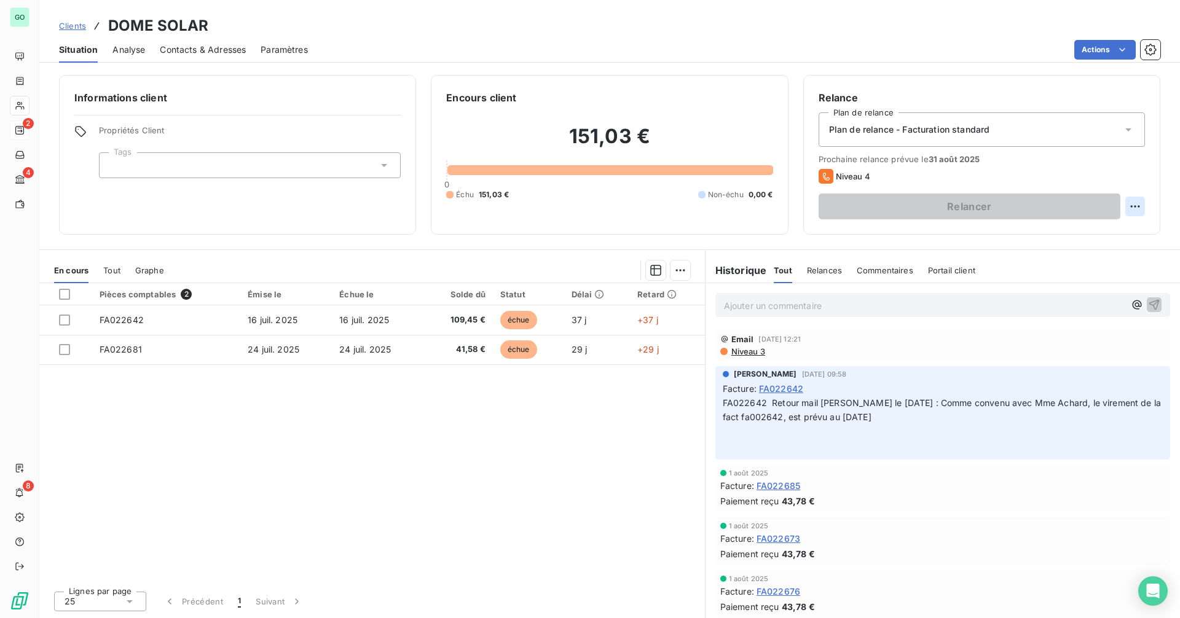
click at [1137, 209] on html "GO 2 4 8 Clients DOME SOLAR Situation Analyse Contacts & Adresses Paramètres Ac…" at bounding box center [590, 309] width 1180 height 618
click at [1057, 237] on div "Replanifier cette action" at bounding box center [1085, 234] width 110 height 20
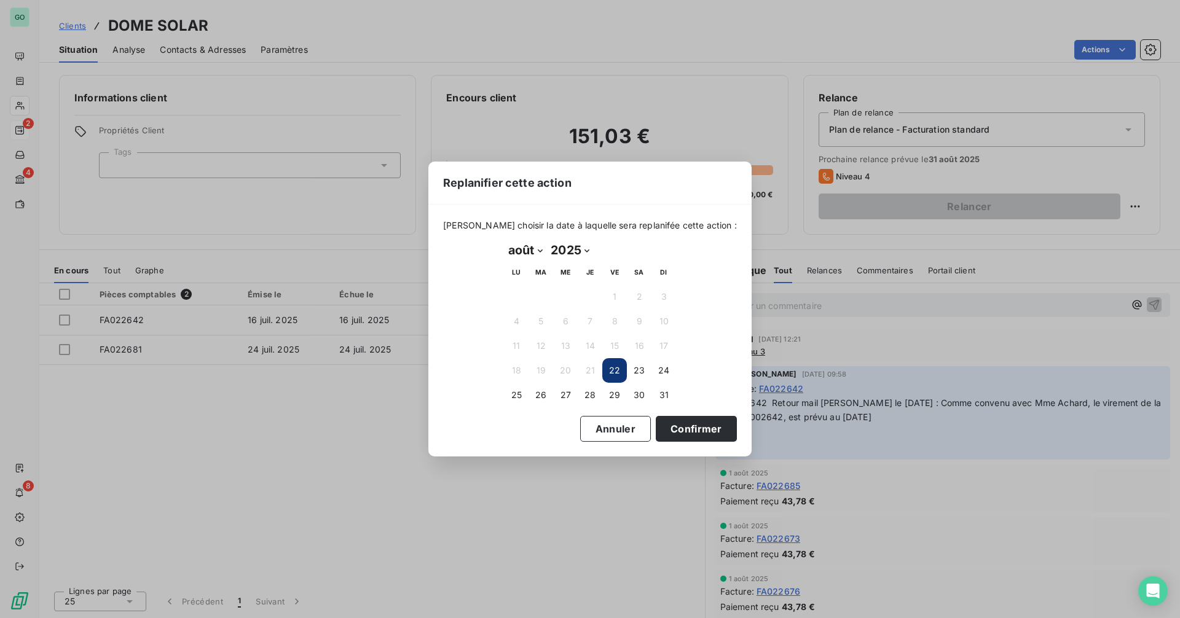
click at [523, 250] on select "janvier février mars avril mai juin juillet août septembre octobre novembre déc…" at bounding box center [525, 250] width 42 height 20
select select "8"
click at [504, 240] on select "janvier février mars avril mai juin juillet août septembre octobre novembre déc…" at bounding box center [525, 250] width 42 height 20
click at [614, 299] on button "5" at bounding box center [614, 297] width 25 height 25
click at [675, 430] on button "Confirmer" at bounding box center [696, 429] width 81 height 26
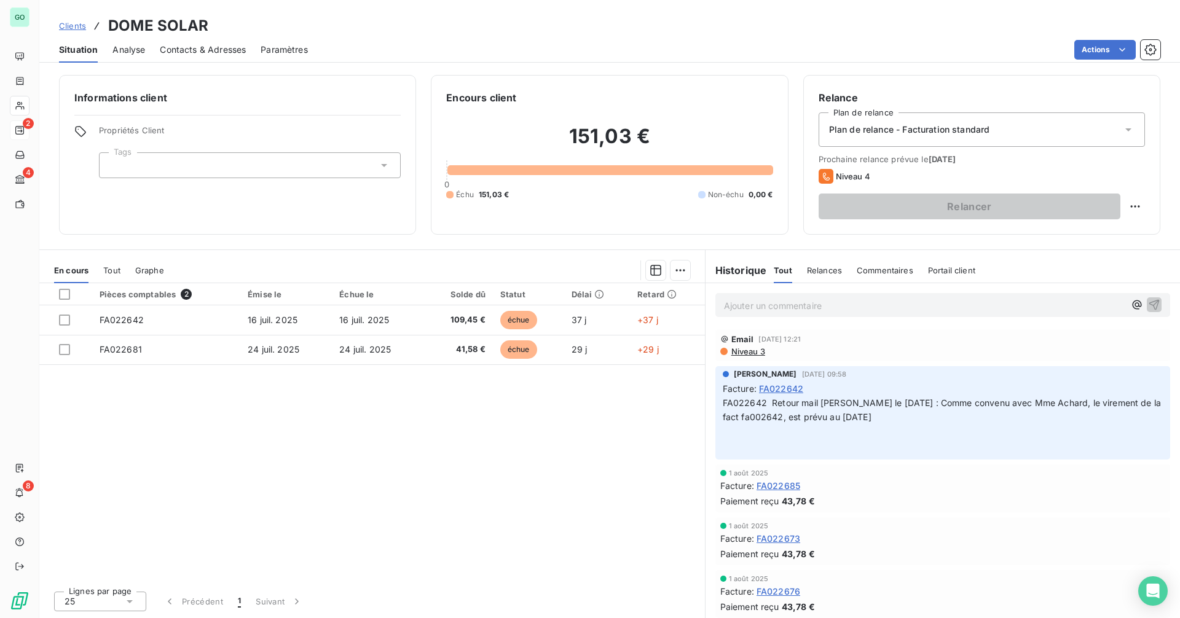
drag, startPoint x: 888, startPoint y: 159, endPoint x: 990, endPoint y: 157, distance: 101.4
click at [990, 157] on span "Prochaine relance prévue le [DATE]" at bounding box center [982, 159] width 326 height 10
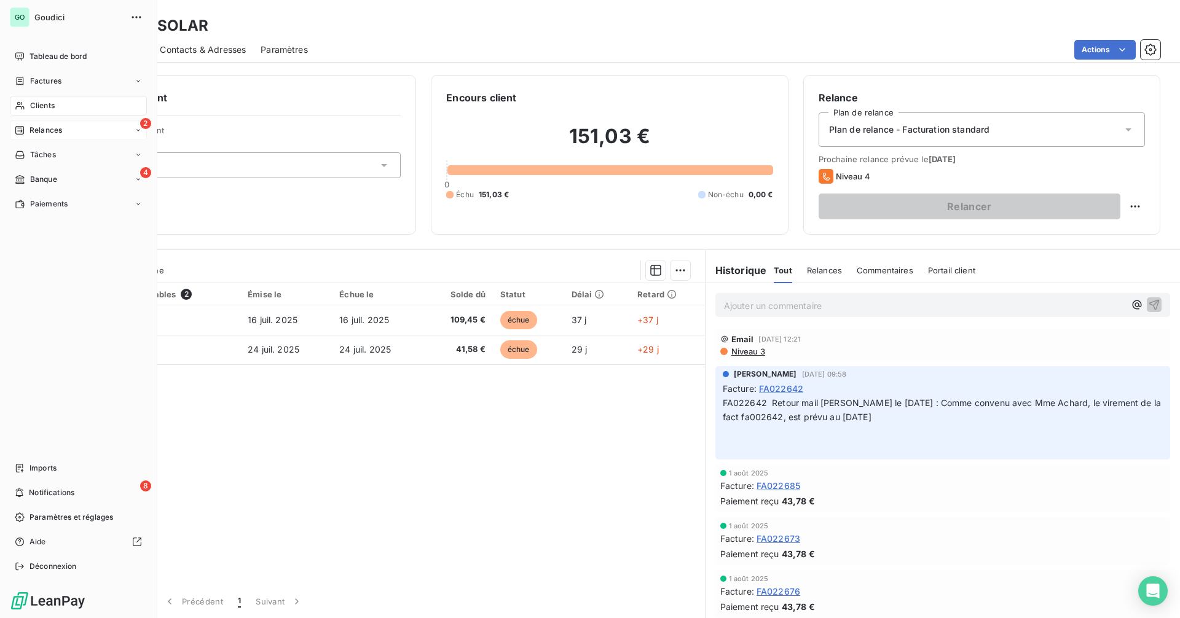
click at [69, 132] on div "2 Relances" at bounding box center [78, 130] width 137 height 20
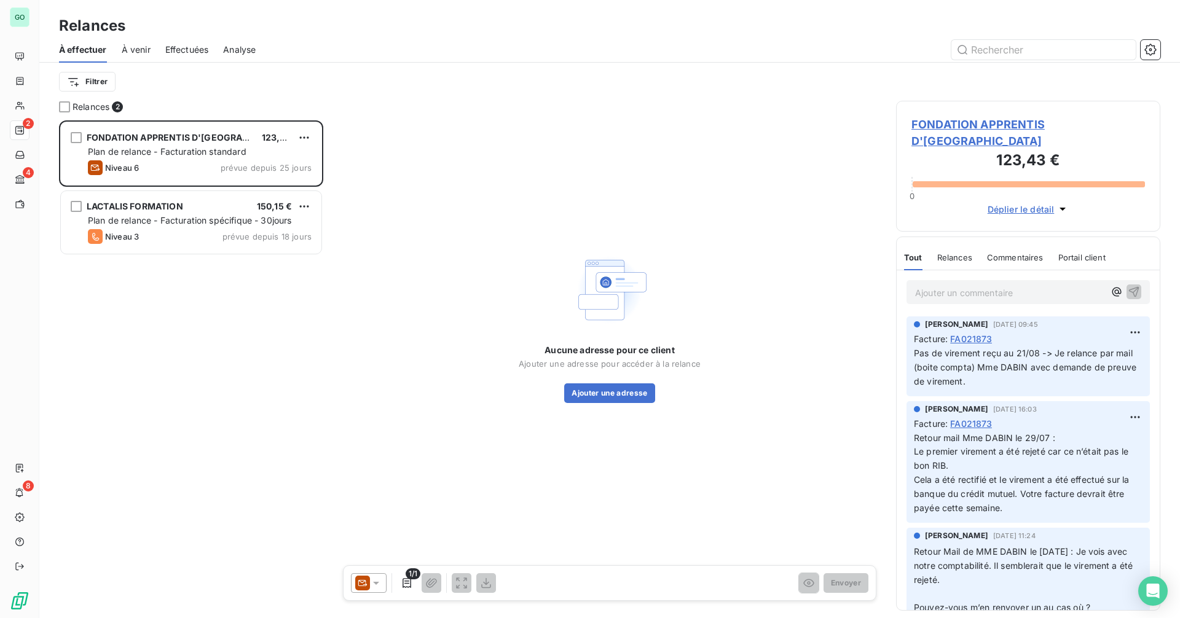
scroll to position [489, 255]
drag, startPoint x: 918, startPoint y: 335, endPoint x: 1047, endPoint y: 366, distance: 132.7
click at [1047, 366] on p "Pas de virement reçu au 21/08 -> Je relance par mail (boite compta) Mme DABIN a…" at bounding box center [1028, 368] width 229 height 42
click at [178, 55] on span "Effectuées" at bounding box center [187, 50] width 44 height 12
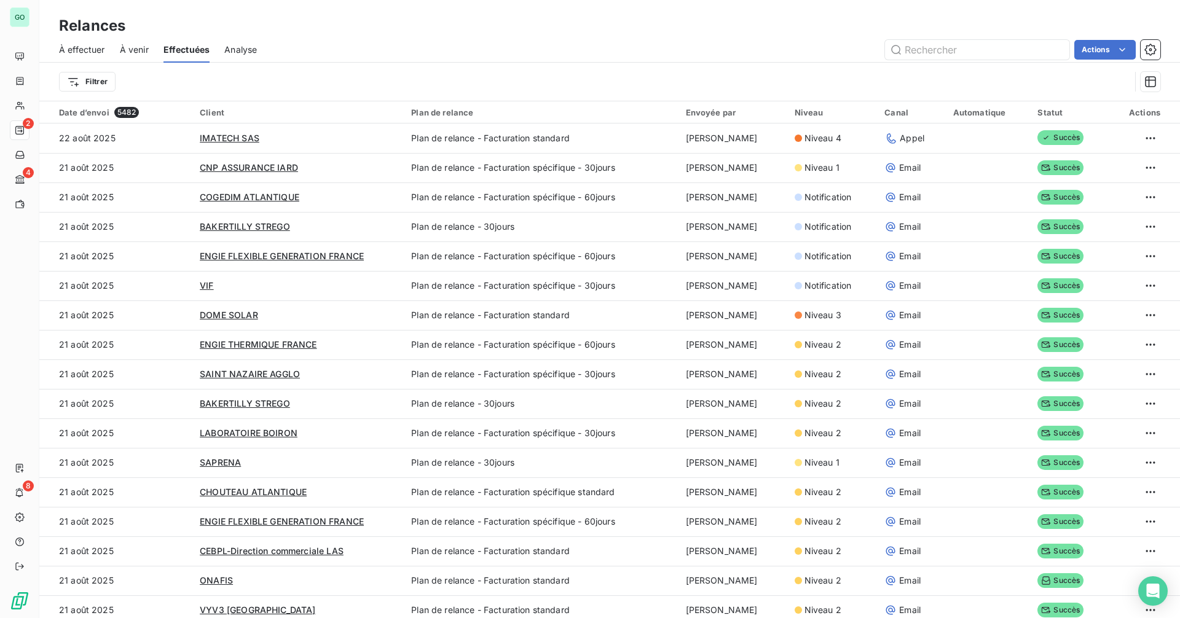
click at [638, 26] on div "Relances" at bounding box center [609, 26] width 1141 height 22
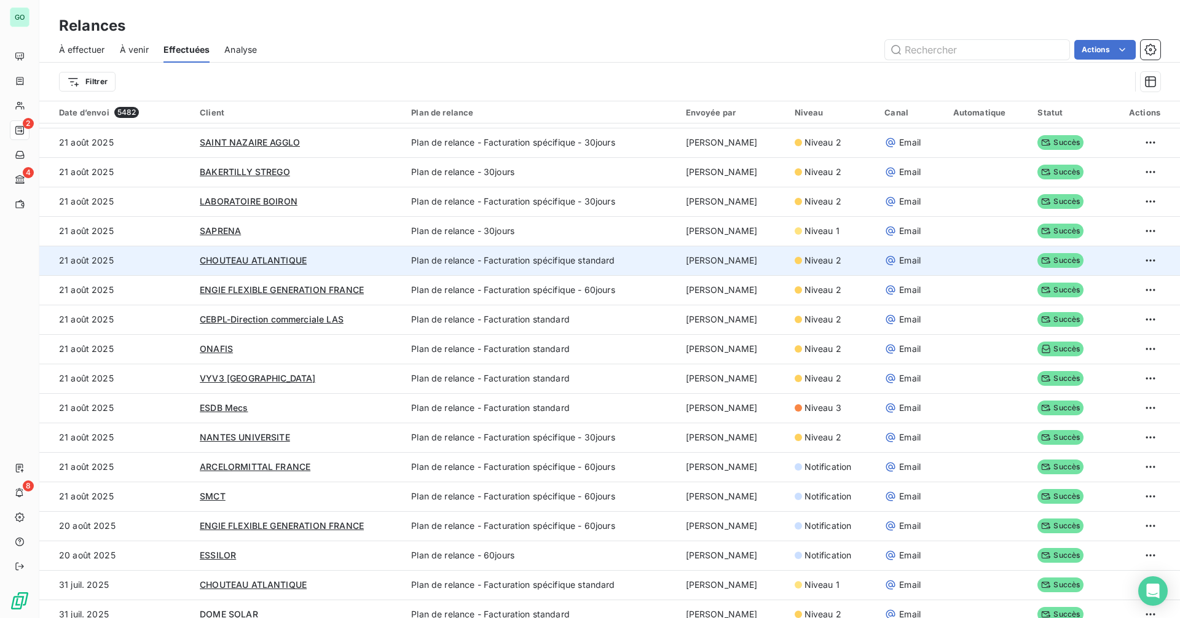
scroll to position [246, 0]
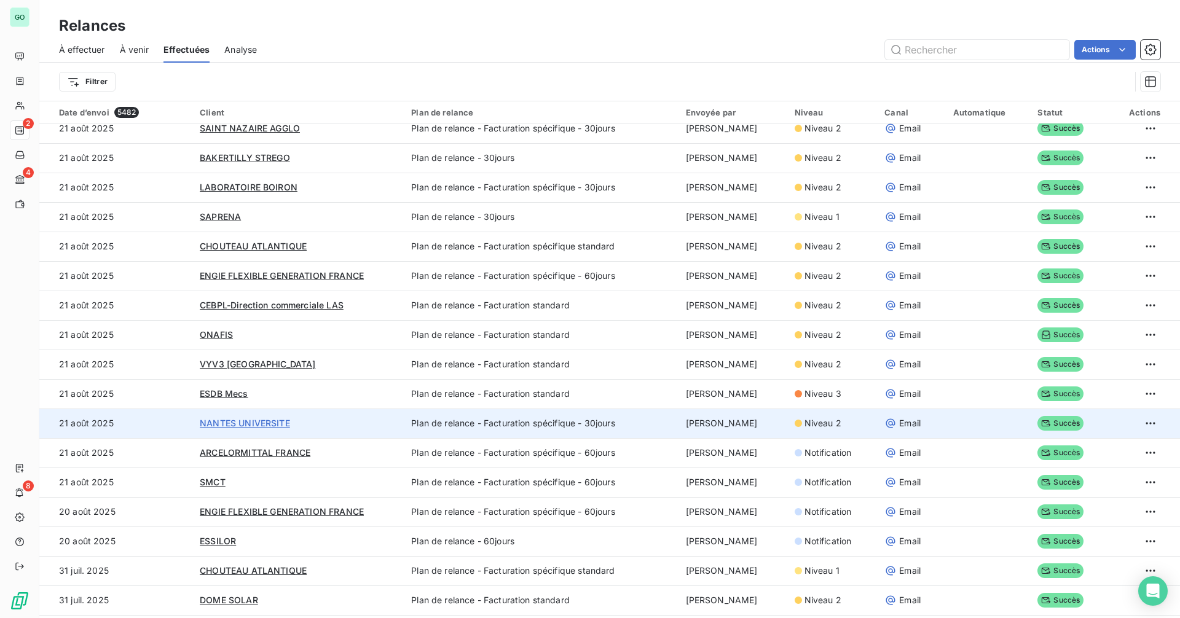
click at [268, 421] on span "NANTES UNIVERSITE" at bounding box center [245, 423] width 90 height 10
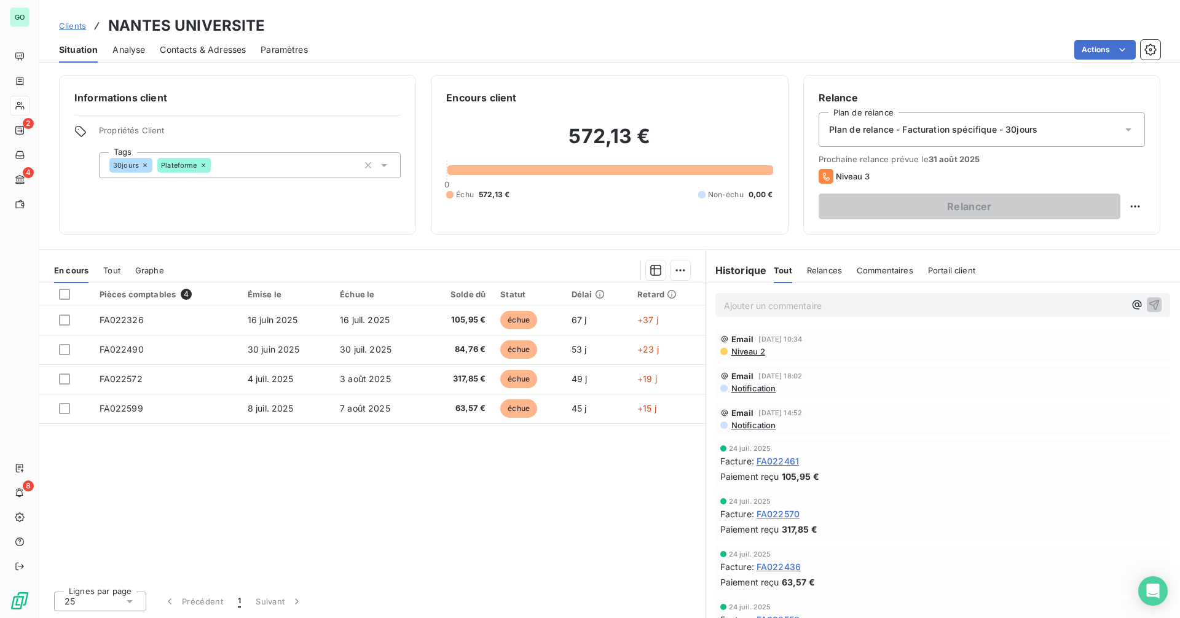
click at [749, 349] on span "Niveau 2" at bounding box center [747, 352] width 35 height 10
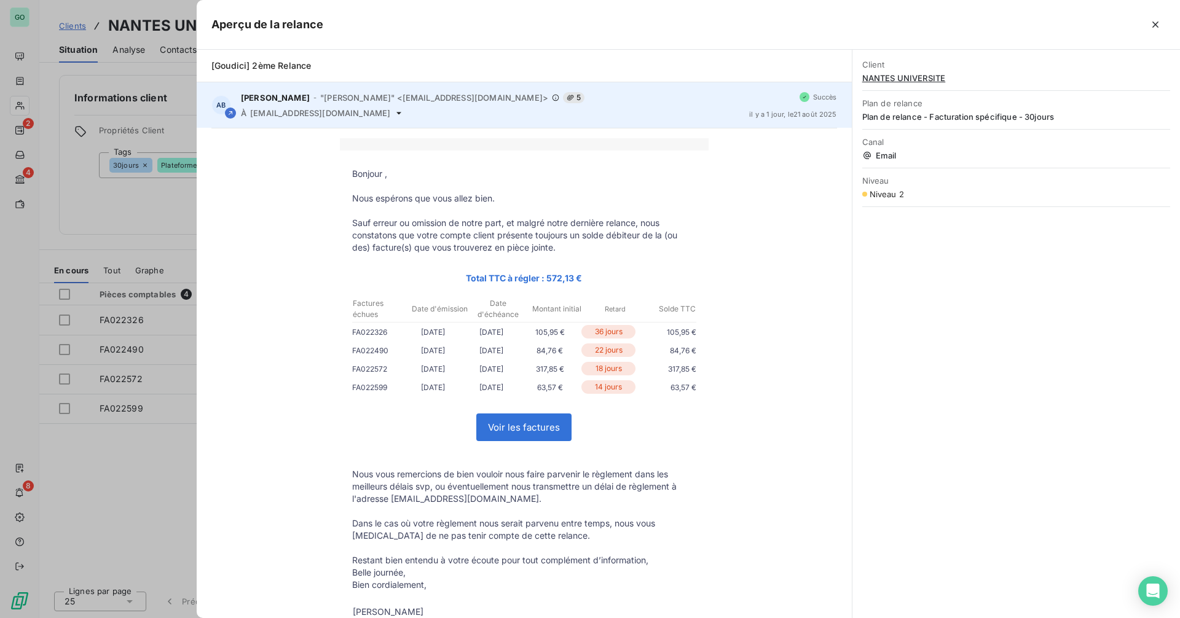
click at [381, 114] on div "À [EMAIL_ADDRESS][DOMAIN_NAME]" at bounding box center [490, 113] width 499 height 10
click at [598, 101] on div "[PERSON_NAME] - "[PERSON_NAME]" <[EMAIL_ADDRESS][DOMAIN_NAME]> 5" at bounding box center [490, 97] width 499 height 11
click at [371, 114] on span "[EMAIL_ADDRESS][DOMAIN_NAME]" at bounding box center [320, 113] width 140 height 10
click at [394, 115] on icon at bounding box center [399, 113] width 10 height 10
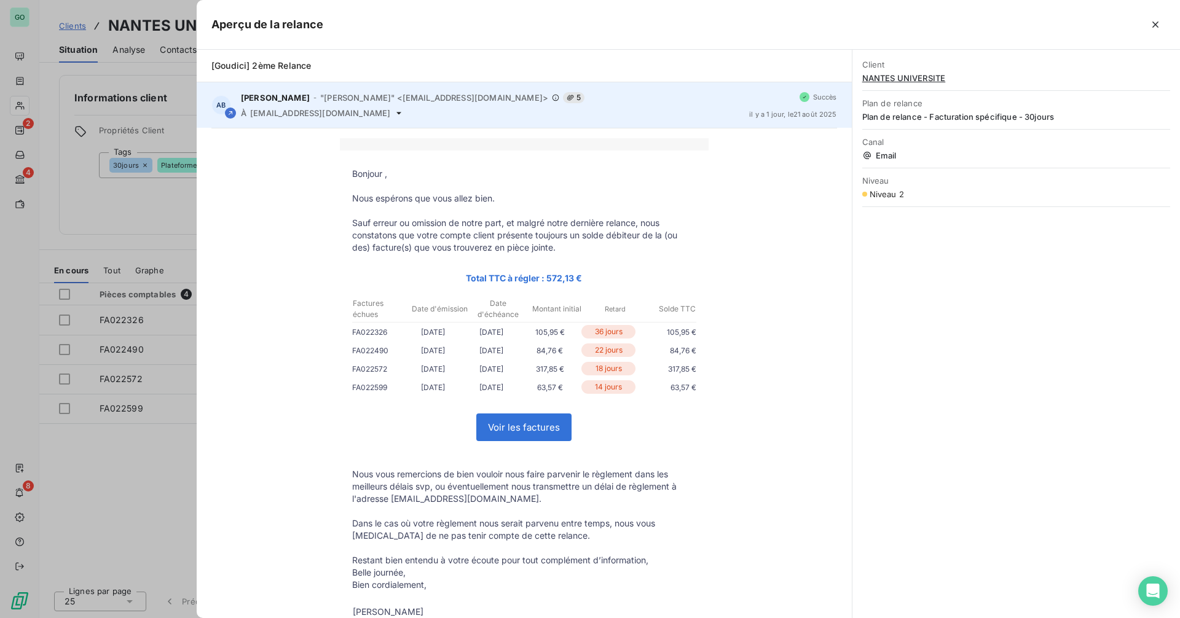
click at [394, 111] on icon at bounding box center [399, 113] width 10 height 10
click at [720, 110] on div "À [EMAIL_ADDRESS][DOMAIN_NAME]" at bounding box center [490, 113] width 499 height 10
drag, startPoint x: 473, startPoint y: 106, endPoint x: 387, endPoint y: 100, distance: 85.7
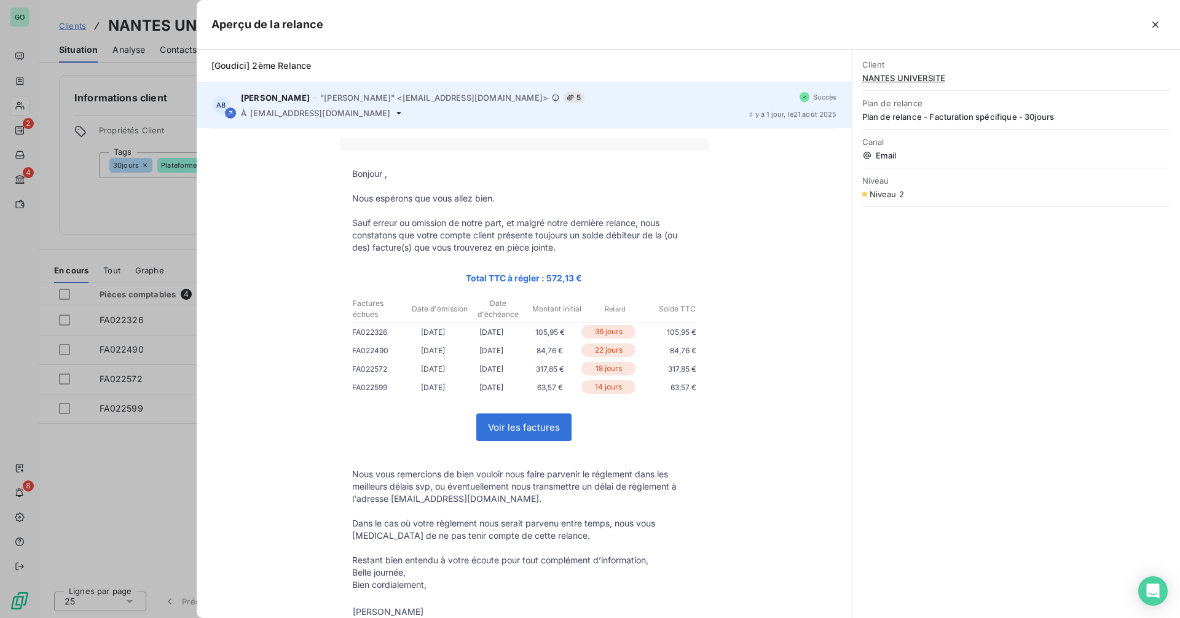
click at [472, 106] on div "[PERSON_NAME] - "[PERSON_NAME]" <[EMAIL_ADDRESS][DOMAIN_NAME]> 5 À [DOMAIN_NAME…" at bounding box center [490, 105] width 499 height 26
click at [377, 99] on span ""[PERSON_NAME]" <[EMAIL_ADDRESS][DOMAIN_NAME]>" at bounding box center [434, 98] width 228 height 10
click at [358, 109] on span "[EMAIL_ADDRESS][DOMAIN_NAME]" at bounding box center [320, 113] width 140 height 10
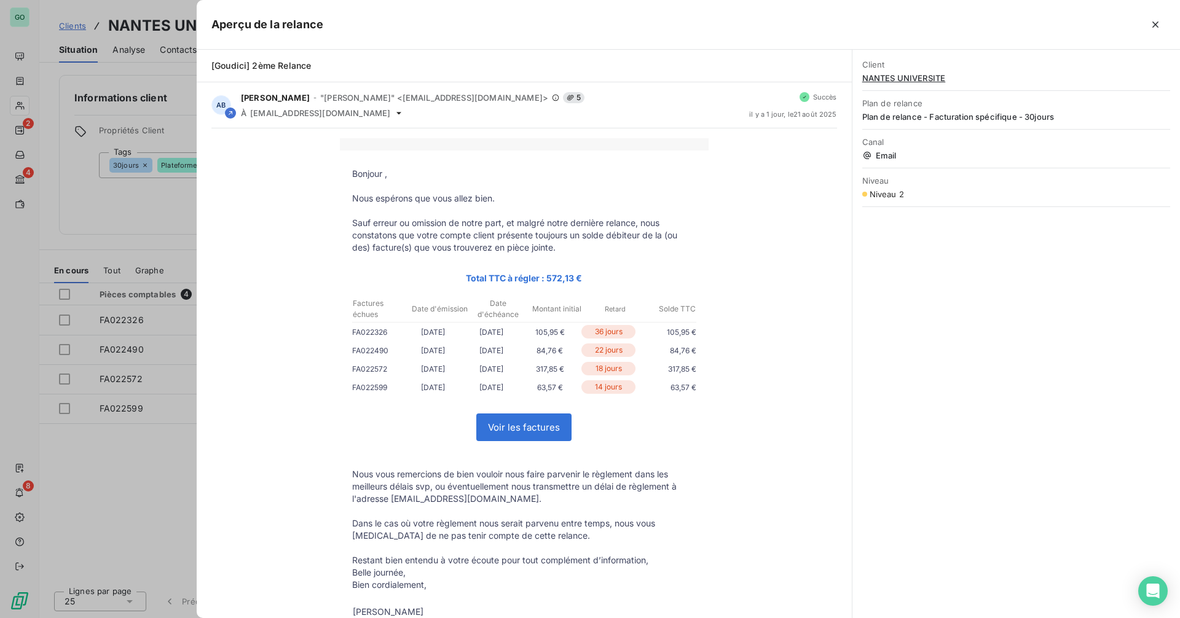
drag, startPoint x: 432, startPoint y: 141, endPoint x: 547, endPoint y: 188, distance: 124.9
click at [433, 141] on p at bounding box center [524, 144] width 344 height 12
click at [1156, 28] on icon "button" at bounding box center [1156, 24] width 12 height 12
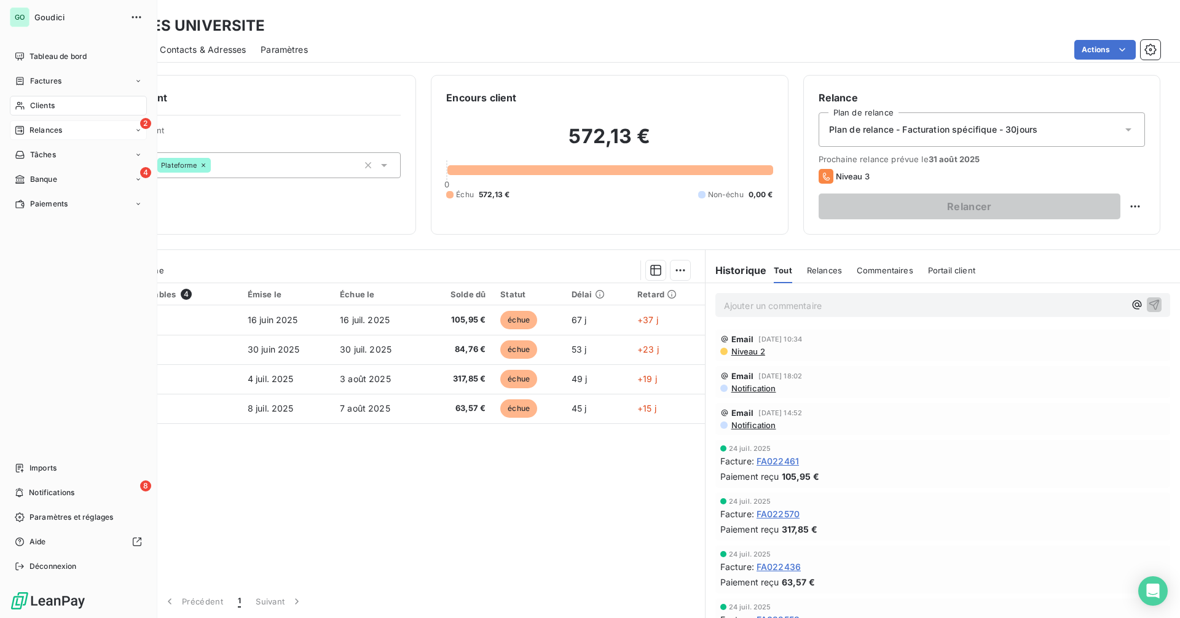
click at [74, 132] on div "2 Relances" at bounding box center [78, 130] width 137 height 20
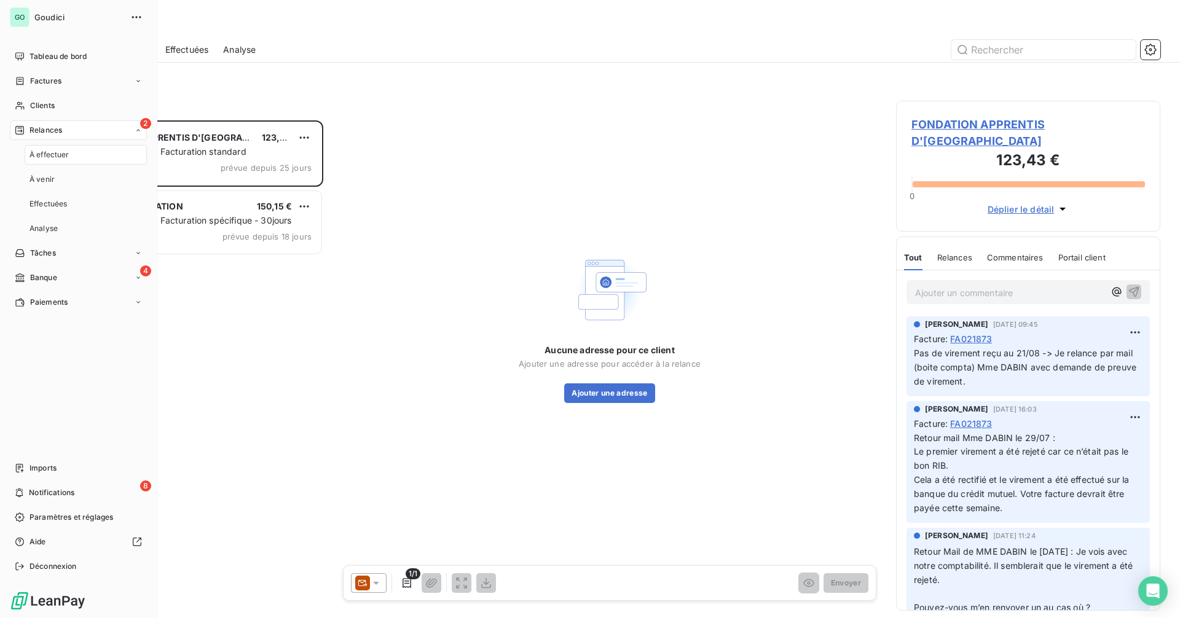
scroll to position [489, 255]
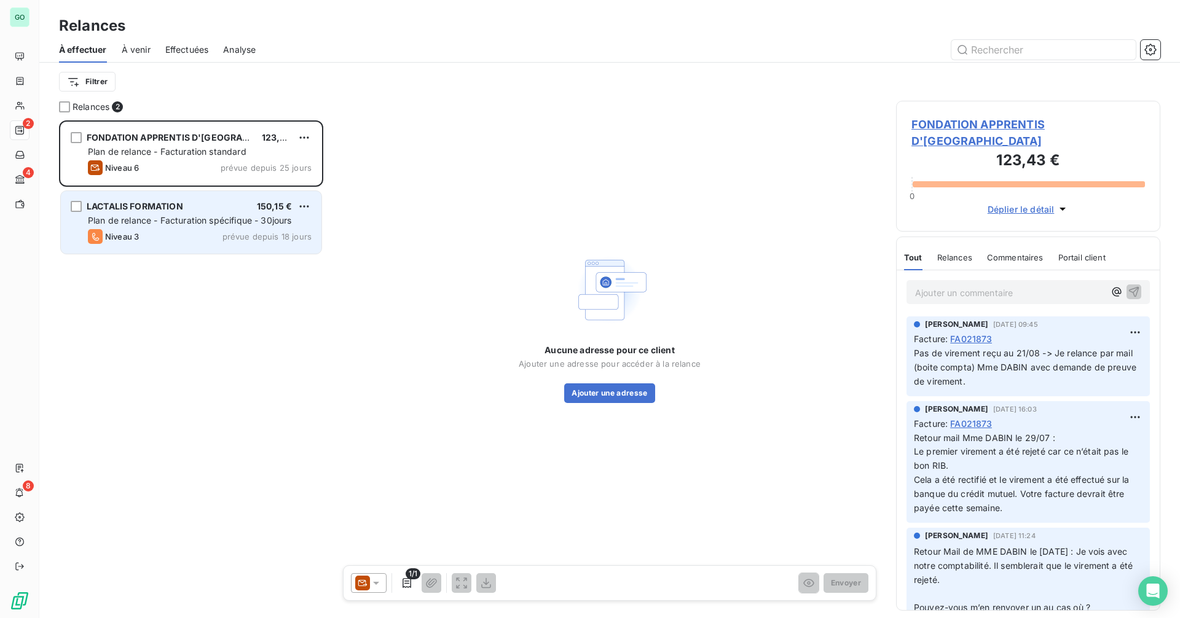
click at [194, 215] on div "Plan de relance - Facturation spécifique - 30jours" at bounding box center [200, 221] width 224 height 12
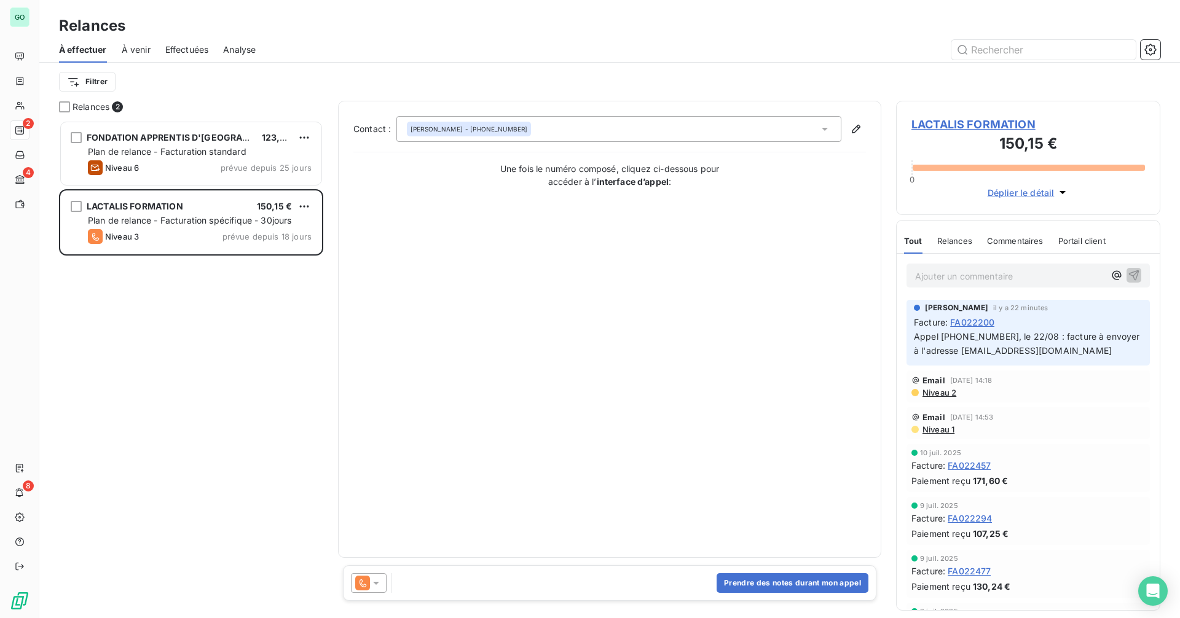
click at [136, 53] on span "À venir" at bounding box center [136, 50] width 29 height 12
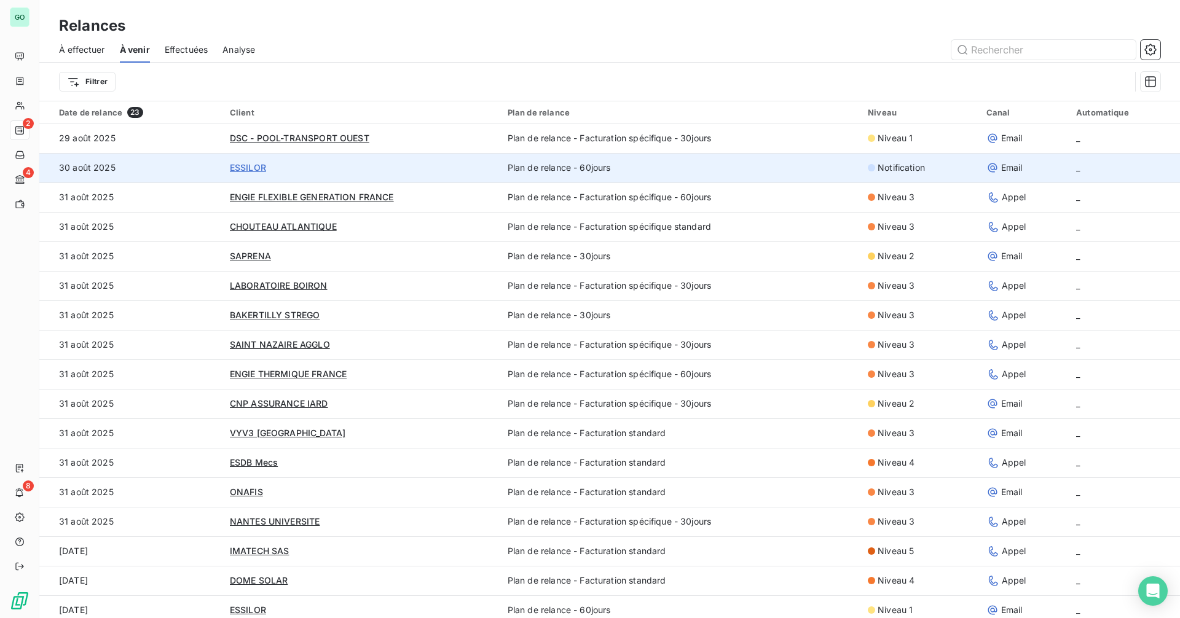
click at [251, 170] on span "ESSILOR" at bounding box center [248, 167] width 36 height 10
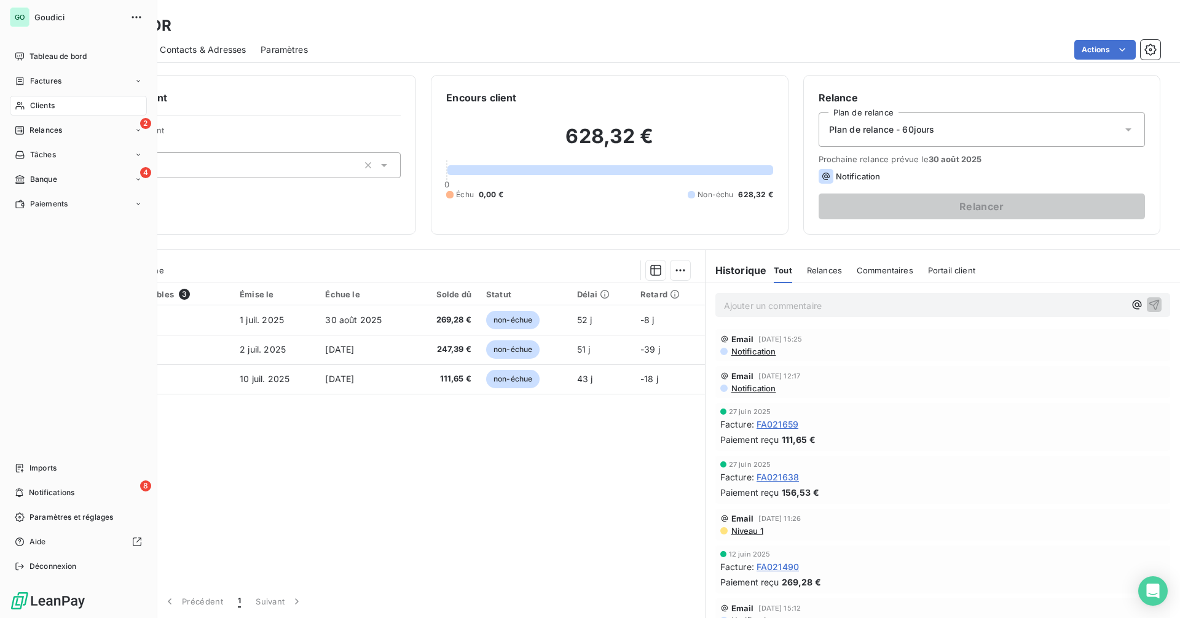
click at [61, 125] on span "Relances" at bounding box center [46, 130] width 33 height 11
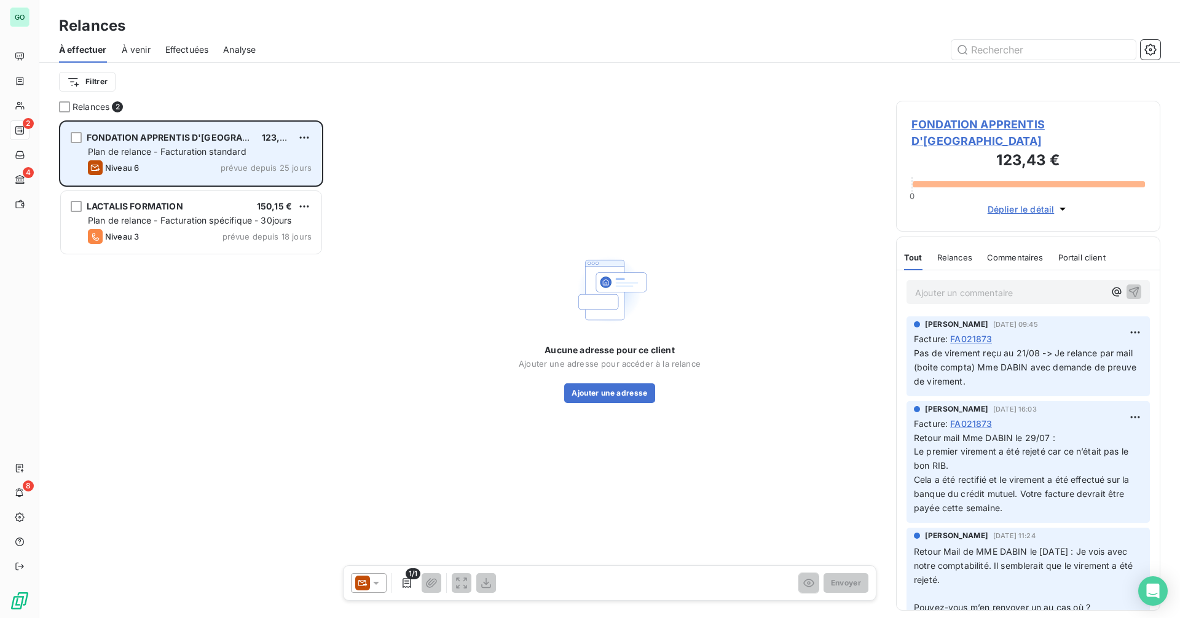
scroll to position [489, 255]
